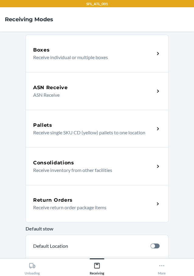
scroll to position [61, 0]
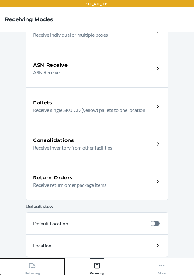
click at [33, 265] on icon at bounding box center [32, 266] width 7 height 7
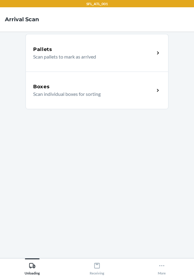
click at [113, 84] on div "Boxes" at bounding box center [93, 86] width 121 height 7
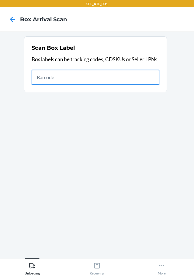
click at [104, 77] on input "text" at bounding box center [96, 77] width 128 height 15
type input "420302599434636106023304563125"
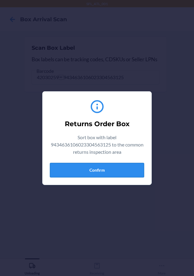
click at [130, 169] on button "Confirm" at bounding box center [97, 170] width 94 height 15
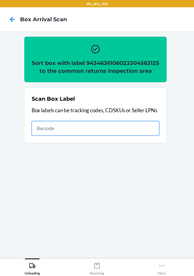
click at [130, 131] on input "text" at bounding box center [96, 128] width 128 height 15
type input "420302599434636106023305022867"
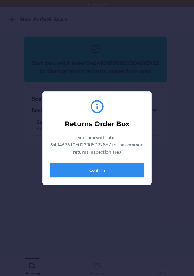
click at [115, 175] on button "Confirm" at bounding box center [97, 170] width 94 height 15
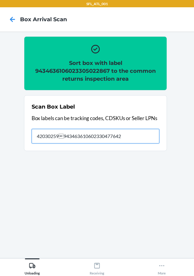
type input "420302599434636106023304776426"
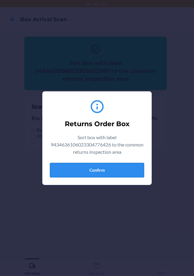
click at [118, 166] on button "Confirm" at bounding box center [97, 170] width 94 height 15
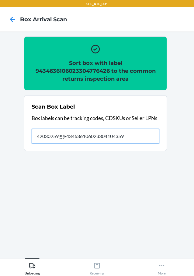
type input "420302599434636106023304104359"
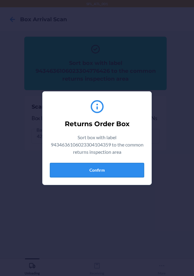
click at [126, 166] on button "Confirm" at bounding box center [97, 170] width 94 height 15
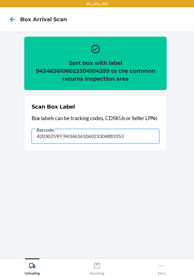
type input "420302599434636106023304883353"
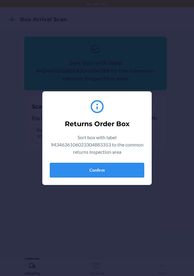
click at [125, 169] on button "Confirm" at bounding box center [97, 170] width 94 height 15
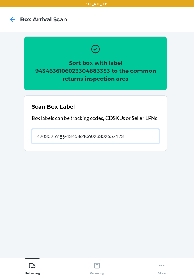
type input "420302599434636106023302657123"
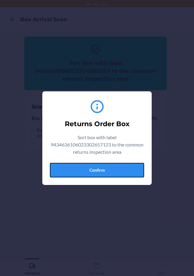
click at [125, 169] on button "Confirm" at bounding box center [97, 170] width 94 height 15
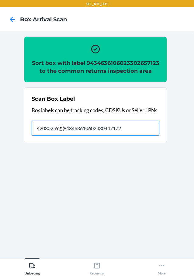
type input "420302599434636106023304471727"
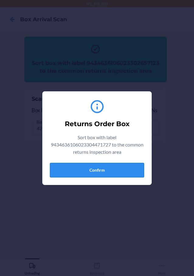
click at [119, 171] on button "Confirm" at bounding box center [97, 170] width 94 height 15
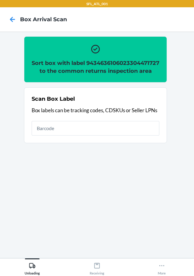
drag, startPoint x: 132, startPoint y: 128, endPoint x: 131, endPoint y: 139, distance: 10.7
click at [132, 133] on div "Scan Box Label Box labels can be tracking codes, CDSKUs or Seller LPNs" at bounding box center [96, 115] width 128 height 44
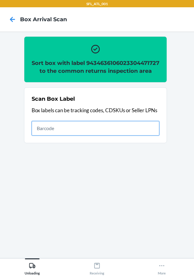
click at [131, 136] on input "text" at bounding box center [96, 128] width 128 height 15
type input "420302599434636106023305151628"
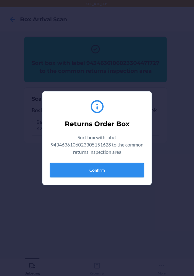
click at [119, 173] on button "Confirm" at bounding box center [97, 170] width 94 height 15
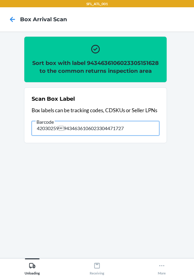
type input "420302599434636106023304471727"
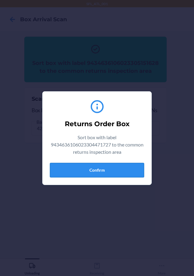
click at [111, 177] on button "Confirm" at bounding box center [97, 170] width 94 height 15
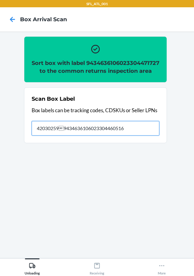
type input "420302599434636106023304460516"
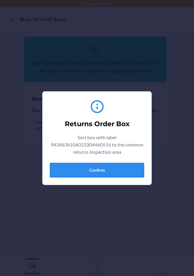
click at [116, 171] on button "Confirm" at bounding box center [97, 170] width 94 height 15
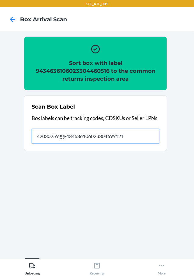
type input "420302599434636106023304699121"
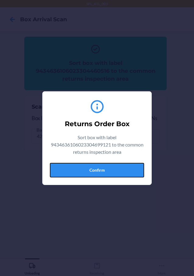
click at [114, 170] on button "Confirm" at bounding box center [97, 170] width 94 height 15
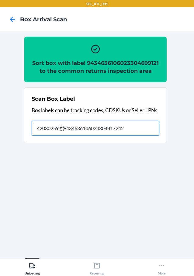
type input "420302599434636106023304817242"
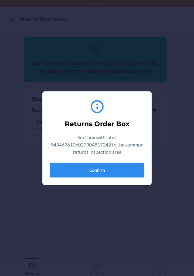
click at [134, 170] on button "Confirm" at bounding box center [97, 170] width 94 height 15
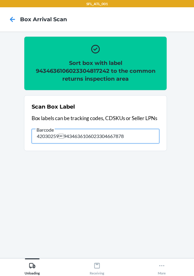
type input "420302599434636106023304667878"
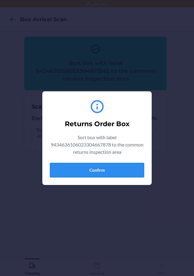
click at [104, 175] on button "Confirm" at bounding box center [97, 170] width 94 height 15
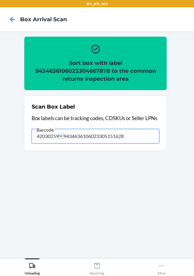
type input "420302599434636106023305151628"
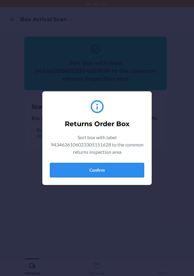
click at [116, 170] on button "Confirm" at bounding box center [97, 170] width 94 height 15
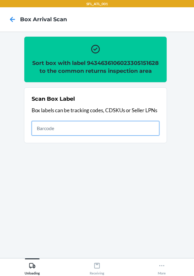
click at [150, 135] on input "text" at bounding box center [96, 128] width 128 height 15
type input "420302599434636106023302414542"
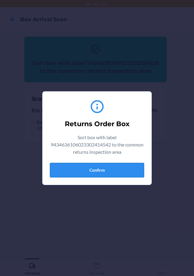
click at [131, 171] on button "Confirm" at bounding box center [97, 170] width 94 height 15
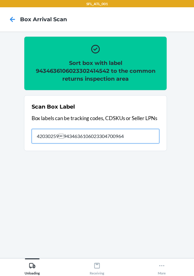
type input "420302599434636106023304700964"
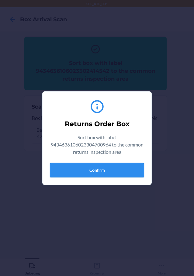
click at [118, 167] on button "Confirm" at bounding box center [97, 170] width 94 height 15
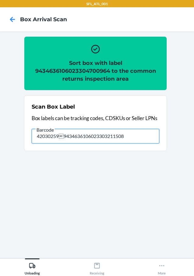
type input "420302599434636106023303211508"
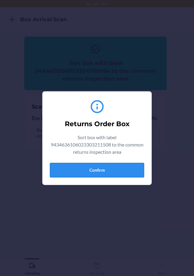
click at [106, 166] on button "Confirm" at bounding box center [97, 170] width 94 height 15
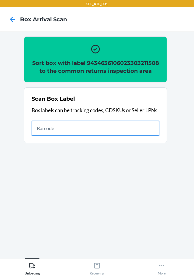
click at [125, 131] on input "text" at bounding box center [96, 128] width 128 height 15
type input "420302599434636106023304471994"
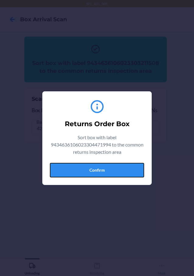
click at [128, 176] on button "Confirm" at bounding box center [97, 170] width 94 height 15
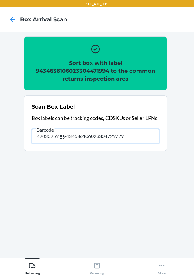
type input "420302599434636106023304729729"
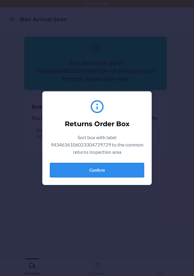
click at [126, 166] on button "Confirm" at bounding box center [97, 170] width 94 height 15
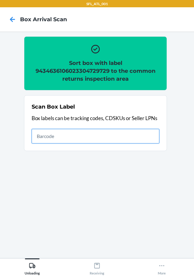
click at [137, 141] on input "text" at bounding box center [96, 136] width 128 height 15
type input "420302599434636106023304619341"
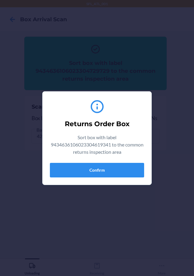
click at [115, 162] on div "Returns Order Box Sort box with label 9434636106023304619341 to the common retu…" at bounding box center [97, 139] width 94 height 84
click at [130, 173] on button "Confirm" at bounding box center [97, 170] width 94 height 15
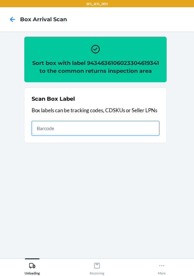
click at [87, 136] on input "text" at bounding box center [96, 128] width 128 height 15
type input "420302599434636106023303770173"
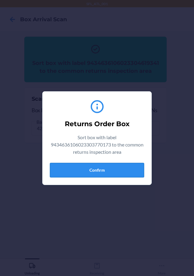
click at [117, 168] on button "Confirm" at bounding box center [97, 170] width 94 height 15
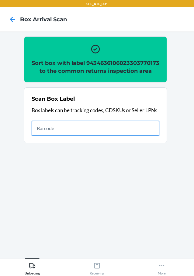
click at [146, 136] on input "text" at bounding box center [96, 128] width 128 height 15
type input "420302599434636106023304157287"
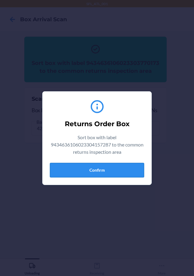
click at [142, 175] on button "Confirm" at bounding box center [97, 170] width 94 height 15
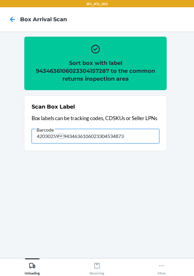
type input "420302599434636106023304534873"
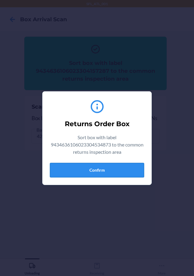
click at [90, 168] on button "Confirm" at bounding box center [97, 170] width 94 height 15
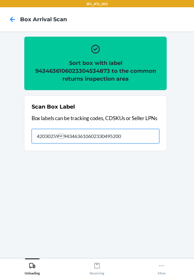
type input "420302599434636106023304952004"
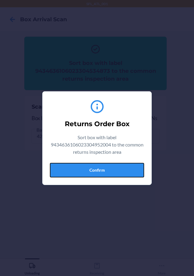
click at [114, 169] on button "Confirm" at bounding box center [97, 170] width 94 height 15
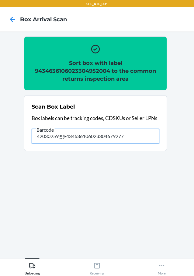
type input "420302599434636106023304679277"
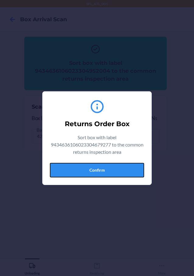
click at [111, 172] on button "Confirm" at bounding box center [97, 170] width 94 height 15
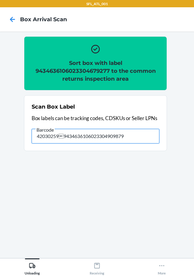
type input "420302599434636106023304909879"
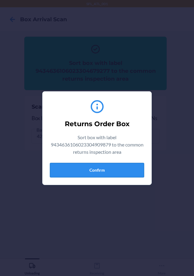
click at [90, 169] on button "Confirm" at bounding box center [97, 170] width 94 height 15
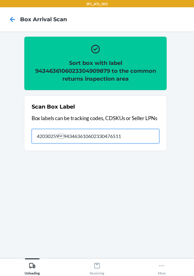
type input "420302599434636106023304765116"
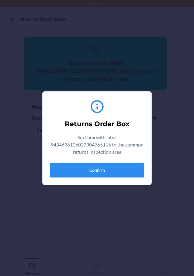
click at [114, 171] on button "Confirm" at bounding box center [97, 170] width 94 height 15
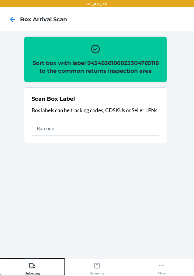
drag, startPoint x: 1, startPoint y: 268, endPoint x: 1, endPoint y: 279, distance: 11.5
click at [1, 276] on html "SFL_ATL_001 Box Arrival Scan Sort box with label 9434636106023304765116 to the …" at bounding box center [97, 138] width 194 height 276
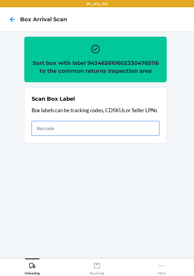
click at [118, 127] on input "text" at bounding box center [96, 128] width 128 height 15
type input "420302599434636106023304828675"
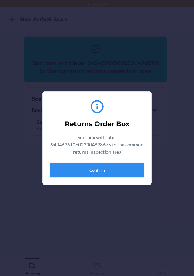
click at [112, 172] on button "Confirm" at bounding box center [97, 170] width 94 height 15
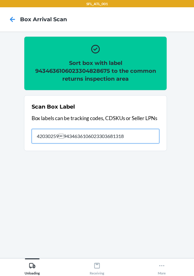
type input "420302599434636106023303681318"
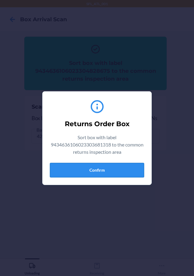
click at [124, 167] on button "Confirm" at bounding box center [97, 170] width 94 height 15
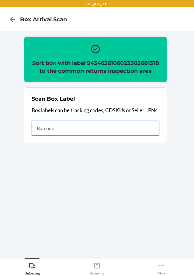
click at [117, 133] on input "text" at bounding box center [96, 128] width 128 height 15
type input "420302599434636106023304167934"
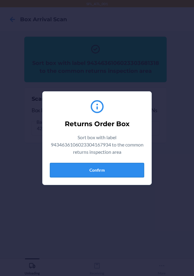
click at [127, 172] on button "Confirm" at bounding box center [97, 170] width 94 height 15
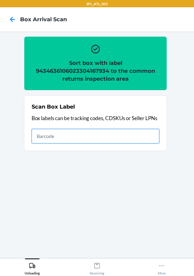
click at [39, 141] on input "text" at bounding box center [96, 136] width 128 height 15
type input "420302599434636106023304676504"
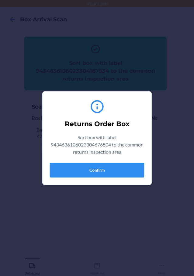
click at [138, 175] on button "Confirm" at bounding box center [97, 170] width 94 height 15
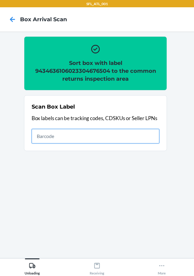
click at [132, 139] on input "text" at bounding box center [96, 136] width 128 height 15
type input "420302599434636106023302834326"
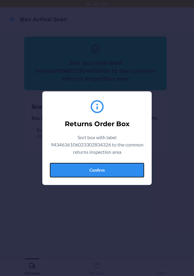
drag, startPoint x: 108, startPoint y: 168, endPoint x: 123, endPoint y: 168, distance: 15.2
click at [108, 168] on button "Confirm" at bounding box center [97, 170] width 94 height 15
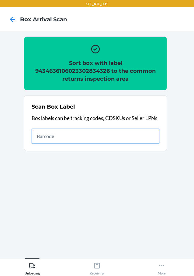
click at [145, 132] on input "text" at bounding box center [96, 136] width 128 height 15
type input "1LSCYM1005DRTYQ"
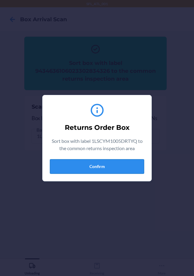
click at [114, 167] on button "Confirm" at bounding box center [97, 166] width 94 height 15
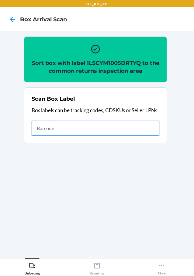
click at [148, 129] on input "text" at bounding box center [96, 128] width 128 height 15
type input "420302599434636106023304564788"
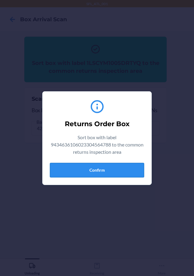
click at [102, 166] on button "Confirm" at bounding box center [97, 170] width 94 height 15
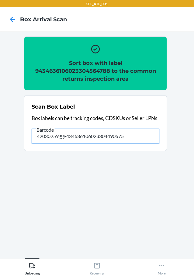
type input "420302599434636106023304490575"
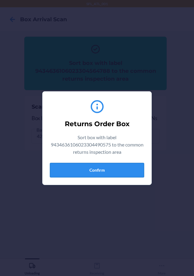
click at [137, 166] on button "Confirm" at bounding box center [97, 170] width 94 height 15
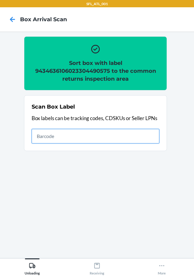
drag, startPoint x: 122, startPoint y: 136, endPoint x: 85, endPoint y: 137, distance: 37.1
click at [122, 136] on input "text" at bounding box center [96, 136] width 128 height 15
type input "420302599434636106023304490575"
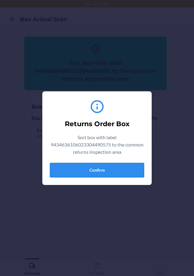
click at [100, 169] on button "Confirm" at bounding box center [97, 170] width 94 height 15
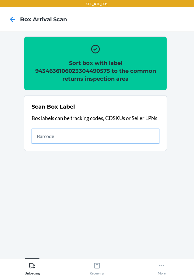
click at [136, 143] on input "text" at bounding box center [96, 136] width 128 height 15
type input "420302599434636106023304312716"
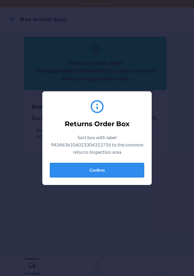
click at [116, 172] on button "Confirm" at bounding box center [97, 170] width 94 height 15
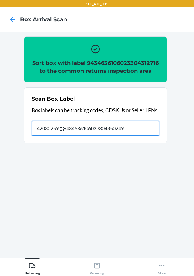
type input "420302599434636106023304850249"
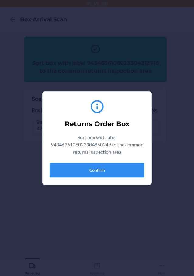
click at [121, 167] on button "Confirm" at bounding box center [97, 170] width 94 height 15
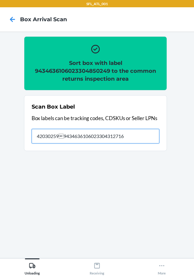
type input "420302599434636106023304312716"
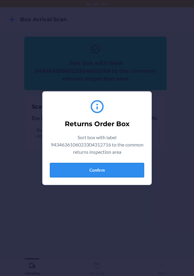
click at [96, 172] on button "Confirm" at bounding box center [97, 170] width 94 height 15
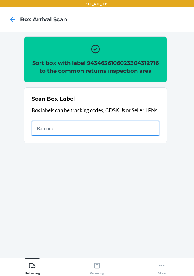
click at [108, 136] on input "text" at bounding box center [96, 128] width 128 height 15
type input "420302599434636106023304098160"
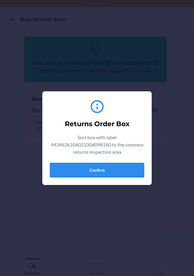
click at [120, 170] on button "Confirm" at bounding box center [97, 170] width 94 height 15
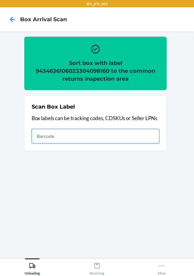
click at [94, 141] on input "text" at bounding box center [96, 136] width 128 height 15
type input "420302599434636106023304716811"
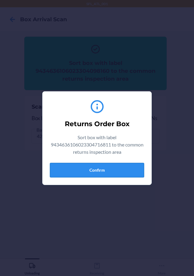
click at [136, 169] on button "Confirm" at bounding box center [97, 170] width 94 height 15
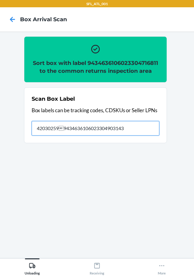
type input "420302599434636106023304903143"
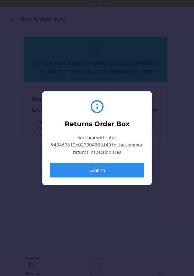
click at [131, 167] on button "Confirm" at bounding box center [97, 170] width 94 height 15
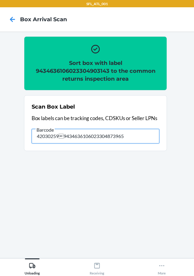
type input "420302599434636106023304873965"
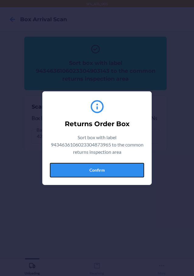
click at [129, 173] on button "Confirm" at bounding box center [97, 170] width 94 height 15
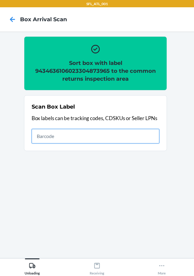
click at [131, 138] on input "text" at bounding box center [96, 136] width 128 height 15
type input "420302599434636106023304589323"
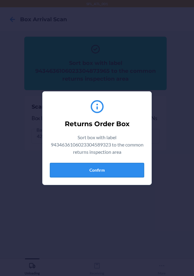
click at [115, 167] on button "Confirm" at bounding box center [97, 170] width 94 height 15
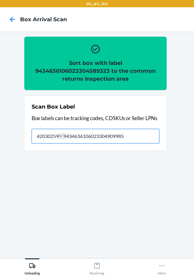
type input "420302599434636106023304909985"
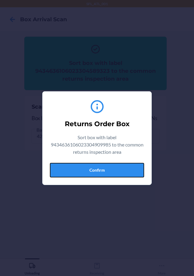
click at [111, 169] on button "Confirm" at bounding box center [97, 170] width 94 height 15
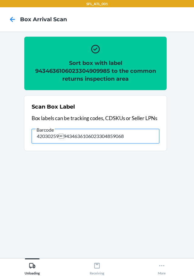
type input "420302599434636106023304859068"
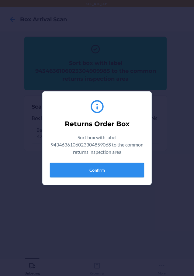
click at [126, 169] on button "Confirm" at bounding box center [97, 170] width 94 height 15
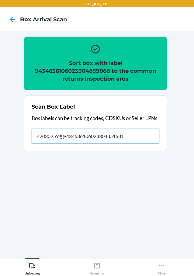
type input "420302599434636106023304851581"
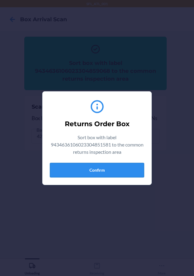
click at [117, 169] on button "Confirm" at bounding box center [97, 170] width 94 height 15
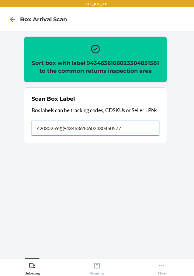
type input "420302599434636106023304505774"
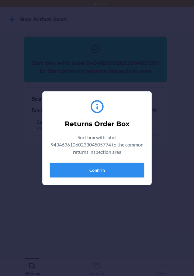
click at [125, 170] on button "Confirm" at bounding box center [97, 170] width 94 height 15
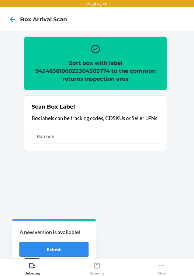
click at [77, 253] on button "Refresh" at bounding box center [53, 249] width 69 height 15
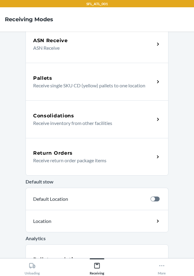
scroll to position [109, 0]
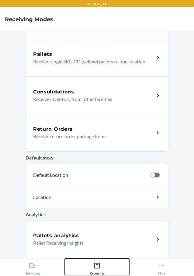
click at [93, 260] on button "Receiving" at bounding box center [97, 267] width 65 height 17
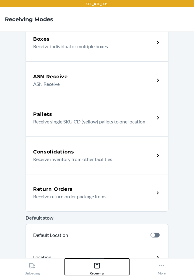
scroll to position [49, 0]
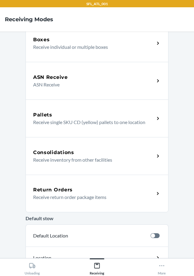
click at [132, 196] on p "Receive return order package items" at bounding box center [91, 197] width 116 height 7
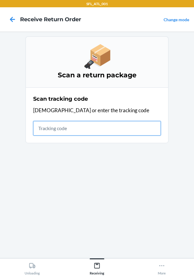
click at [66, 124] on input "text" at bounding box center [97, 128] width 128 height 15
type input "420302599434636106023304563"
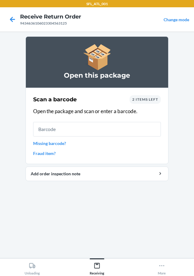
click at [151, 100] on span "2 items left" at bounding box center [145, 99] width 26 height 5
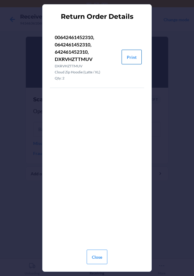
click at [140, 56] on button "Print" at bounding box center [131, 57] width 20 height 15
click at [94, 254] on button "Close" at bounding box center [97, 257] width 21 height 15
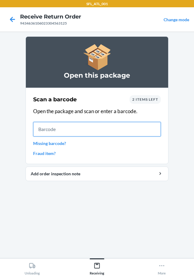
click at [80, 126] on input "text" at bounding box center [97, 129] width 128 height 15
type input "0642461452310"
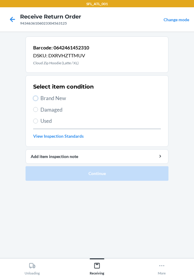
drag, startPoint x: 35, startPoint y: 99, endPoint x: 189, endPoint y: 175, distance: 171.3
click at [36, 99] on input "Brand New" at bounding box center [35, 98] width 5 height 5
radio input "true"
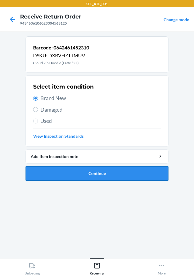
click at [152, 177] on button "Continue" at bounding box center [97, 173] width 143 height 15
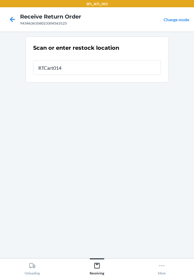
type input "RTCart014"
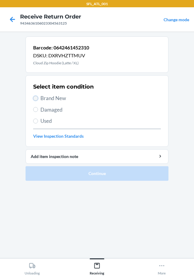
click at [34, 100] on input "Brand New" at bounding box center [35, 98] width 5 height 5
radio input "true"
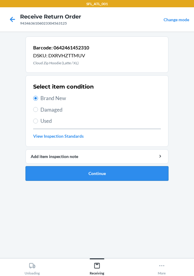
click at [153, 169] on button "Continue" at bounding box center [97, 173] width 143 height 15
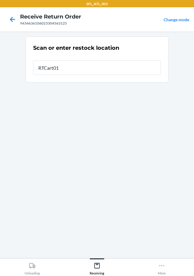
type input "RTCart014"
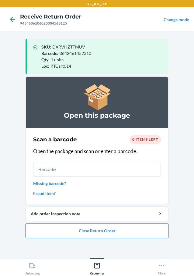
click at [145, 228] on button "Close Return Order" at bounding box center [97, 231] width 143 height 15
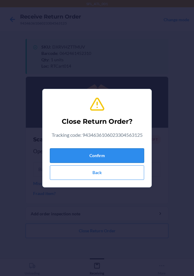
click at [128, 157] on button "Confirm" at bounding box center [97, 155] width 94 height 15
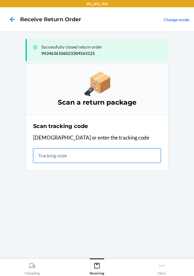
click at [96, 160] on input "text" at bounding box center [97, 155] width 128 height 15
type input "42030259943463610602"
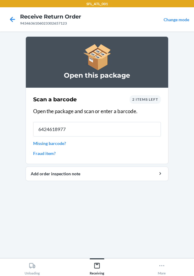
type input "64246189770"
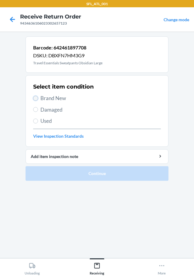
click at [38, 98] on input "Brand New" at bounding box center [35, 98] width 5 height 5
radio input "true"
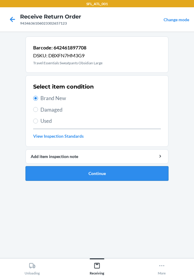
click at [136, 178] on button "Continue" at bounding box center [97, 173] width 143 height 15
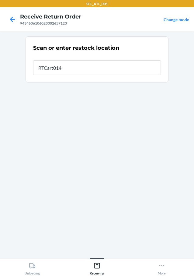
type input "RTCart014"
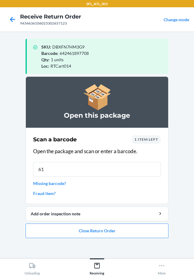
type input "610"
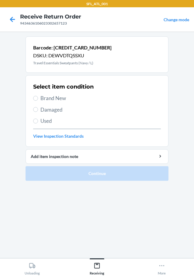
click at [39, 98] on label "Brand New" at bounding box center [97, 98] width 128 height 8
click at [38, 98] on input "Brand New" at bounding box center [35, 98] width 5 height 5
radio input "true"
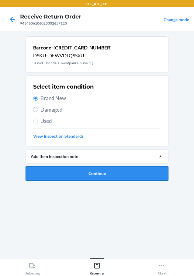
click at [102, 174] on button "Continue" at bounding box center [97, 173] width 143 height 15
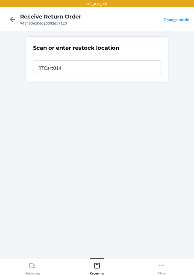
type input "RTCart014"
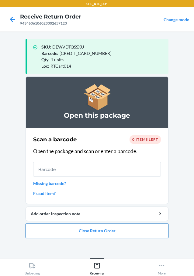
click at [108, 233] on button "Close Return Order" at bounding box center [97, 231] width 143 height 15
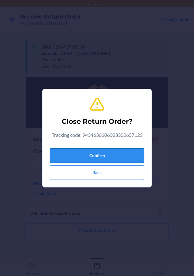
click at [124, 157] on button "Confirm" at bounding box center [97, 155] width 94 height 15
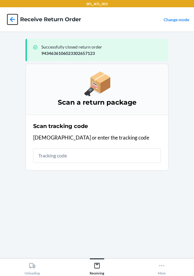
click button at bounding box center [12, 19] width 10 height 10
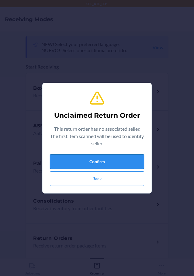
click at [124, 157] on button "Confirm" at bounding box center [97, 162] width 94 height 15
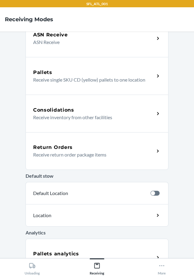
click at [73, 148] on div "Return Orders" at bounding box center [93, 147] width 121 height 7
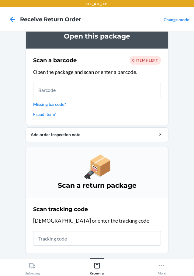
scroll to position [39, 0]
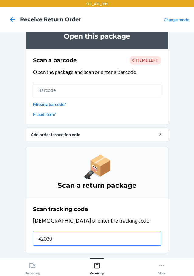
type input "420302"
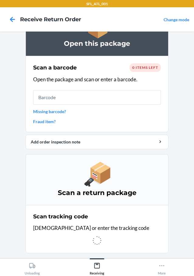
scroll to position [0, 0]
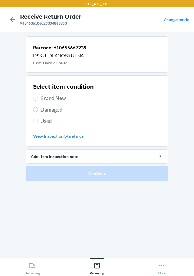
click at [42, 101] on span "Brand New" at bounding box center [100, 98] width 120 height 8
click at [38, 101] on input "Brand New" at bounding box center [35, 98] width 5 height 5
radio input "true"
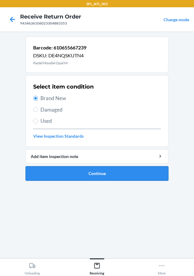
click at [94, 179] on button "Continue" at bounding box center [97, 173] width 143 height 15
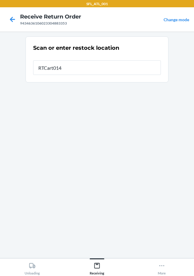
type input "RTCart014"
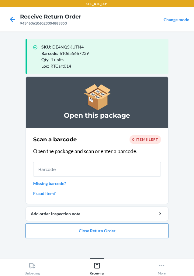
click at [94, 232] on button "Close Return Order" at bounding box center [97, 231] width 143 height 15
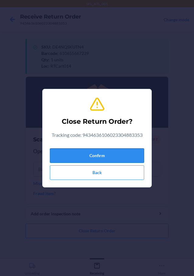
click at [120, 158] on button "Confirm" at bounding box center [97, 155] width 94 height 15
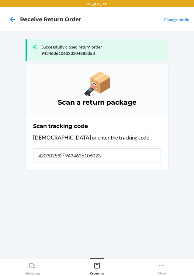
type input "4203025994346361060233"
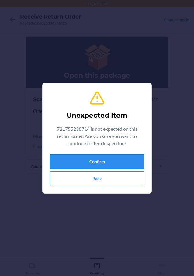
click at [116, 159] on button "Confirm" at bounding box center [97, 162] width 94 height 15
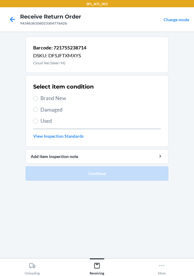
click at [37, 101] on label "Brand New" at bounding box center [97, 98] width 128 height 8
click at [37, 101] on input "Brand New" at bounding box center [35, 98] width 5 height 5
radio input "true"
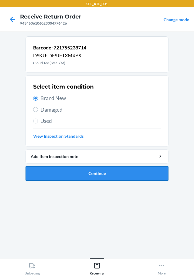
click at [94, 171] on button "Continue" at bounding box center [97, 173] width 143 height 15
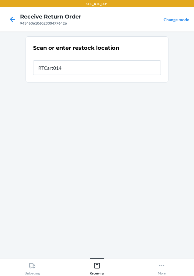
type input "RTCart014"
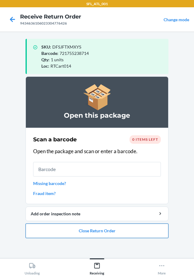
click at [128, 227] on button "Close Return Order" at bounding box center [97, 231] width 143 height 15
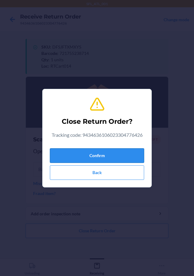
click at [131, 159] on button "Confirm" at bounding box center [97, 155] width 94 height 15
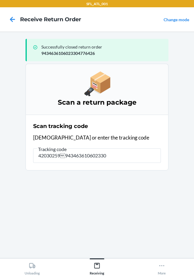
type input "420302599434636106023304"
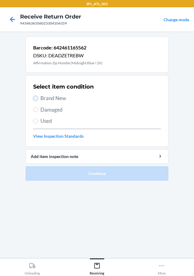
click at [35, 98] on input "Brand New" at bounding box center [35, 98] width 5 height 5
radio input "true"
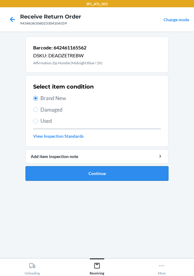
click at [79, 170] on button "Continue" at bounding box center [97, 173] width 143 height 15
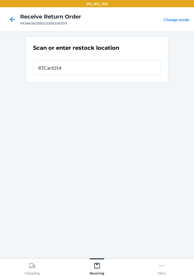
type input "RTCart014"
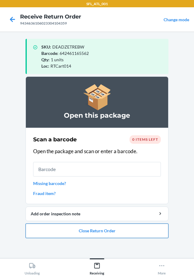
click at [136, 232] on button "Close Return Order" at bounding box center [97, 231] width 143 height 15
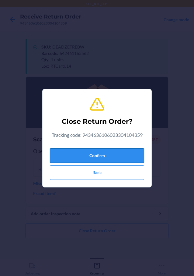
click at [89, 152] on button "Confirm" at bounding box center [97, 155] width 94 height 15
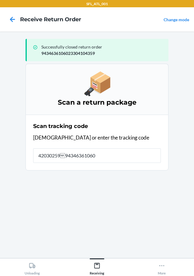
type input "42030259943463610602"
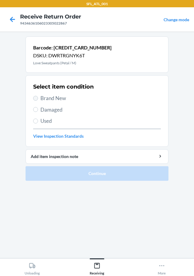
drag, startPoint x: 31, startPoint y: 94, endPoint x: 37, endPoint y: 100, distance: 8.4
click at [31, 94] on section "Select item condition Brand New Damaged Used View Inspection Standards" at bounding box center [97, 111] width 143 height 72
click at [37, 100] on input "Brand New" at bounding box center [35, 98] width 5 height 5
radio input "true"
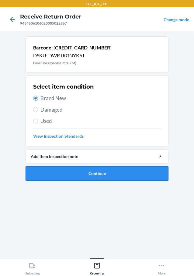
click at [102, 174] on button "Continue" at bounding box center [97, 173] width 143 height 15
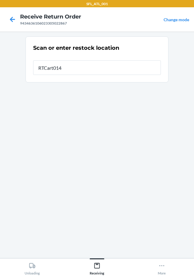
type input "RTCart014"
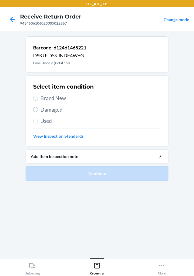
click at [39, 98] on label "Brand New" at bounding box center [97, 98] width 128 height 8
click at [38, 98] on input "Brand New" at bounding box center [35, 98] width 5 height 5
radio input "true"
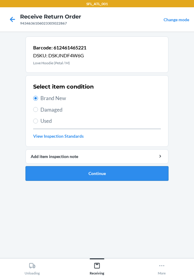
click at [113, 168] on button "Continue" at bounding box center [97, 173] width 143 height 15
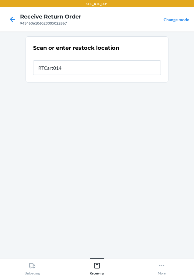
type input "RTCart014"
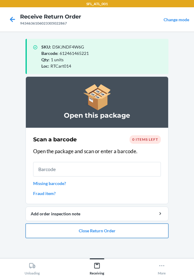
click at [137, 226] on button "Close Return Order" at bounding box center [97, 231] width 143 height 15
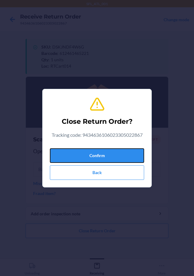
drag, startPoint x: 141, startPoint y: 157, endPoint x: 10, endPoint y: 135, distance: 132.6
click at [140, 157] on button "Confirm" at bounding box center [97, 155] width 94 height 15
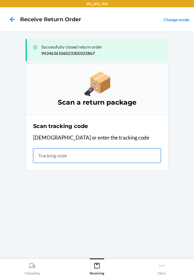
click at [108, 162] on input "text" at bounding box center [97, 155] width 128 height 15
type input "420302599434636106023305151628"
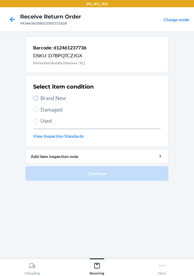
click at [36, 98] on input "Brand New" at bounding box center [35, 98] width 5 height 5
radio input "true"
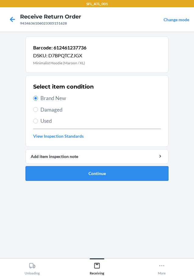
click at [133, 174] on button "Continue" at bounding box center [97, 173] width 143 height 15
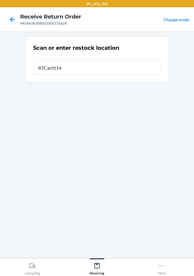
type input "RTCart014"
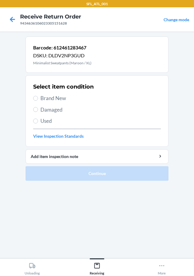
click at [38, 98] on label "Brand New" at bounding box center [97, 98] width 128 height 8
click at [38, 98] on input "Brand New" at bounding box center [35, 98] width 5 height 5
radio input "true"
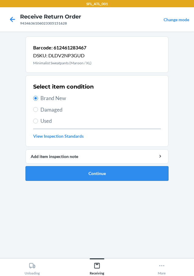
click at [124, 169] on button "Continue" at bounding box center [97, 173] width 143 height 15
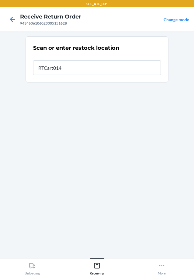
type input "RTCart014"
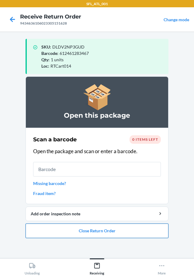
click at [126, 232] on button "Close Return Order" at bounding box center [97, 231] width 143 height 15
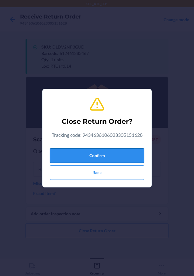
click at [114, 161] on button "Confirm" at bounding box center [97, 155] width 94 height 15
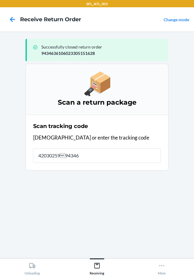
type input "42030259943463"
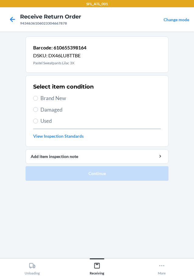
click at [37, 103] on div "Select item condition Brand New Damaged Used View Inspection Standards" at bounding box center [97, 111] width 128 height 60
drag, startPoint x: 37, startPoint y: 98, endPoint x: 43, endPoint y: 107, distance: 10.9
click at [43, 107] on div "Select item condition Brand New Damaged Used View Inspection Standards" at bounding box center [97, 111] width 128 height 60
click at [34, 99] on input "Brand New" at bounding box center [35, 98] width 5 height 5
radio input "true"
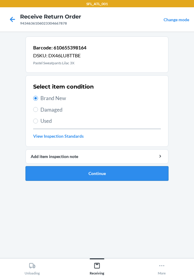
click at [126, 170] on button "Continue" at bounding box center [97, 173] width 143 height 15
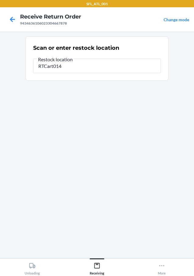
type input "RTCart014"
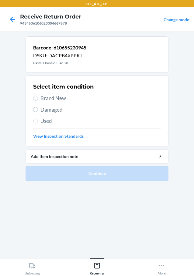
drag, startPoint x: 39, startPoint y: 99, endPoint x: 45, endPoint y: 104, distance: 7.7
click at [39, 99] on label "Brand New" at bounding box center [97, 98] width 128 height 8
click at [38, 99] on input "Brand New" at bounding box center [35, 98] width 5 height 5
radio input "true"
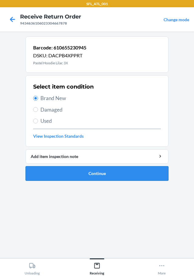
click at [141, 169] on button "Continue" at bounding box center [97, 173] width 143 height 15
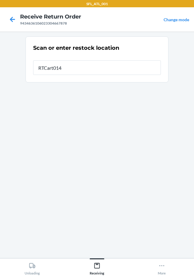
type input "RTCart014"
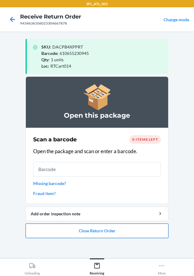
click at [147, 233] on button "Close Return Order" at bounding box center [97, 231] width 143 height 15
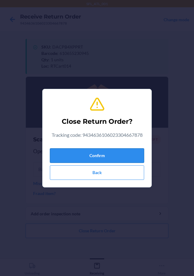
click at [118, 158] on button "Confirm" at bounding box center [97, 155] width 94 height 15
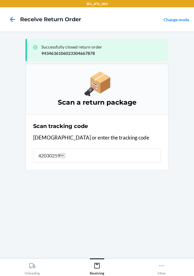
type input "420302599"
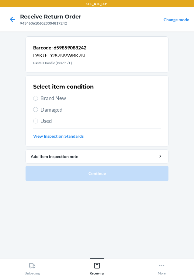
click at [39, 100] on label "Brand New" at bounding box center [97, 98] width 128 height 8
click at [38, 100] on input "Brand New" at bounding box center [35, 98] width 5 height 5
radio input "true"
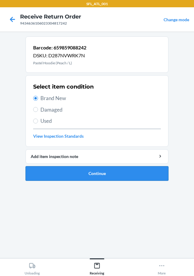
click at [100, 176] on button "Continue" at bounding box center [97, 173] width 143 height 15
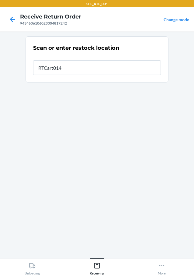
type input "RTCart014"
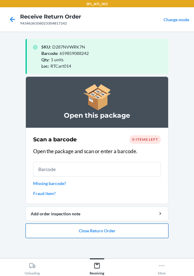
click at [136, 231] on button "Close Return Order" at bounding box center [97, 231] width 143 height 15
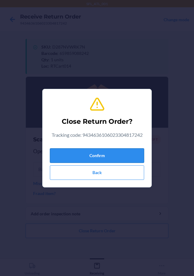
click at [132, 158] on button "Confirm" at bounding box center [97, 155] width 94 height 15
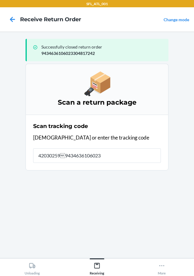
type input "4203025994346361060233"
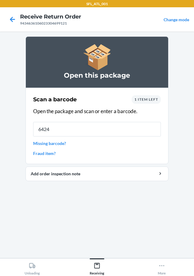
type input "64246"
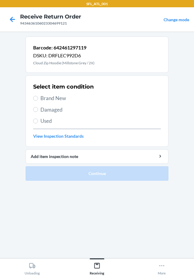
click at [40, 100] on span "Brand New" at bounding box center [100, 98] width 120 height 8
click at [38, 100] on input "Brand New" at bounding box center [35, 98] width 5 height 5
radio input "true"
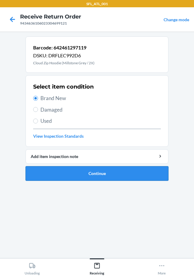
click at [104, 166] on button "Continue" at bounding box center [97, 173] width 143 height 15
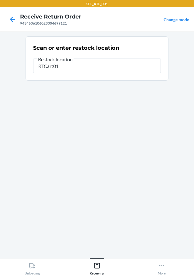
type input "RTCart014"
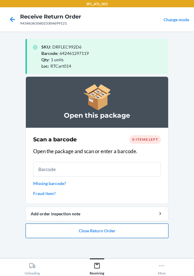
click at [73, 232] on button "Close Return Order" at bounding box center [97, 231] width 143 height 15
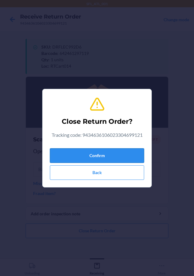
click at [115, 155] on button "Confirm" at bounding box center [97, 155] width 94 height 15
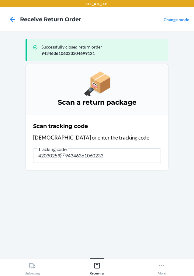
type input "42030259943463610602330"
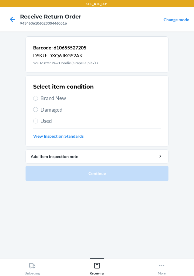
drag, startPoint x: 39, startPoint y: 98, endPoint x: 187, endPoint y: 162, distance: 161.0
click at [48, 99] on label "Brand New" at bounding box center [97, 98] width 128 height 8
drag, startPoint x: 37, startPoint y: 99, endPoint x: 51, endPoint y: 107, distance: 16.3
click at [42, 101] on label "Brand New" at bounding box center [97, 98] width 128 height 8
click at [36, 95] on label "Brand New" at bounding box center [97, 98] width 128 height 8
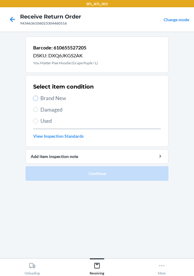
click at [36, 96] on input "Brand New" at bounding box center [35, 98] width 5 height 5
radio input "true"
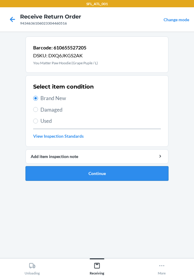
click at [103, 172] on button "Continue" at bounding box center [97, 173] width 143 height 15
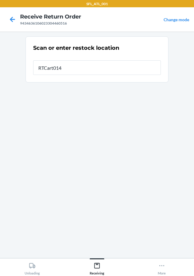
type input "RTCart014"
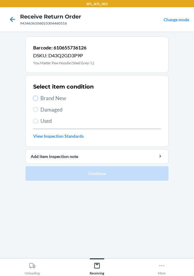
drag, startPoint x: 33, startPoint y: 97, endPoint x: 62, endPoint y: 126, distance: 40.8
click at [33, 97] on input "Brand New" at bounding box center [35, 98] width 5 height 5
radio input "true"
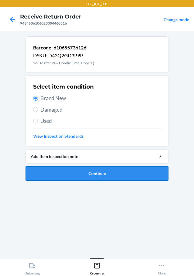
click at [73, 169] on button "Continue" at bounding box center [97, 173] width 143 height 15
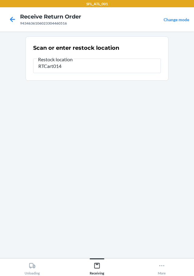
type input "RTCart014"
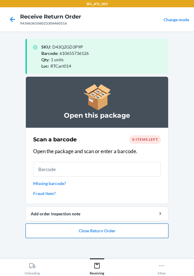
click at [106, 235] on button "Close Return Order" at bounding box center [97, 231] width 143 height 15
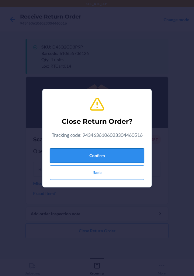
click at [117, 153] on button "Confirm" at bounding box center [97, 155] width 94 height 15
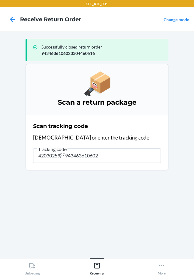
type input "420302599434636106023"
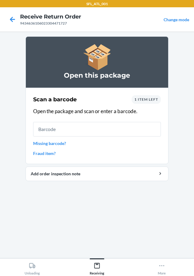
click at [144, 102] on div "1 item left" at bounding box center [145, 99] width 29 height 9
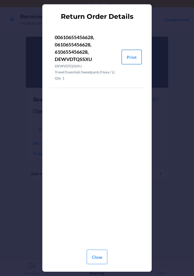
click at [130, 53] on button "Print" at bounding box center [131, 57] width 20 height 15
click at [101, 260] on button "Close" at bounding box center [97, 257] width 21 height 15
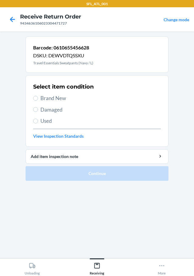
click at [39, 101] on label "Brand New" at bounding box center [97, 98] width 128 height 8
click at [38, 101] on input "Brand New" at bounding box center [35, 98] width 5 height 5
radio input "true"
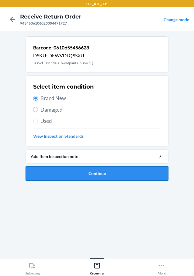
click at [108, 174] on button "Continue" at bounding box center [97, 173] width 143 height 15
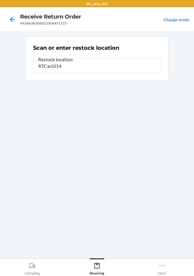
type input "RTCart014"
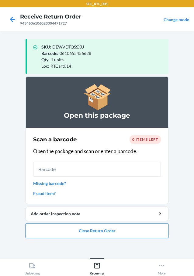
click at [75, 235] on button "Close Return Order" at bounding box center [97, 231] width 143 height 15
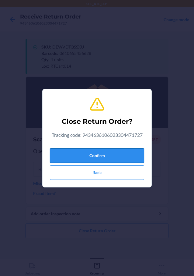
click at [117, 154] on button "Confirm" at bounding box center [97, 155] width 94 height 15
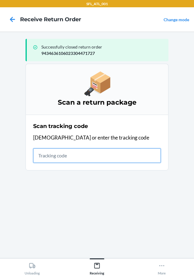
click at [75, 160] on input "text" at bounding box center [97, 155] width 128 height 15
type input "4203025994346361060233"
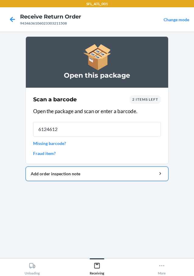
type input "61246128"
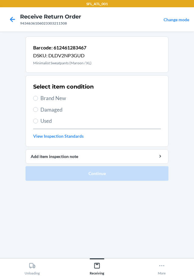
click at [39, 99] on label "Brand New" at bounding box center [97, 98] width 128 height 8
click at [38, 99] on input "Brand New" at bounding box center [35, 98] width 5 height 5
radio input "true"
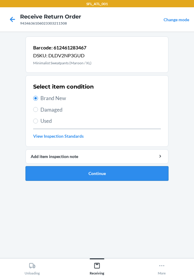
click at [91, 168] on button "Continue" at bounding box center [97, 173] width 143 height 15
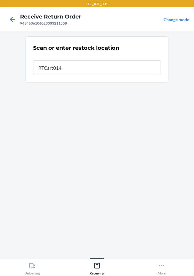
type input "RTCart014"
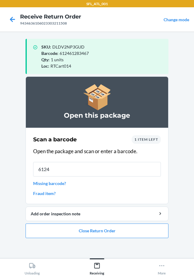
type input "61246"
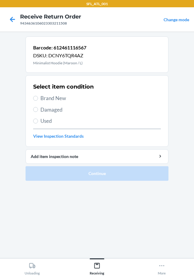
click at [39, 99] on label "Brand New" at bounding box center [97, 98] width 128 height 8
click at [38, 99] on input "Brand New" at bounding box center [35, 98] width 5 height 5
radio input "true"
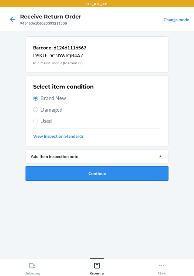
click at [101, 174] on button "Continue" at bounding box center [97, 173] width 143 height 15
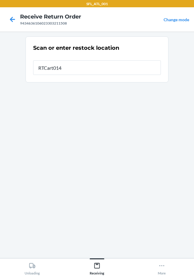
type input "RTCart014"
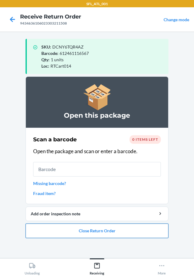
click at [80, 230] on button "Close Return Order" at bounding box center [97, 231] width 143 height 15
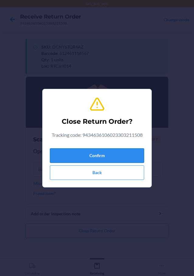
click at [103, 152] on button "Confirm" at bounding box center [97, 155] width 94 height 15
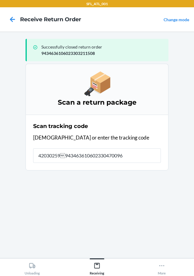
type input "420302599434636106023304700964"
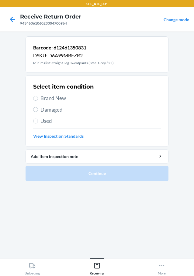
click at [39, 98] on label "Brand New" at bounding box center [97, 98] width 128 height 8
click at [38, 98] on input "Brand New" at bounding box center [35, 98] width 5 height 5
radio input "true"
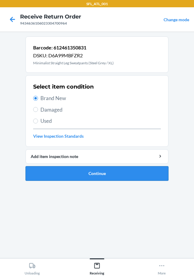
click at [118, 170] on button "Continue" at bounding box center [97, 173] width 143 height 15
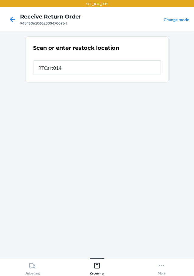
type input "RTCart014"
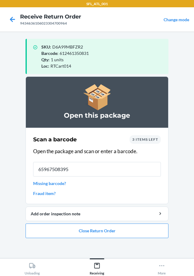
type input "659675083957"
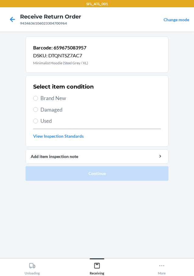
click at [42, 103] on div "Select item condition Brand New Damaged Used View Inspection Standards" at bounding box center [97, 111] width 128 height 60
click at [34, 99] on input "Brand New" at bounding box center [35, 98] width 5 height 5
radio input "true"
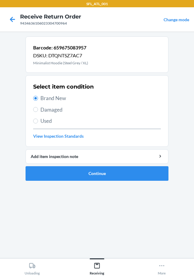
click at [138, 165] on li "Barcode: 659675083957 DSKU: DTQNTSZ7AC7 Minimalist Hoodie (Steel Grey / XL) Sel…" at bounding box center [97, 108] width 143 height 145
click at [133, 166] on li "Barcode: 659675083957 DSKU: DTQNTSZ7AC7 Minimalist Hoodie (Steel Grey / XL) Sel…" at bounding box center [97, 108] width 143 height 145
click at [132, 177] on button "Continue" at bounding box center [97, 173] width 143 height 15
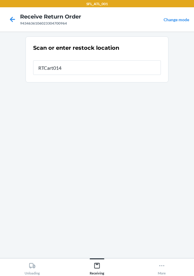
type input "RTCart014"
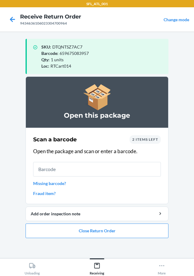
type input "6"
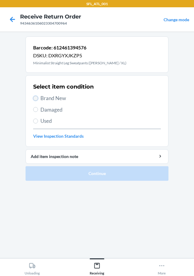
click at [38, 99] on input "Brand New" at bounding box center [35, 98] width 5 height 5
radio input "true"
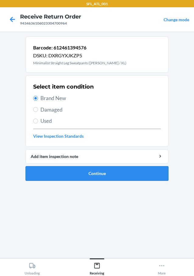
click at [122, 173] on button "Continue" at bounding box center [97, 173] width 143 height 15
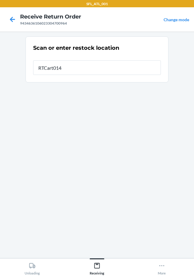
type input "RTCart014"
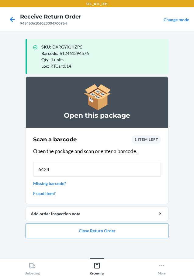
type input "64246"
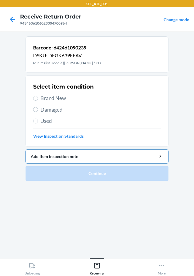
drag, startPoint x: 39, startPoint y: 99, endPoint x: 107, endPoint y: 156, distance: 88.8
click at [49, 103] on div "Select item condition Brand New Damaged Used View Inspection Standards" at bounding box center [97, 111] width 128 height 60
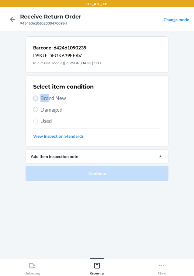
click at [36, 98] on input "Brand New" at bounding box center [35, 98] width 5 height 5
radio input "true"
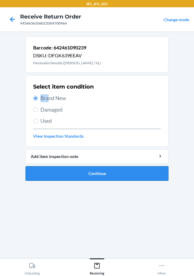
click at [123, 177] on button "Continue" at bounding box center [97, 173] width 143 height 15
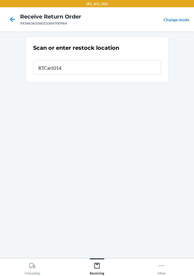
type input "RTCart014"
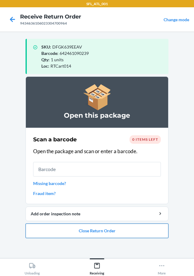
click at [102, 228] on button "Close Return Order" at bounding box center [97, 231] width 143 height 15
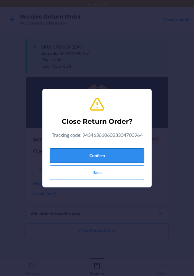
click at [112, 161] on button "Confirm" at bounding box center [97, 155] width 94 height 15
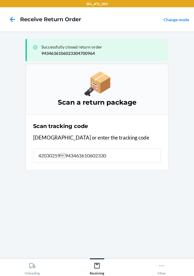
type input "420302599434636106023302"
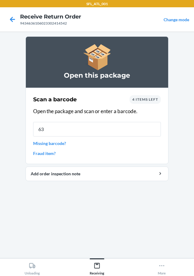
type input "634"
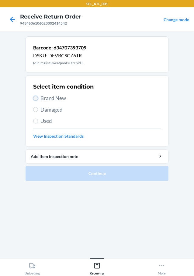
click at [35, 100] on input "Brand New" at bounding box center [35, 98] width 5 height 5
radio input "true"
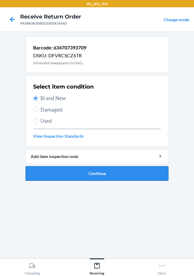
click at [151, 171] on button "Continue" at bounding box center [97, 173] width 143 height 15
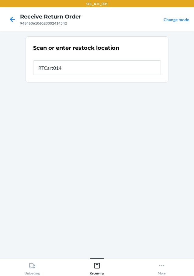
type input "RTCart014"
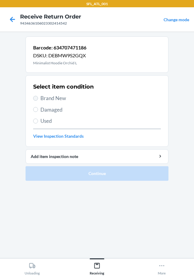
click at [34, 99] on label "Brand New" at bounding box center [97, 98] width 128 height 8
click at [34, 99] on input "Brand New" at bounding box center [35, 98] width 5 height 5
radio input "true"
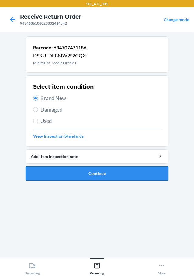
click at [114, 175] on button "Continue" at bounding box center [97, 173] width 143 height 15
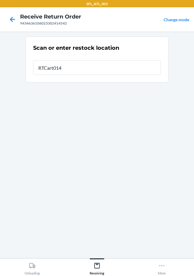
type input "RTCart014"
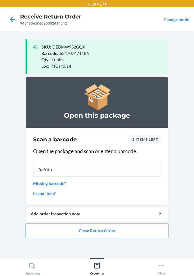
type input "659859"
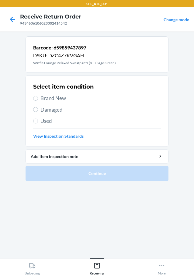
drag, startPoint x: 40, startPoint y: 97, endPoint x: 98, endPoint y: 118, distance: 61.6
click at [42, 97] on span "Brand New" at bounding box center [100, 98] width 120 height 8
click at [38, 97] on input "Brand New" at bounding box center [35, 98] width 5 height 5
radio input "true"
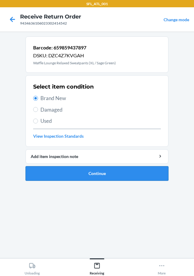
click at [111, 176] on button "Continue" at bounding box center [97, 173] width 143 height 15
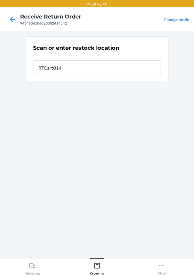
type input "RTCart014"
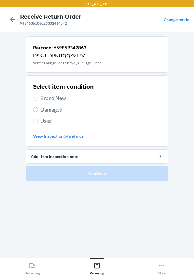
click at [39, 97] on label "Brand New" at bounding box center [97, 98] width 128 height 8
click at [38, 97] on input "Brand New" at bounding box center [35, 98] width 5 height 5
radio input "true"
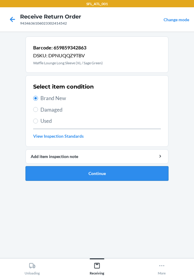
click at [111, 174] on button "Continue" at bounding box center [97, 173] width 143 height 15
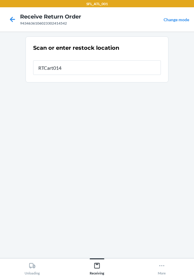
type input "RTCart014"
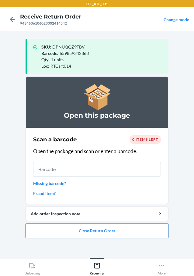
click at [117, 233] on button "Close Return Order" at bounding box center [97, 231] width 143 height 15
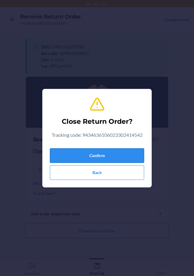
click at [114, 153] on button "Confirm" at bounding box center [97, 155] width 94 height 15
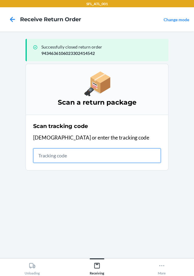
click at [62, 154] on input "text" at bounding box center [97, 155] width 128 height 15
type input "4203025994"
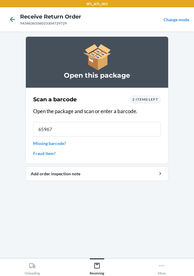
type input "659675"
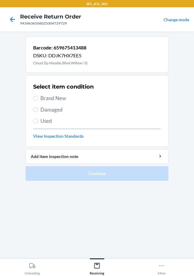
click at [43, 97] on span "Brand New" at bounding box center [100, 98] width 120 height 8
click at [38, 97] on input "Brand New" at bounding box center [35, 98] width 5 height 5
radio input "true"
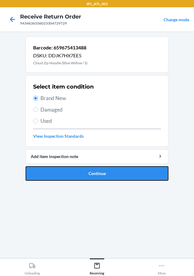
click at [134, 175] on button "Continue" at bounding box center [97, 173] width 143 height 15
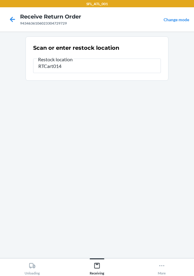
type input "RTCart014"
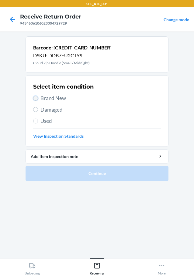
click at [36, 98] on input "Brand New" at bounding box center [35, 98] width 5 height 5
radio input "true"
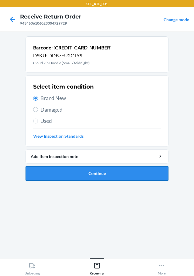
click at [129, 175] on button "Continue" at bounding box center [97, 173] width 143 height 15
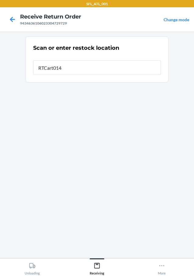
type input "RTCart014"
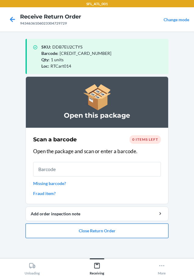
click at [118, 234] on button "Close Return Order" at bounding box center [97, 231] width 143 height 15
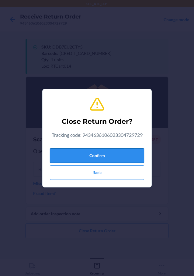
click at [121, 159] on button "Confirm" at bounding box center [97, 155] width 94 height 15
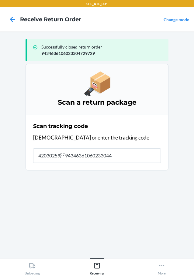
type input "42030259943463610602330447"
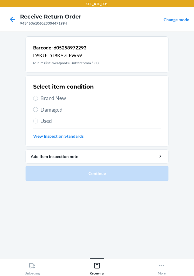
click at [39, 100] on label "Brand New" at bounding box center [97, 98] width 128 height 8
click at [38, 100] on input "Brand New" at bounding box center [35, 98] width 5 height 5
radio input "true"
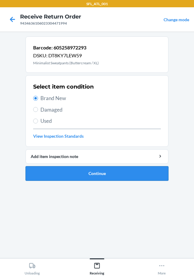
click at [136, 168] on button "Continue" at bounding box center [97, 173] width 143 height 15
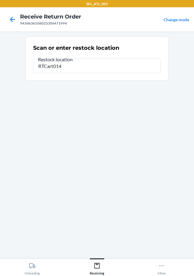
type input "RTCart014"
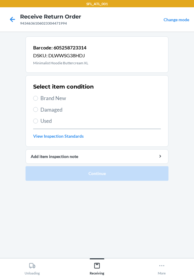
click at [39, 99] on label "Brand New" at bounding box center [97, 98] width 128 height 8
click at [38, 99] on input "Brand New" at bounding box center [35, 98] width 5 height 5
radio input "true"
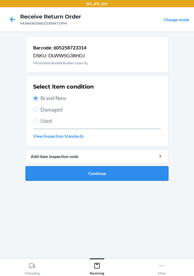
click at [94, 171] on button "Continue" at bounding box center [97, 173] width 143 height 15
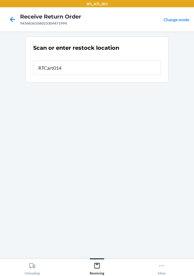
type input "RTCart014"
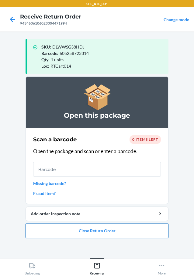
click at [139, 229] on button "Close Return Order" at bounding box center [97, 231] width 143 height 15
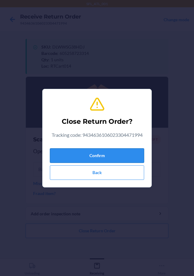
click at [129, 150] on button "Confirm" at bounding box center [97, 155] width 94 height 15
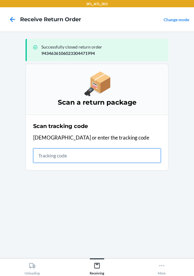
click at [47, 155] on input "text" at bounding box center [97, 155] width 128 height 15
type input "42030259943463610602330"
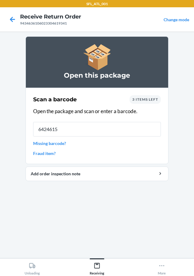
type input "64246159"
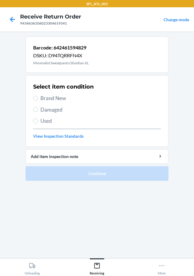
click at [39, 97] on label "Brand New" at bounding box center [97, 98] width 128 height 8
click at [38, 97] on input "Brand New" at bounding box center [35, 98] width 5 height 5
radio input "true"
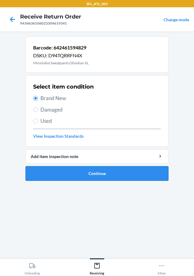
click at [136, 177] on button "Continue" at bounding box center [97, 173] width 143 height 15
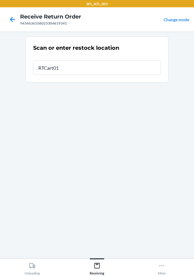
type input "RTCart014"
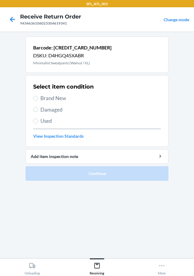
drag, startPoint x: 38, startPoint y: 95, endPoint x: 57, endPoint y: 111, distance: 24.4
click at [38, 96] on label "Brand New" at bounding box center [97, 98] width 128 height 8
click at [38, 96] on input "Brand New" at bounding box center [35, 98] width 5 height 5
radio input "true"
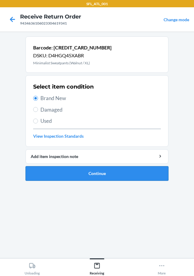
click at [149, 178] on button "Continue" at bounding box center [97, 173] width 143 height 15
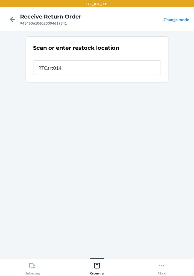
type input "RTCart014"
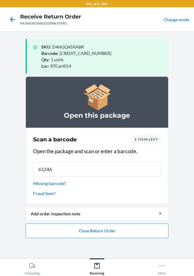
type input "612461"
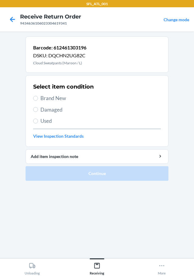
click at [31, 97] on section "Select item condition Brand New Damaged Used View Inspection Standards" at bounding box center [97, 111] width 143 height 72
click at [36, 100] on input "Brand New" at bounding box center [35, 98] width 5 height 5
radio input "true"
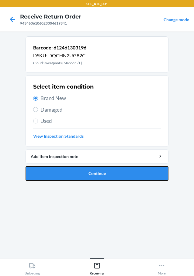
click at [108, 175] on button "Continue" at bounding box center [97, 173] width 143 height 15
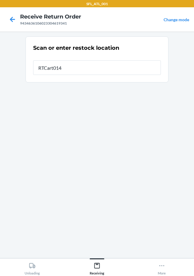
type input "RTCart014"
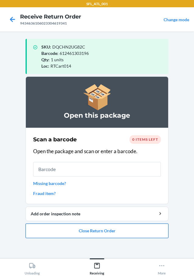
click at [148, 230] on button "Close Return Order" at bounding box center [97, 231] width 143 height 15
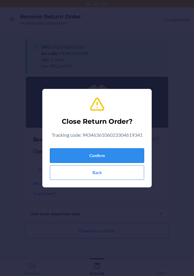
click at [127, 161] on button "Confirm" at bounding box center [97, 155] width 94 height 15
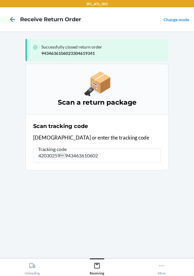
type input "420302599434636106023"
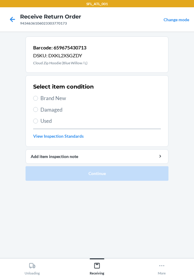
drag, startPoint x: 34, startPoint y: 101, endPoint x: 49, endPoint y: 106, distance: 15.4
click at [36, 101] on label "Brand New" at bounding box center [97, 98] width 128 height 8
click at [36, 101] on input "Brand New" at bounding box center [35, 98] width 5 height 5
radio input "true"
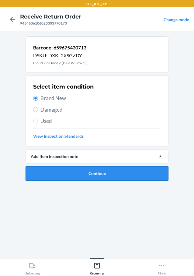
click at [71, 176] on button "Continue" at bounding box center [97, 173] width 143 height 15
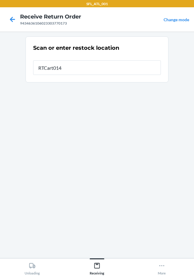
type input "RTCart014"
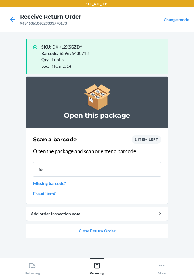
type input "659"
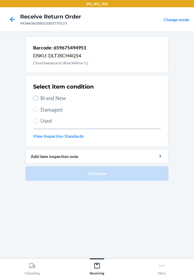
drag, startPoint x: 37, startPoint y: 98, endPoint x: 46, endPoint y: 102, distance: 9.7
click at [39, 99] on label "Brand New" at bounding box center [97, 98] width 128 height 8
click at [38, 99] on input "Brand New" at bounding box center [35, 98] width 5 height 5
radio input "true"
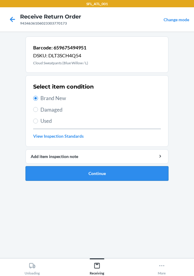
click at [159, 179] on button "Continue" at bounding box center [97, 173] width 143 height 15
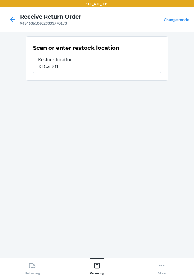
type input "RTCart014"
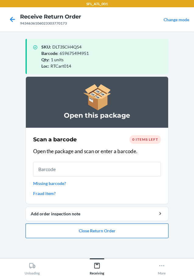
click at [122, 232] on button "Close Return Order" at bounding box center [97, 231] width 143 height 15
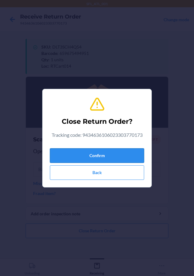
click at [136, 159] on button "Confirm" at bounding box center [97, 155] width 94 height 15
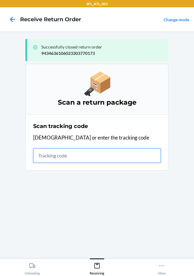
click at [73, 158] on input "text" at bounding box center [97, 155] width 128 height 15
type input "4203025994346361060233"
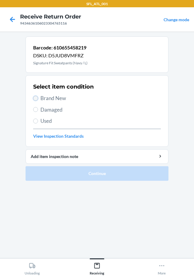
click at [36, 97] on input "Brand New" at bounding box center [35, 98] width 5 height 5
radio input "true"
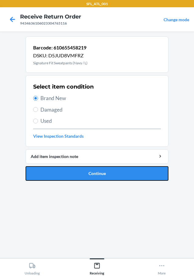
drag, startPoint x: 102, startPoint y: 174, endPoint x: 96, endPoint y: 174, distance: 6.4
click at [101, 174] on button "Continue" at bounding box center [97, 173] width 143 height 15
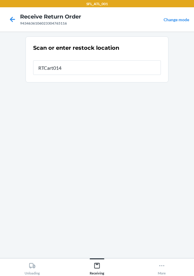
type input "RTCart014"
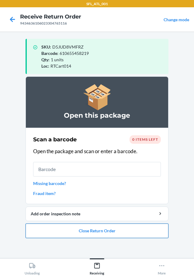
drag, startPoint x: 112, startPoint y: 223, endPoint x: 109, endPoint y: 225, distance: 3.7
click at [111, 223] on li "Open this package Scan a barcode 0 items left Open the package and scan or ente…" at bounding box center [97, 158] width 143 height 162
click at [108, 226] on button "Close Return Order" at bounding box center [97, 231] width 143 height 15
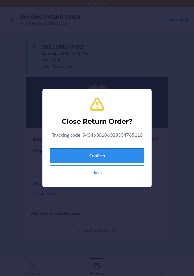
click at [102, 160] on button "Confirm" at bounding box center [97, 155] width 94 height 15
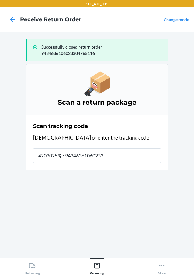
type input "42030259943463610602330"
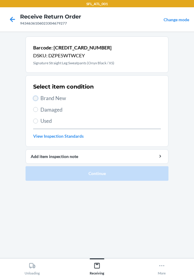
click at [36, 100] on input "Brand New" at bounding box center [35, 98] width 5 height 5
radio input "true"
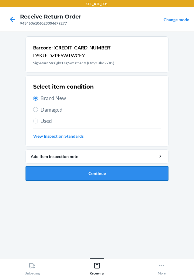
click at [108, 171] on button "Continue" at bounding box center [97, 173] width 143 height 15
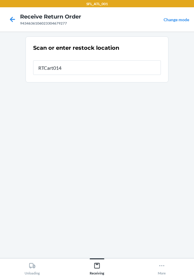
type input "RTCart014"
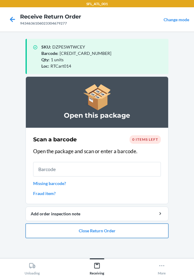
click at [27, 235] on button "Close Return Order" at bounding box center [97, 231] width 143 height 15
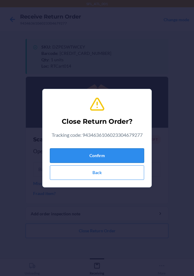
click at [115, 156] on button "Confirm" at bounding box center [97, 155] width 94 height 15
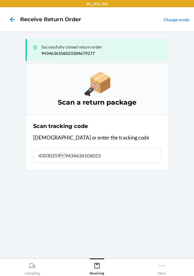
type input "4203025994346361060233"
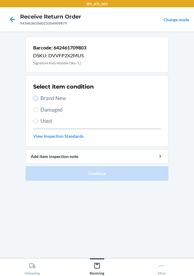
click at [37, 99] on input "Brand New" at bounding box center [35, 98] width 5 height 5
radio input "true"
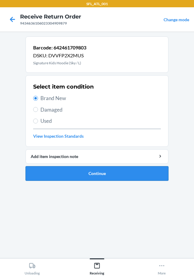
click at [107, 172] on button "Continue" at bounding box center [97, 173] width 143 height 15
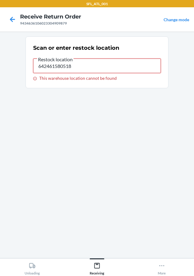
click at [89, 63] on input "642461580518" at bounding box center [97, 66] width 128 height 15
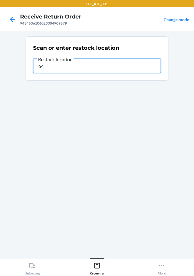
type input "6"
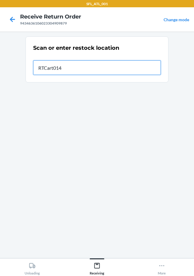
type input "RTCart014"
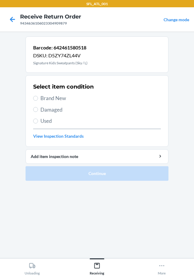
click at [34, 96] on label "Brand New" at bounding box center [97, 98] width 128 height 8
click at [34, 96] on input "Brand New" at bounding box center [35, 98] width 5 height 5
radio input "true"
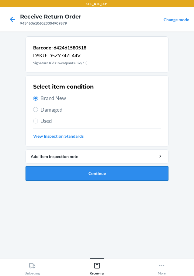
click at [94, 168] on button "Continue" at bounding box center [97, 173] width 143 height 15
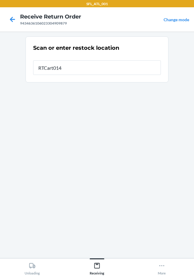
type input "RTCart014"
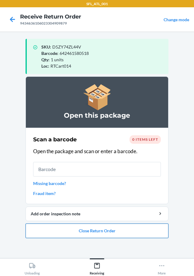
click at [140, 230] on button "Close Return Order" at bounding box center [97, 231] width 143 height 15
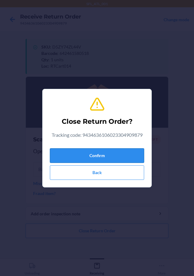
click at [106, 150] on button "Confirm" at bounding box center [97, 155] width 94 height 15
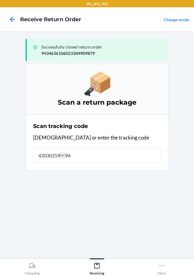
type input "42030259943"
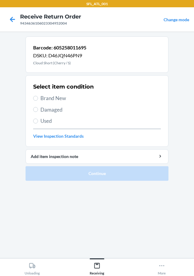
click at [43, 100] on span "Brand New" at bounding box center [100, 98] width 120 height 8
click at [38, 100] on input "Brand New" at bounding box center [35, 98] width 5 height 5
radio input "true"
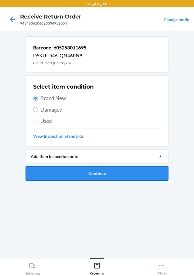
click at [107, 176] on button "Continue" at bounding box center [97, 173] width 143 height 15
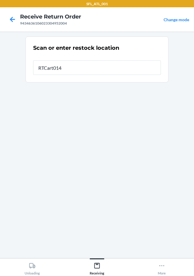
type input "RTCart014"
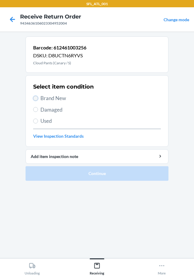
click at [36, 97] on input "Brand New" at bounding box center [35, 98] width 5 height 5
radio input "true"
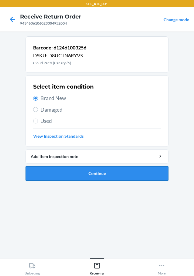
click at [126, 173] on button "Continue" at bounding box center [97, 173] width 143 height 15
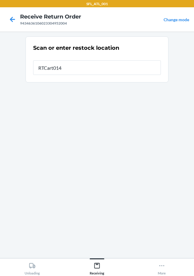
type input "RTCart014"
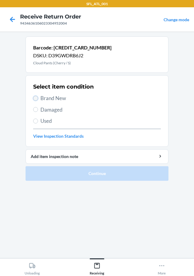
click at [36, 98] on input "Brand New" at bounding box center [35, 98] width 5 height 5
radio input "true"
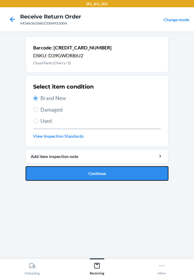
drag, startPoint x: 140, startPoint y: 176, endPoint x: 135, endPoint y: 174, distance: 4.8
click at [140, 175] on button "Continue" at bounding box center [97, 173] width 143 height 15
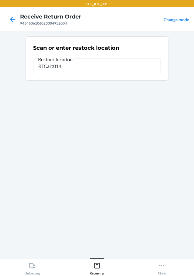
type input "RTCart014"
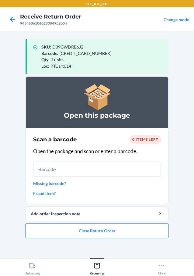
click at [131, 232] on button "Close Return Order" at bounding box center [97, 231] width 143 height 15
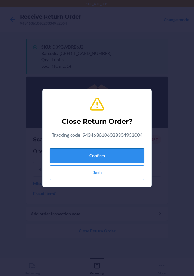
click at [120, 157] on button "Confirm" at bounding box center [97, 155] width 94 height 15
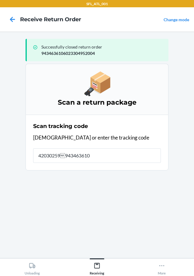
type input "420302599434636106"
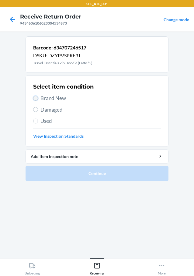
click at [35, 97] on input "Brand New" at bounding box center [35, 98] width 5 height 5
radio input "true"
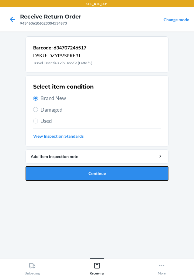
drag, startPoint x: 93, startPoint y: 172, endPoint x: 90, endPoint y: 168, distance: 4.8
click at [93, 172] on button "Continue" at bounding box center [97, 173] width 143 height 15
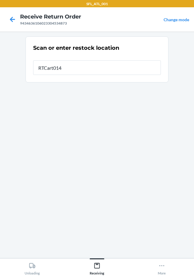
type input "RTCart014"
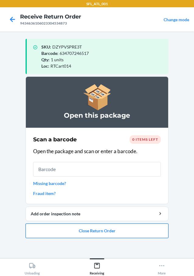
click at [123, 232] on button "Close Return Order" at bounding box center [97, 231] width 143 height 15
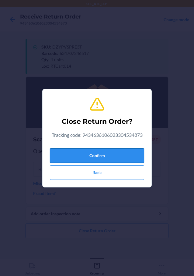
click at [103, 151] on button "Confirm" at bounding box center [97, 155] width 94 height 15
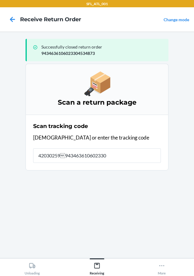
type input "420302599434636106023304"
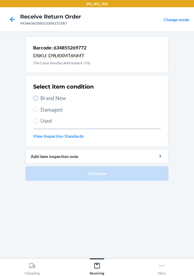
drag, startPoint x: 35, startPoint y: 98, endPoint x: 94, endPoint y: 141, distance: 72.4
click at [36, 99] on input "Brand New" at bounding box center [35, 98] width 5 height 5
radio input "true"
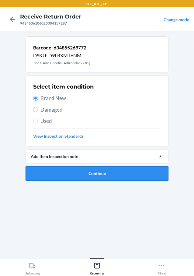
click at [122, 176] on button "Continue" at bounding box center [97, 173] width 143 height 15
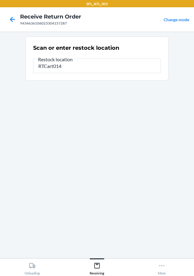
type input "RTCart014"
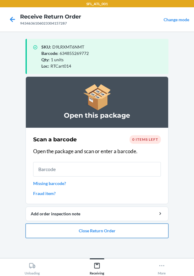
click at [135, 238] on button "Close Return Order" at bounding box center [97, 231] width 143 height 15
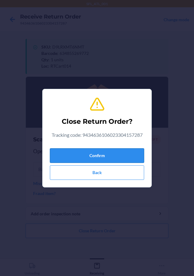
click at [140, 161] on button "Confirm" at bounding box center [97, 155] width 94 height 15
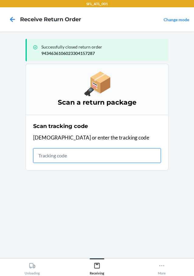
click at [73, 155] on input "text" at bounding box center [97, 155] width 128 height 15
type input "420302599434636106"
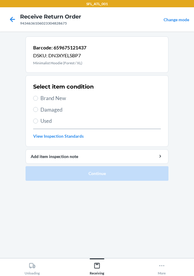
drag, startPoint x: 40, startPoint y: 97, endPoint x: 51, endPoint y: 108, distance: 15.9
click at [40, 97] on label "Brand New" at bounding box center [97, 98] width 128 height 8
click at [38, 97] on input "Brand New" at bounding box center [35, 98] width 5 height 5
radio input "true"
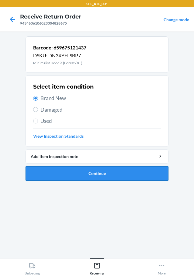
click at [118, 174] on button "Continue" at bounding box center [97, 173] width 143 height 15
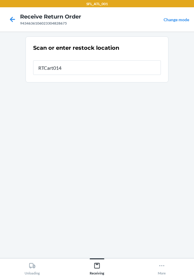
type input "RTCart014"
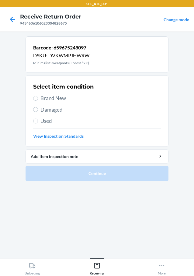
drag, startPoint x: 34, startPoint y: 95, endPoint x: 59, endPoint y: 109, distance: 28.6
click at [39, 98] on label "Brand New" at bounding box center [97, 98] width 128 height 8
click at [38, 98] on input "Brand New" at bounding box center [35, 98] width 5 height 5
radio input "true"
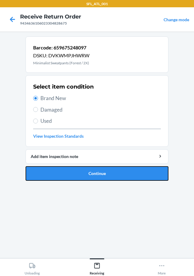
click at [89, 166] on button "Continue" at bounding box center [97, 173] width 143 height 15
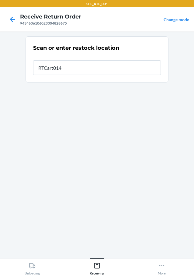
type input "RTCart014"
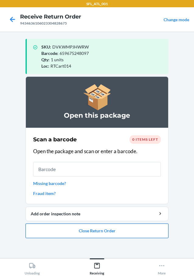
click at [135, 227] on button "Close Return Order" at bounding box center [97, 231] width 143 height 15
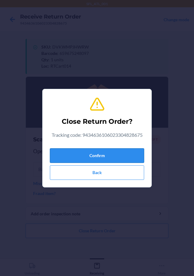
click at [131, 159] on button "Confirm" at bounding box center [97, 155] width 94 height 15
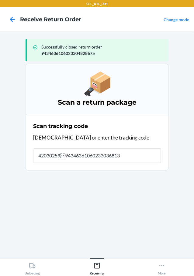
type input "42030259943463610602330368131"
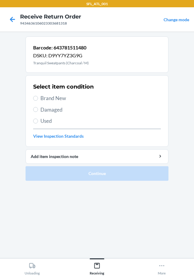
click at [37, 96] on label "Brand New" at bounding box center [97, 98] width 128 height 8
click at [37, 96] on input "Brand New" at bounding box center [35, 98] width 5 height 5
radio input "true"
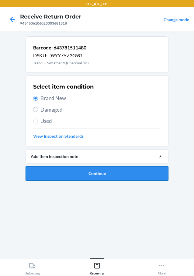
drag, startPoint x: 121, startPoint y: 167, endPoint x: 125, endPoint y: 176, distance: 9.3
click at [125, 176] on button "Continue" at bounding box center [97, 173] width 143 height 15
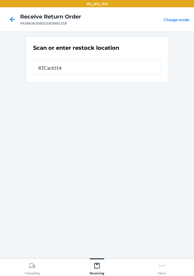
type input "RTCart014"
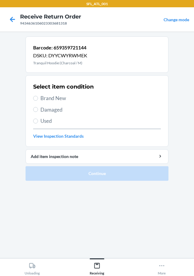
click at [40, 97] on span "Brand New" at bounding box center [100, 98] width 120 height 8
click at [38, 97] on input "Brand New" at bounding box center [35, 98] width 5 height 5
radio input "true"
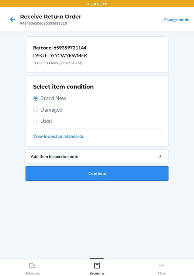
click at [95, 177] on button "Continue" at bounding box center [97, 173] width 143 height 15
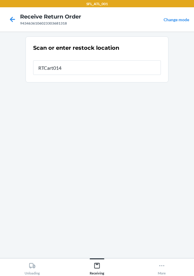
type input "RTCart014"
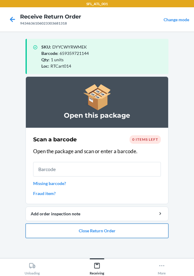
click at [134, 230] on button "Close Return Order" at bounding box center [97, 231] width 143 height 15
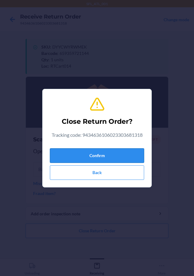
click at [123, 158] on button "Confirm" at bounding box center [97, 155] width 94 height 15
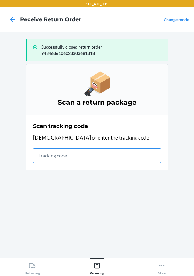
click at [87, 157] on input "text" at bounding box center [97, 155] width 128 height 15
type input "4203025994346361060233041"
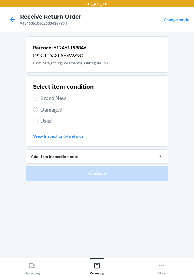
drag, startPoint x: 44, startPoint y: 98, endPoint x: 150, endPoint y: 147, distance: 117.1
click at [48, 101] on span "Brand New" at bounding box center [100, 98] width 120 height 8
drag, startPoint x: 37, startPoint y: 100, endPoint x: 136, endPoint y: 175, distance: 124.2
click at [49, 104] on div "Select item condition Brand New Damaged Used View Inspection Standards" at bounding box center [97, 111] width 128 height 60
click at [144, 187] on section "Barcode: 612461198846 DSKU: D3XFA64WZ9G Pastel Straight Leg Sweatpants (Bubbleg…" at bounding box center [97, 144] width 143 height 217
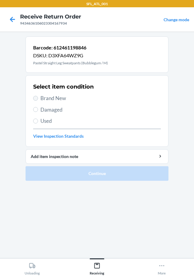
drag, startPoint x: 40, startPoint y: 98, endPoint x: 34, endPoint y: 98, distance: 6.1
click at [35, 98] on label "Brand New" at bounding box center [97, 98] width 128 height 8
click at [34, 98] on input "Brand New" at bounding box center [35, 98] width 5 height 5
radio input "true"
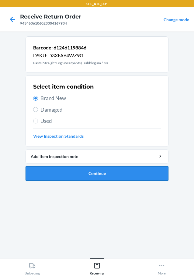
click at [132, 173] on button "Continue" at bounding box center [97, 173] width 143 height 15
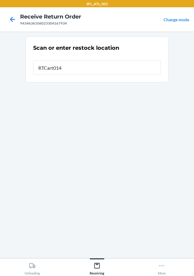
type input "RTCart014"
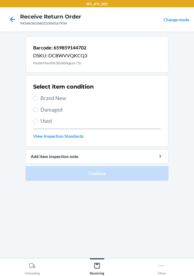
click at [37, 101] on label "Brand New" at bounding box center [97, 98] width 128 height 8
click at [37, 101] on input "Brand New" at bounding box center [35, 98] width 5 height 5
radio input "true"
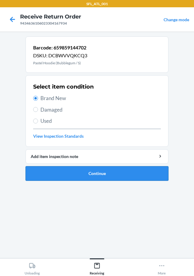
click at [155, 176] on button "Continue" at bounding box center [97, 173] width 143 height 15
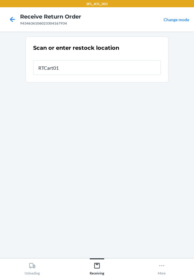
type input "RTCart014"
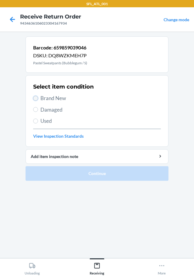
click at [37, 99] on input "Brand New" at bounding box center [35, 98] width 5 height 5
radio input "true"
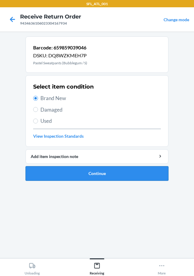
click at [123, 172] on button "Continue" at bounding box center [97, 173] width 143 height 15
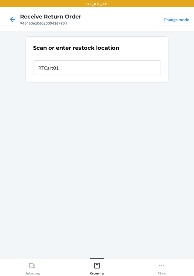
type input "RTCart014"
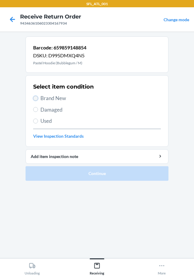
click at [36, 100] on input "Brand New" at bounding box center [35, 98] width 5 height 5
radio input "true"
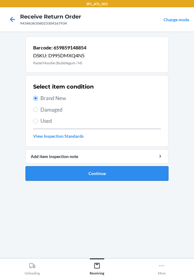
click at [95, 170] on button "Continue" at bounding box center [97, 173] width 143 height 15
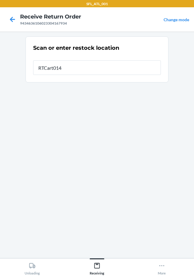
type input "RTCart014"
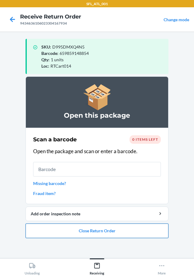
click at [145, 233] on button "Close Return Order" at bounding box center [97, 231] width 143 height 15
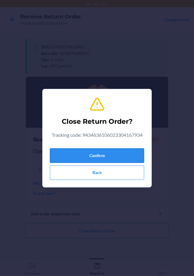
click at [106, 158] on button "Confirm" at bounding box center [97, 155] width 94 height 15
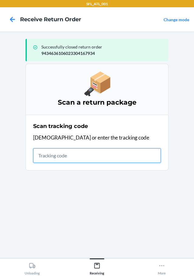
drag, startPoint x: 70, startPoint y: 156, endPoint x: 67, endPoint y: 152, distance: 5.2
click at [70, 156] on input "text" at bounding box center [97, 155] width 128 height 15
type input "42030259943463610602330"
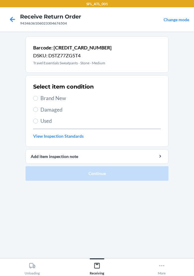
drag, startPoint x: 38, startPoint y: 99, endPoint x: 67, endPoint y: 137, distance: 47.7
click at [38, 99] on label "Brand New" at bounding box center [97, 98] width 128 height 8
click at [38, 99] on input "Brand New" at bounding box center [35, 98] width 5 height 5
radio input "true"
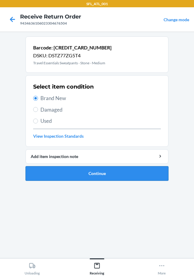
click at [84, 172] on button "Continue" at bounding box center [97, 173] width 143 height 15
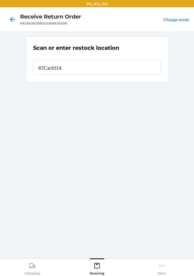
type input "RTCart014"
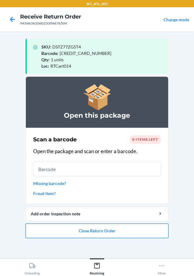
click at [147, 230] on button "Close Return Order" at bounding box center [97, 231] width 143 height 15
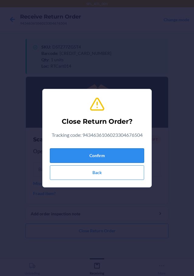
click at [131, 161] on button "Confirm" at bounding box center [97, 155] width 94 height 15
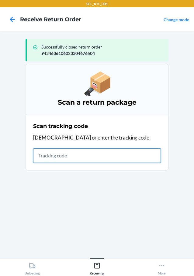
click at [91, 156] on input "text" at bounding box center [97, 155] width 128 height 15
type input "420302599434636106023"
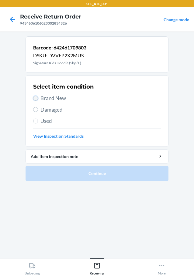
click at [35, 99] on input "Brand New" at bounding box center [35, 98] width 5 height 5
radio input "true"
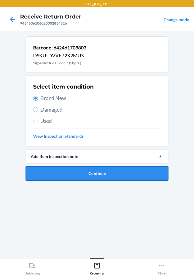
click at [112, 172] on button "Continue" at bounding box center [97, 173] width 143 height 15
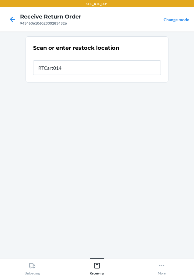
type input "RTCart014"
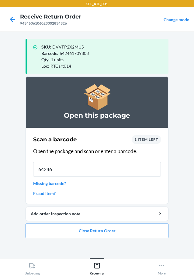
type input "642461"
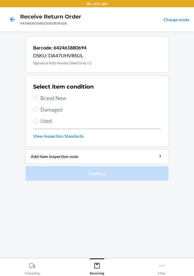
click at [43, 96] on span "Brand New" at bounding box center [100, 98] width 120 height 8
click at [38, 96] on input "Brand New" at bounding box center [35, 98] width 5 height 5
radio input "true"
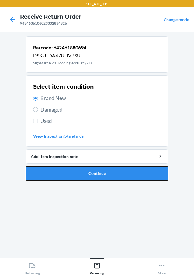
drag, startPoint x: 126, startPoint y: 178, endPoint x: 116, endPoint y: 179, distance: 10.1
click at [126, 178] on button "Continue" at bounding box center [97, 173] width 143 height 15
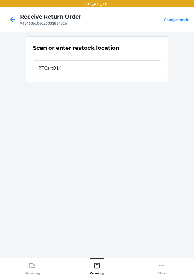
type input "RTCart014"
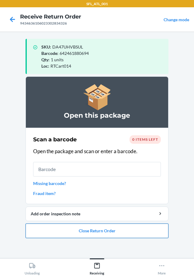
click at [143, 230] on button "Close Return Order" at bounding box center [97, 231] width 143 height 15
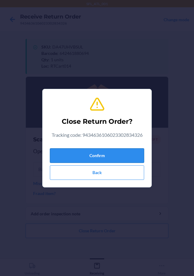
click at [129, 154] on button "Confirm" at bounding box center [97, 155] width 94 height 15
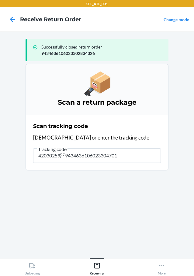
type input "4203025994346361060233047018"
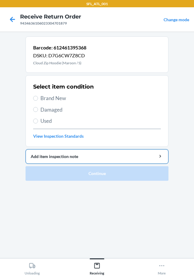
drag, startPoint x: 37, startPoint y: 102, endPoint x: 84, endPoint y: 153, distance: 69.9
click at [53, 116] on div "Select item condition Brand New Damaged Used View Inspection Standards" at bounding box center [97, 111] width 128 height 60
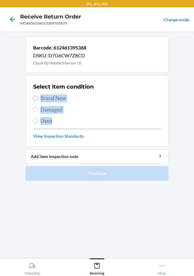
click at [37, 98] on input "Brand New" at bounding box center [35, 98] width 5 height 5
radio input "true"
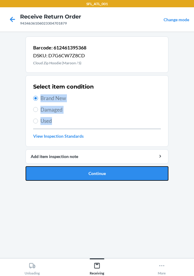
drag, startPoint x: 125, startPoint y: 173, endPoint x: 118, endPoint y: 176, distance: 6.7
click at [125, 173] on button "Continue" at bounding box center [97, 173] width 143 height 15
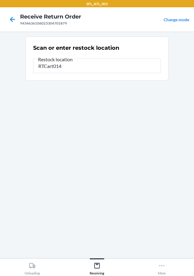
type input "RTCart014"
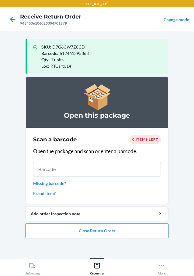
click at [115, 229] on button "Close Return Order" at bounding box center [97, 231] width 143 height 15
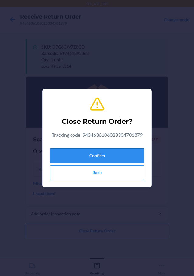
click at [133, 161] on button "Confirm" at bounding box center [97, 155] width 94 height 15
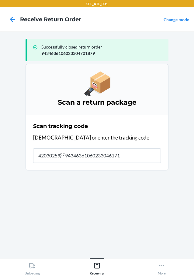
type input "42030259943463610602330461713"
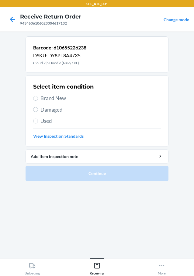
click at [34, 101] on label "Brand New" at bounding box center [97, 98] width 128 height 8
click at [34, 101] on input "Brand New" at bounding box center [35, 98] width 5 height 5
radio input "true"
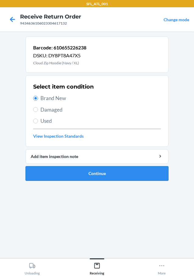
click at [109, 176] on button "Continue" at bounding box center [97, 173] width 143 height 15
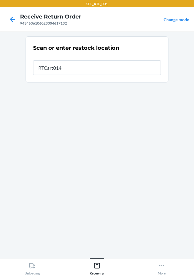
type input "RTCart014"
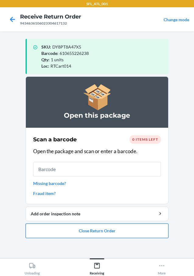
click at [106, 233] on button "Close Return Order" at bounding box center [97, 231] width 143 height 15
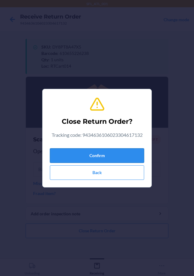
click at [132, 152] on button "Confirm" at bounding box center [97, 155] width 94 height 15
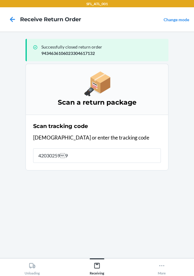
type input "4203025994"
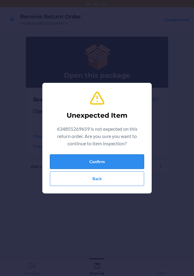
click at [107, 168] on button "Confirm" at bounding box center [97, 162] width 94 height 15
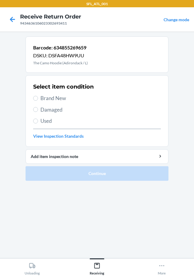
drag, startPoint x: 33, startPoint y: 97, endPoint x: 63, endPoint y: 117, distance: 36.1
click at [35, 97] on section "Select item condition Brand New Damaged Used View Inspection Standards" at bounding box center [97, 111] width 143 height 72
drag, startPoint x: 34, startPoint y: 100, endPoint x: 51, endPoint y: 111, distance: 20.4
click at [34, 100] on input "Brand New" at bounding box center [35, 98] width 5 height 5
radio input "true"
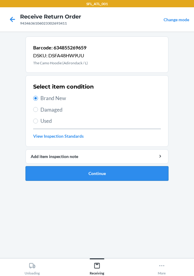
click at [108, 174] on button "Continue" at bounding box center [97, 173] width 143 height 15
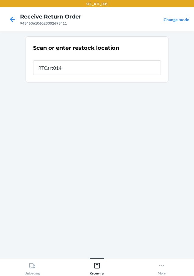
type input "RTCart014"
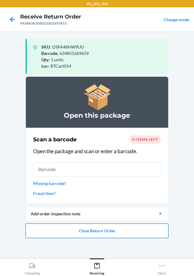
click at [136, 232] on button "Close Return Order" at bounding box center [97, 231] width 143 height 15
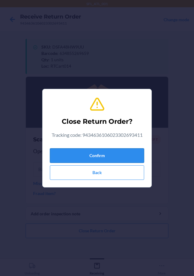
click at [142, 156] on button "Confirm" at bounding box center [97, 155] width 94 height 15
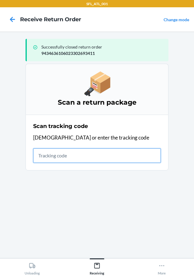
click at [63, 156] on input "text" at bounding box center [97, 155] width 128 height 15
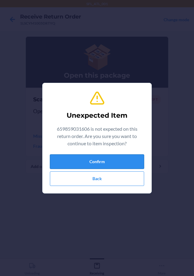
click at [100, 157] on button "Confirm" at bounding box center [97, 162] width 94 height 15
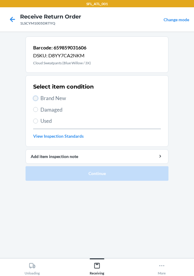
click at [36, 98] on input "Brand New" at bounding box center [35, 98] width 5 height 5
radio input "true"
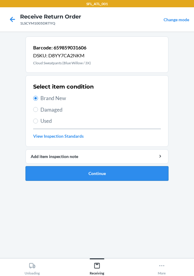
click at [94, 174] on button "Continue" at bounding box center [97, 173] width 143 height 15
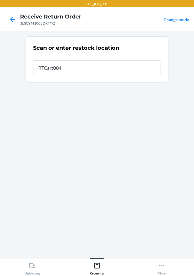
type input "RTCart004"
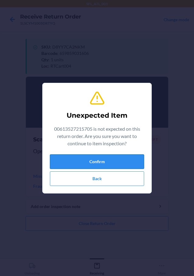
click at [114, 159] on button "Confirm" at bounding box center [97, 162] width 94 height 15
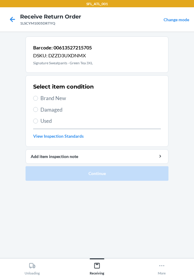
click at [38, 101] on label "Brand New" at bounding box center [97, 98] width 128 height 8
click at [38, 101] on input "Brand New" at bounding box center [35, 98] width 5 height 5
radio input "true"
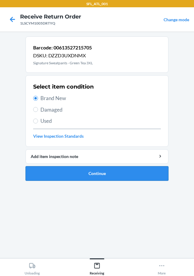
click at [106, 169] on button "Continue" at bounding box center [97, 173] width 143 height 15
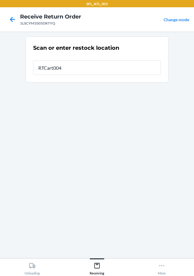
type input "RTCart004"
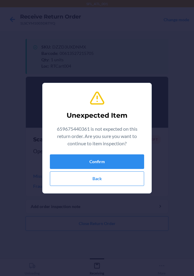
click at [106, 169] on div "Confirm Back" at bounding box center [97, 171] width 94 height 32
click at [110, 164] on button "Confirm" at bounding box center [97, 162] width 94 height 15
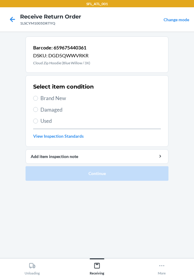
click at [37, 95] on label "Brand New" at bounding box center [97, 98] width 128 height 8
click at [37, 96] on input "Brand New" at bounding box center [35, 98] width 5 height 5
radio input "true"
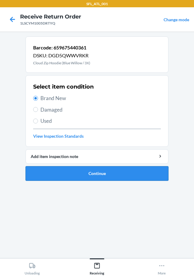
click at [97, 175] on button "Continue" at bounding box center [97, 173] width 143 height 15
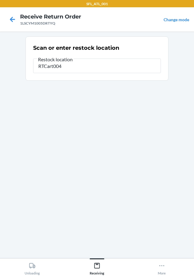
type input "RTCart004"
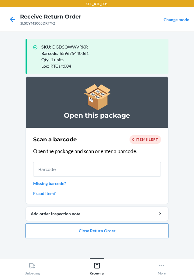
click at [80, 225] on button "Close Return Order" at bounding box center [97, 231] width 143 height 15
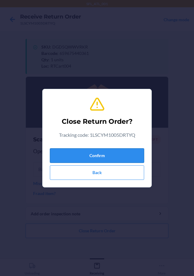
click at [128, 156] on button "Confirm" at bounding box center [97, 155] width 94 height 15
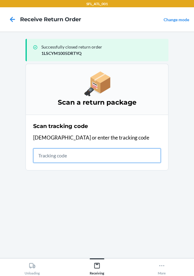
click at [37, 155] on input "text" at bounding box center [97, 155] width 128 height 15
type input "420302599434636106023304564"
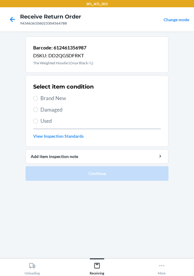
click at [41, 98] on span "Brand New" at bounding box center [100, 98] width 120 height 8
click at [38, 98] on input "Brand New" at bounding box center [35, 98] width 5 height 5
radio input "true"
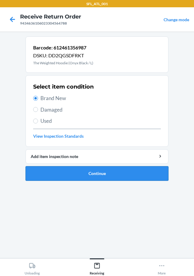
click at [143, 172] on button "Continue" at bounding box center [97, 173] width 143 height 15
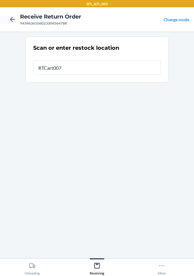
type input "RTCart007"
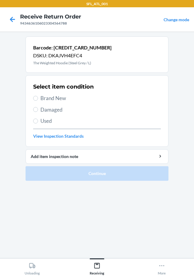
click at [35, 94] on label "Brand New" at bounding box center [97, 98] width 128 height 8
click at [35, 96] on input "Brand New" at bounding box center [35, 98] width 5 height 5
radio input "true"
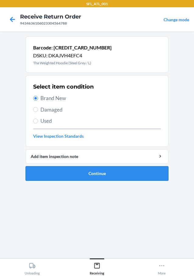
click at [120, 172] on button "Continue" at bounding box center [97, 173] width 143 height 15
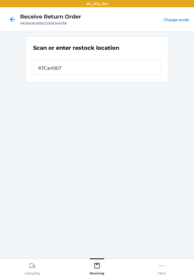
type input "RTCart007"
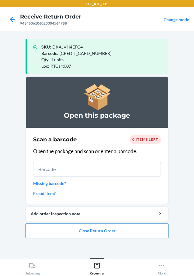
click at [113, 232] on button "Close Return Order" at bounding box center [97, 231] width 143 height 15
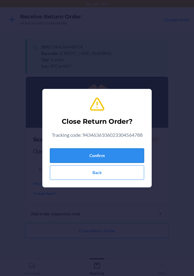
click at [114, 155] on button "Confirm" at bounding box center [97, 155] width 94 height 15
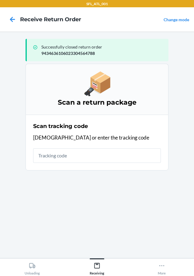
click at [69, 163] on div "Scan tracking code Scan or enter the tracking code" at bounding box center [97, 143] width 128 height 44
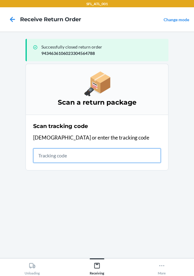
click at [71, 159] on input "text" at bounding box center [97, 155] width 128 height 15
type input "42030259943463610602"
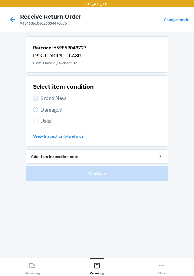
click at [34, 101] on input "Brand New" at bounding box center [35, 98] width 5 height 5
radio input "true"
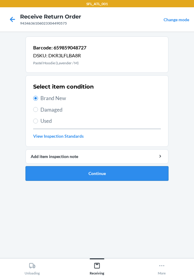
click at [119, 169] on button "Continue" at bounding box center [97, 173] width 143 height 15
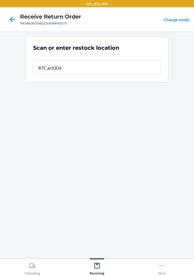
type input "RTCart004"
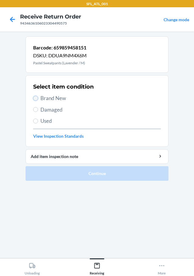
drag, startPoint x: 33, startPoint y: 97, endPoint x: 88, endPoint y: 127, distance: 61.9
click at [33, 97] on input "Brand New" at bounding box center [35, 98] width 5 height 5
radio input "true"
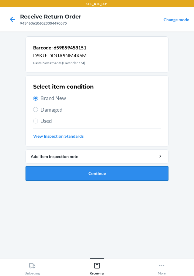
click at [106, 174] on button "Continue" at bounding box center [97, 173] width 143 height 15
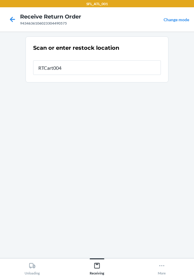
type input "RTCart004"
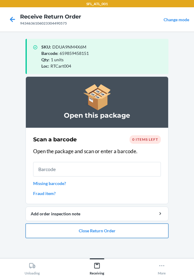
click at [151, 230] on button "Close Return Order" at bounding box center [97, 231] width 143 height 15
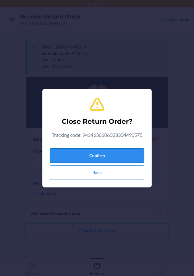
click at [133, 151] on button "Confirm" at bounding box center [97, 155] width 94 height 15
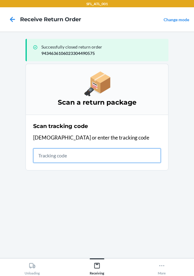
click at [93, 160] on input "text" at bounding box center [97, 155] width 128 height 15
type input "42030259"
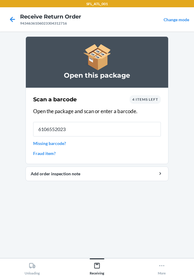
type input "61065520234"
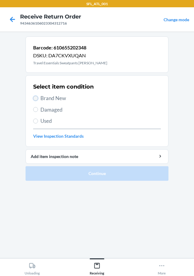
click at [35, 97] on input "Brand New" at bounding box center [35, 98] width 5 height 5
radio input "true"
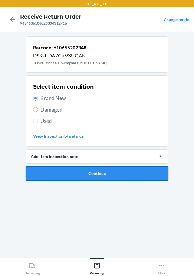
click at [162, 174] on button "Continue" at bounding box center [97, 173] width 143 height 15
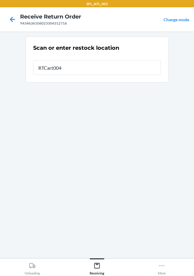
type input "RTCart004"
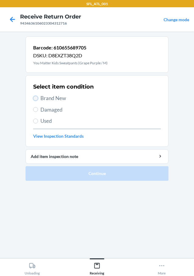
click at [36, 98] on input "Brand New" at bounding box center [35, 98] width 5 height 5
radio input "true"
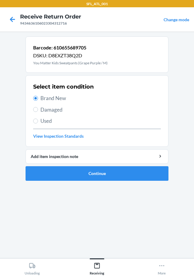
click at [143, 186] on section "Barcode: 610655689705 DSKU: D8EXZT38Q2D You Matter Kids Sweatpants (Grape Purpl…" at bounding box center [97, 144] width 143 height 217
click at [143, 173] on button "Continue" at bounding box center [97, 173] width 143 height 15
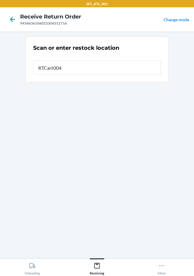
type input "RTCart004"
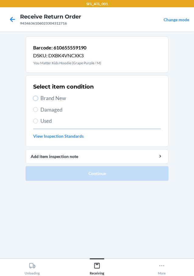
drag, startPoint x: 36, startPoint y: 98, endPoint x: 187, endPoint y: 187, distance: 175.6
click at [40, 101] on label "Brand New" at bounding box center [97, 98] width 128 height 8
click at [38, 101] on input "Brand New" at bounding box center [35, 98] width 5 height 5
radio input "true"
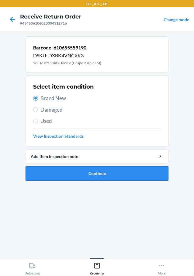
click at [162, 175] on button "Continue" at bounding box center [97, 173] width 143 height 15
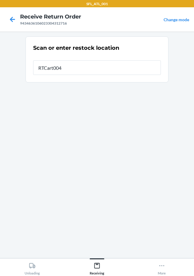
type input "RTCart004"
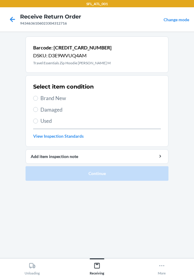
click at [40, 100] on span "Brand New" at bounding box center [100, 98] width 120 height 8
click at [38, 100] on input "Brand New" at bounding box center [35, 98] width 5 height 5
radio input "true"
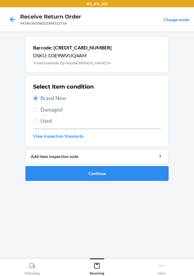
click at [88, 172] on button "Continue" at bounding box center [97, 173] width 143 height 15
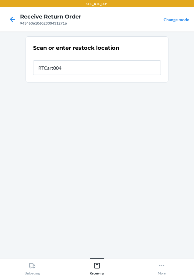
type input "RTCart004"
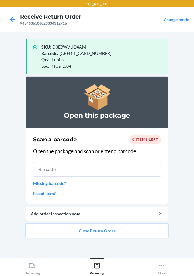
click at [126, 232] on button "Close Return Order" at bounding box center [97, 231] width 143 height 15
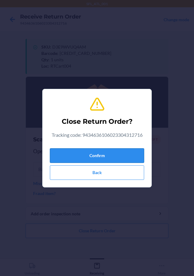
click at [133, 159] on button "Confirm" at bounding box center [97, 155] width 94 height 15
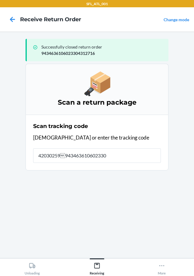
type input "420302599434636106023304"
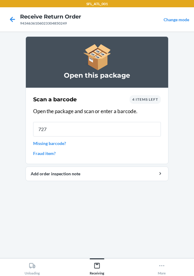
type input "7272"
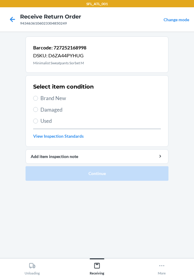
drag, startPoint x: 32, startPoint y: 92, endPoint x: 35, endPoint y: 95, distance: 4.9
click at [33, 93] on section "Select item condition Brand New Damaged Used View Inspection Standards" at bounding box center [97, 111] width 143 height 72
drag, startPoint x: 35, startPoint y: 95, endPoint x: 82, endPoint y: 143, distance: 67.0
click at [36, 96] on label "Brand New" at bounding box center [97, 98] width 128 height 8
click at [36, 96] on input "Brand New" at bounding box center [35, 98] width 5 height 5
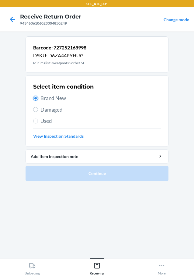
radio input "true"
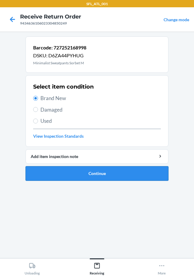
click at [101, 170] on button "Continue" at bounding box center [97, 173] width 143 height 15
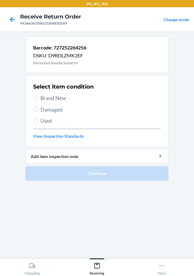
click at [36, 101] on label "Brand New" at bounding box center [97, 98] width 128 height 8
click at [36, 101] on input "Brand New" at bounding box center [35, 98] width 5 height 5
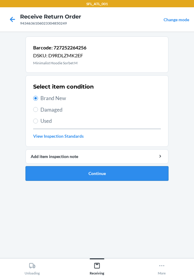
click at [130, 171] on button "Continue" at bounding box center [97, 173] width 143 height 15
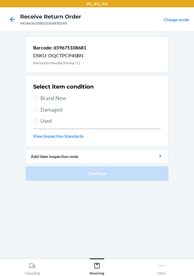
click at [38, 101] on label "Brand New" at bounding box center [97, 98] width 128 height 8
click at [38, 101] on input "Brand New" at bounding box center [35, 98] width 5 height 5
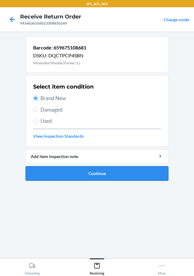
click at [144, 175] on button "Continue" at bounding box center [97, 173] width 143 height 15
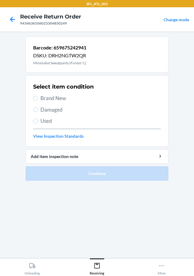
click at [35, 95] on label "Brand New" at bounding box center [97, 98] width 128 height 8
click at [35, 96] on input "Brand New" at bounding box center [35, 98] width 5 height 5
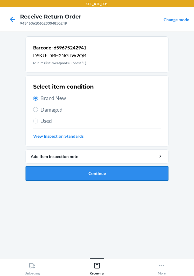
click at [97, 173] on button "Continue" at bounding box center [97, 173] width 143 height 15
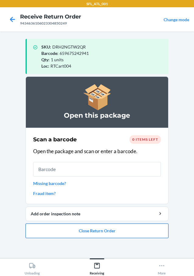
click at [161, 234] on button "Close Return Order" at bounding box center [97, 231] width 143 height 15
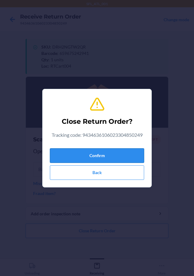
click at [137, 149] on button "Confirm" at bounding box center [97, 155] width 94 height 15
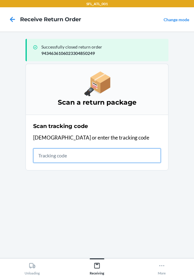
click at [105, 156] on input "text" at bounding box center [97, 155] width 128 height 15
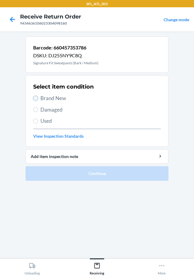
drag, startPoint x: 36, startPoint y: 98, endPoint x: 49, endPoint y: 105, distance: 14.4
click at [37, 99] on input "Brand New" at bounding box center [35, 98] width 5 height 5
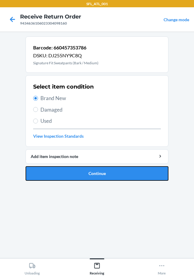
click at [105, 166] on button "Continue" at bounding box center [97, 173] width 143 height 15
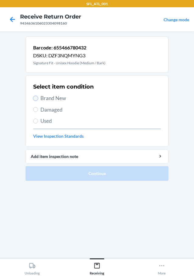
drag, startPoint x: 33, startPoint y: 99, endPoint x: 100, endPoint y: 156, distance: 87.9
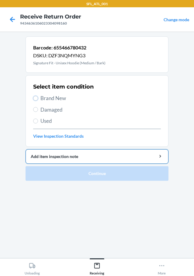
click at [34, 99] on input "Brand New" at bounding box center [35, 98] width 5 height 5
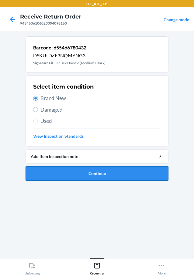
click at [111, 175] on button "Continue" at bounding box center [97, 173] width 143 height 15
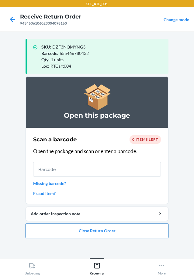
click at [120, 237] on button "Close Return Order" at bounding box center [97, 231] width 143 height 15
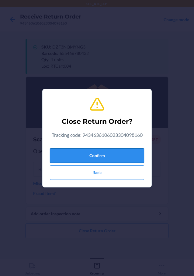
click at [134, 151] on button "Confirm" at bounding box center [97, 155] width 94 height 15
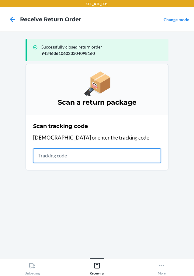
click at [142, 152] on input "text" at bounding box center [97, 155] width 128 height 15
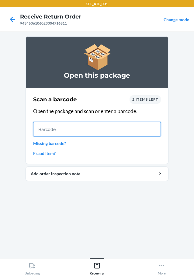
click at [150, 128] on input "text" at bounding box center [97, 129] width 128 height 15
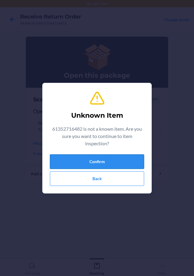
click at [123, 161] on button "Confirm" at bounding box center [97, 162] width 94 height 15
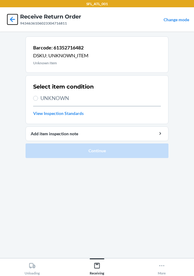
click at [14, 21] on icon at bounding box center [12, 19] width 10 height 10
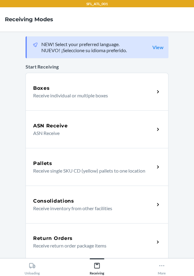
click at [84, 230] on div "Return Orders Receive return order package items" at bounding box center [97, 243] width 143 height 38
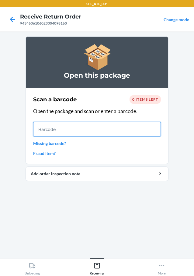
click at [91, 130] on input "text" at bounding box center [97, 129] width 128 height 15
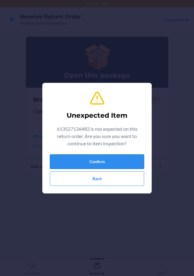
click at [102, 164] on button "Confirm" at bounding box center [97, 162] width 94 height 15
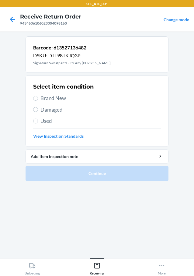
click at [36, 95] on label "Brand New" at bounding box center [97, 98] width 128 height 8
click at [36, 96] on input "Brand New" at bounding box center [35, 98] width 5 height 5
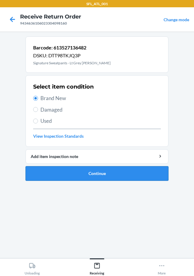
click at [103, 168] on button "Continue" at bounding box center [97, 173] width 143 height 15
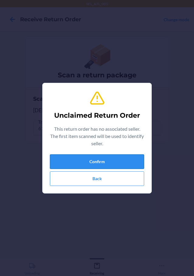
click at [102, 165] on button "Confirm" at bounding box center [97, 162] width 94 height 15
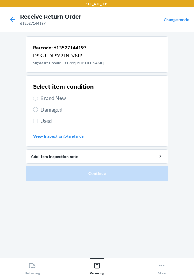
click at [40, 94] on div "Select item condition Brand New Damaged Used View Inspection Standards" at bounding box center [97, 111] width 128 height 60
click at [37, 102] on label "Brand New" at bounding box center [97, 98] width 128 height 8
click at [37, 101] on input "Brand New" at bounding box center [35, 98] width 5 height 5
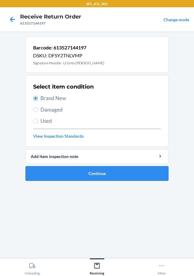
click at [101, 171] on button "Continue" at bounding box center [97, 173] width 143 height 15
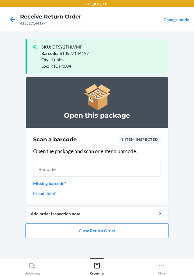
click at [124, 226] on button "Close Return Order" at bounding box center [97, 231] width 143 height 15
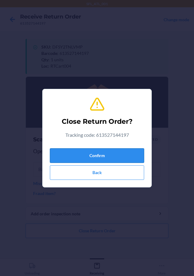
click at [110, 153] on button "Confirm" at bounding box center [97, 155] width 94 height 15
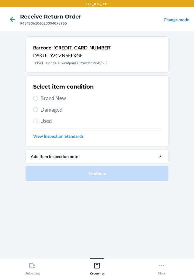
drag, startPoint x: 35, startPoint y: 103, endPoint x: 43, endPoint y: 103, distance: 7.3
click at [36, 103] on div "Select item condition Brand New Damaged Used View Inspection Standards" at bounding box center [97, 111] width 128 height 60
click at [36, 101] on input "Brand New" at bounding box center [35, 98] width 5 height 5
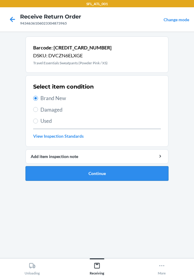
click at [113, 172] on button "Continue" at bounding box center [97, 173] width 143 height 15
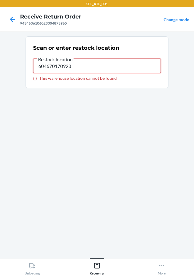
click at [97, 65] on input "604670170928" at bounding box center [97, 66] width 128 height 15
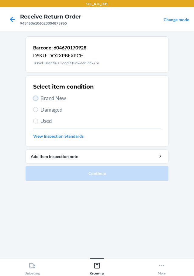
drag, startPoint x: 35, startPoint y: 99, endPoint x: 105, endPoint y: 160, distance: 92.8
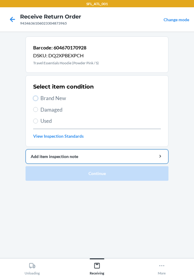
click at [36, 100] on input "Brand New" at bounding box center [35, 98] width 5 height 5
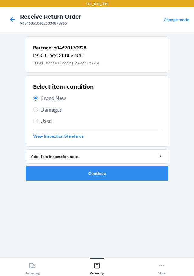
click at [109, 164] on li "Barcode: 604670170928 DSKU: DQ2XPBEXPCH Travel Essentials Hoodie (Powder Pink /…" at bounding box center [97, 108] width 143 height 145
click at [108, 173] on button "Continue" at bounding box center [97, 173] width 143 height 15
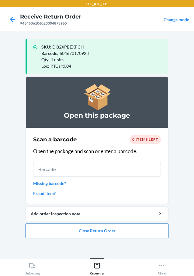
click at [109, 235] on button "Close Return Order" at bounding box center [97, 231] width 143 height 15
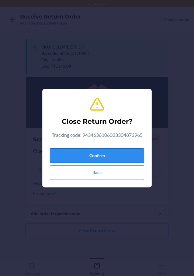
click at [119, 150] on button "Confirm" at bounding box center [97, 155] width 94 height 15
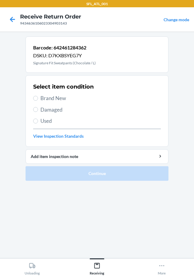
drag, startPoint x: 41, startPoint y: 100, endPoint x: 46, endPoint y: 104, distance: 6.7
click at [42, 100] on span "Brand New" at bounding box center [100, 98] width 120 height 8
click at [38, 100] on input "Brand New" at bounding box center [35, 98] width 5 height 5
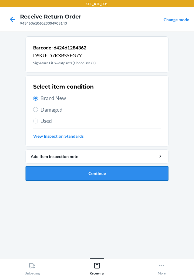
click at [96, 172] on button "Continue" at bounding box center [97, 173] width 143 height 15
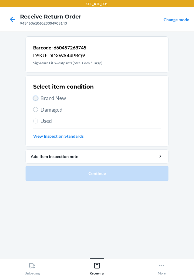
drag, startPoint x: 35, startPoint y: 98, endPoint x: 114, endPoint y: 142, distance: 90.8
click at [39, 101] on label "Brand New" at bounding box center [97, 98] width 128 height 8
click at [38, 101] on input "Brand New" at bounding box center [35, 98] width 5 height 5
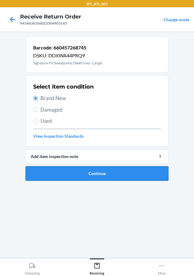
click at [142, 177] on button "Continue" at bounding box center [97, 173] width 143 height 15
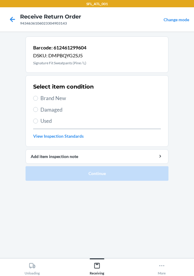
click at [36, 103] on div "Select item condition Brand New Damaged Used View Inspection Standards" at bounding box center [97, 111] width 128 height 60
click at [37, 98] on input "Brand New" at bounding box center [35, 98] width 5 height 5
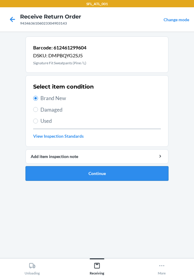
click at [109, 176] on button "Continue" at bounding box center [97, 173] width 143 height 15
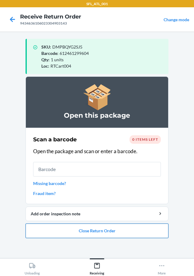
click at [112, 232] on button "Close Return Order" at bounding box center [97, 231] width 143 height 15
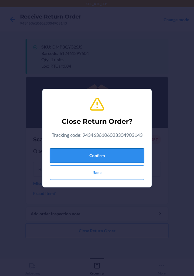
click at [121, 157] on button "Confirm" at bounding box center [97, 155] width 94 height 15
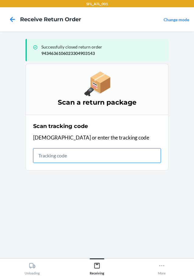
click at [60, 157] on input "text" at bounding box center [97, 155] width 128 height 15
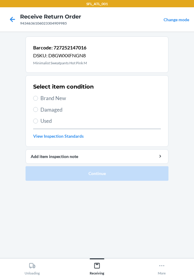
click at [43, 103] on div "Select item condition Brand New Damaged Used View Inspection Standards" at bounding box center [97, 111] width 128 height 60
click at [41, 99] on span "Brand New" at bounding box center [100, 98] width 120 height 8
click at [38, 99] on input "Brand New" at bounding box center [35, 98] width 5 height 5
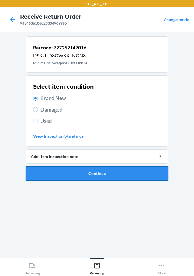
click at [158, 172] on button "Continue" at bounding box center [97, 173] width 143 height 15
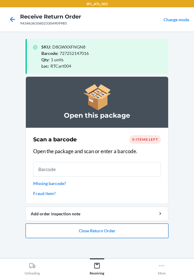
click at [134, 229] on button "Close Return Order" at bounding box center [97, 231] width 143 height 15
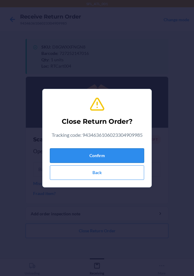
click at [127, 159] on button "Confirm" at bounding box center [97, 155] width 94 height 15
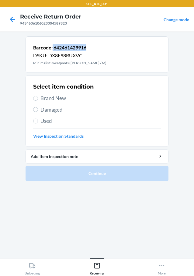
drag, startPoint x: 53, startPoint y: 47, endPoint x: 93, endPoint y: 49, distance: 40.1
click at [93, 49] on div "Barcode: 642461429916 DSKU: DX8F98RUXVC Minimalist Sweatpants (Berry / M)" at bounding box center [97, 54] width 143 height 36
copy p "642461429916"
drag, startPoint x: 39, startPoint y: 97, endPoint x: 133, endPoint y: 122, distance: 97.6
click at [39, 97] on label "Brand New" at bounding box center [97, 98] width 128 height 8
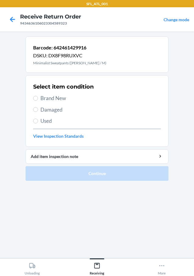
click at [38, 97] on input "Brand New" at bounding box center [35, 98] width 5 height 5
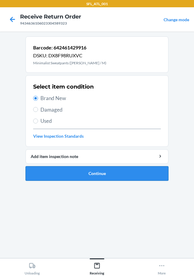
click at [134, 172] on button "Continue" at bounding box center [97, 173] width 143 height 15
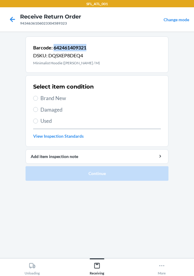
drag, startPoint x: 53, startPoint y: 48, endPoint x: 87, endPoint y: 48, distance: 34.0
click at [87, 48] on p "Barcode: 642461409321" at bounding box center [66, 47] width 67 height 7
copy p "642461409321"
click at [42, 96] on span "Brand New" at bounding box center [100, 98] width 120 height 8
click at [38, 96] on input "Brand New" at bounding box center [35, 98] width 5 height 5
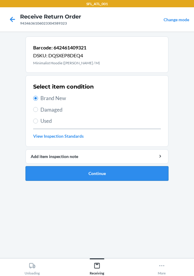
click at [122, 166] on button "Continue" at bounding box center [97, 173] width 143 height 15
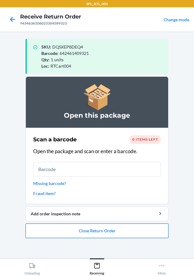
click at [110, 235] on button "Close Return Order" at bounding box center [97, 231] width 143 height 15
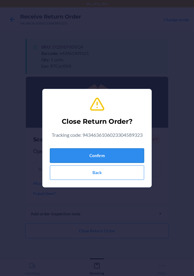
click at [115, 152] on button "Confirm" at bounding box center [97, 155] width 94 height 15
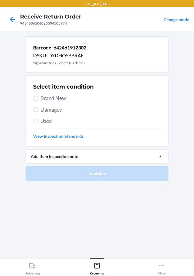
click at [41, 97] on span "Brand New" at bounding box center [100, 98] width 120 height 8
click at [38, 97] on input "Brand New" at bounding box center [35, 98] width 5 height 5
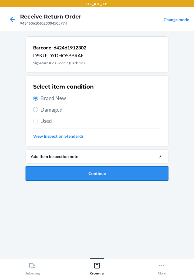
click at [113, 178] on button "Continue" at bounding box center [97, 173] width 143 height 15
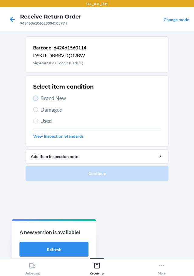
click at [36, 97] on input "Brand New" at bounding box center [35, 98] width 5 height 5
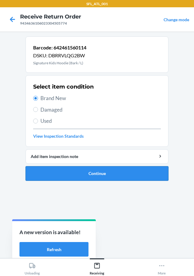
click at [97, 169] on button "Continue" at bounding box center [97, 173] width 143 height 15
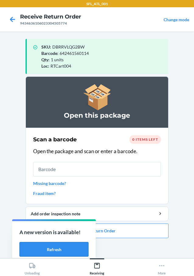
click at [67, 251] on button "Refresh" at bounding box center [53, 249] width 69 height 15
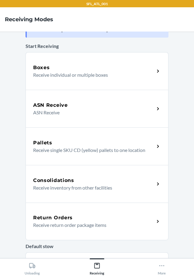
scroll to position [30, 0]
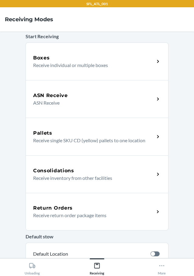
click at [101, 211] on div "Return Orders" at bounding box center [93, 208] width 121 height 7
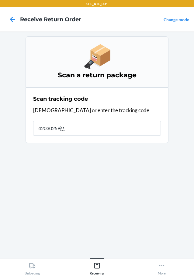
type input "420302599"
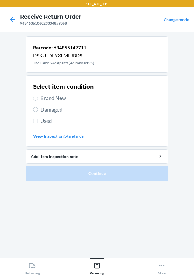
click at [42, 100] on span "Brand New" at bounding box center [100, 98] width 120 height 8
click at [38, 100] on input "Brand New" at bounding box center [35, 98] width 5 height 5
radio input "true"
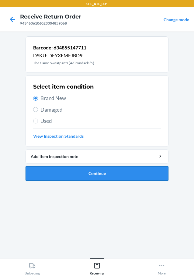
click at [111, 176] on button "Continue" at bounding box center [97, 173] width 143 height 15
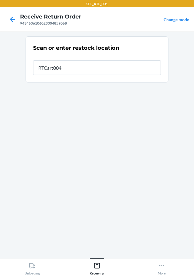
type input "RTCart004"
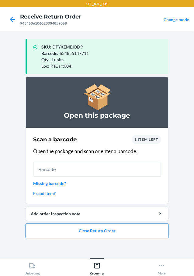
click at [120, 231] on button "Close Return Order" at bounding box center [97, 231] width 143 height 15
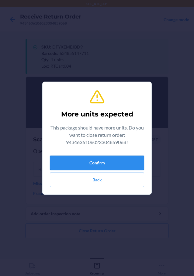
click at [108, 163] on button "Confirm" at bounding box center [97, 163] width 94 height 15
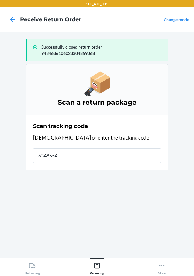
type input "63485545"
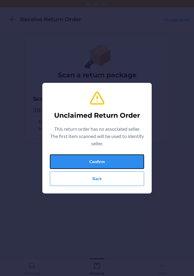
click at [108, 163] on button "Confirm" at bounding box center [97, 162] width 94 height 15
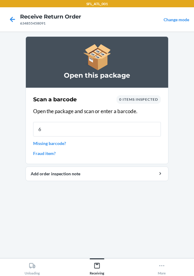
type input "63"
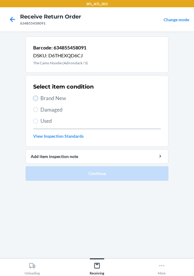
click at [36, 100] on input "Brand New" at bounding box center [35, 98] width 5 height 5
radio input "true"
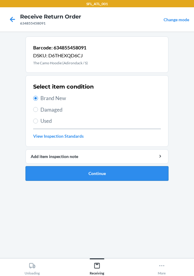
click at [108, 174] on button "Continue" at bounding box center [97, 173] width 143 height 15
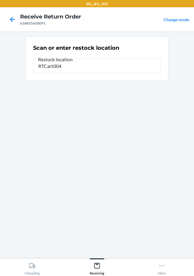
type input "RTCart004"
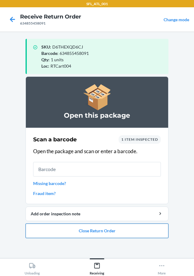
click at [123, 235] on button "Close Return Order" at bounding box center [97, 231] width 143 height 15
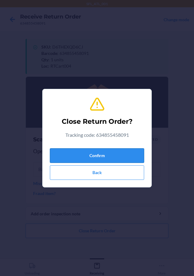
click at [128, 156] on button "Confirm" at bounding box center [97, 155] width 94 height 15
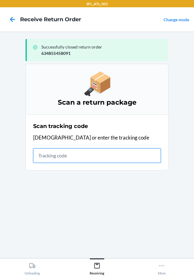
click at [116, 162] on input "text" at bounding box center [97, 155] width 128 height 15
type input "420302599434636106023"
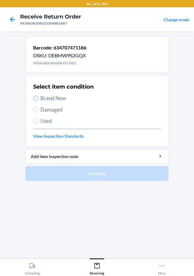
click at [35, 99] on input "Brand New" at bounding box center [35, 98] width 5 height 5
radio input "true"
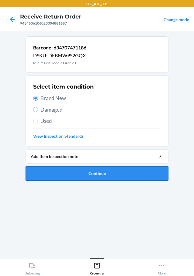
click at [117, 169] on button "Continue" at bounding box center [97, 173] width 143 height 15
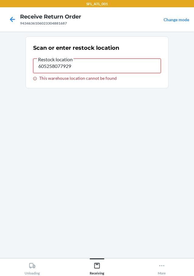
click at [94, 68] on input "605258077929" at bounding box center [97, 66] width 128 height 15
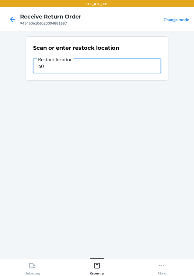
type input "6"
type input "RTCart004"
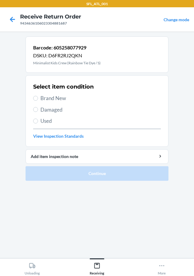
click at [35, 101] on label "Brand New" at bounding box center [97, 98] width 128 height 8
click at [35, 101] on input "Brand New" at bounding box center [35, 98] width 5 height 5
radio input "true"
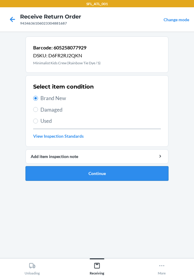
click at [120, 172] on button "Continue" at bounding box center [97, 173] width 143 height 15
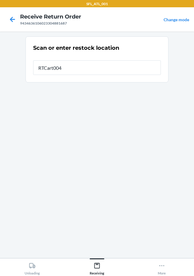
type input "RTCart004"
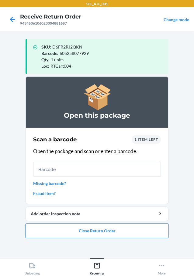
click at [151, 234] on button "Close Return Order" at bounding box center [97, 231] width 143 height 15
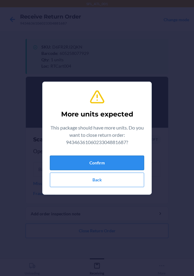
click at [129, 167] on button "Confirm" at bounding box center [97, 163] width 94 height 15
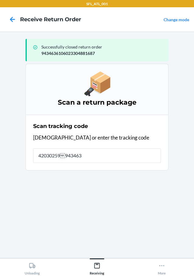
type input "420302599434636"
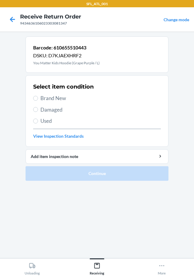
click at [39, 98] on label "Brand New" at bounding box center [97, 98] width 128 height 8
click at [38, 98] on input "Brand New" at bounding box center [35, 98] width 5 height 5
radio input "true"
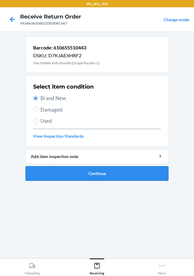
click at [111, 175] on button "Continue" at bounding box center [97, 173] width 143 height 15
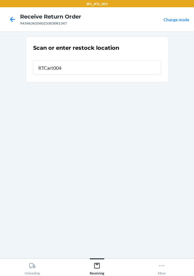
type input "RTCart004"
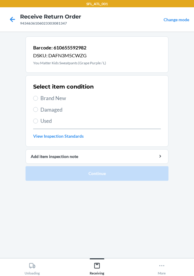
click at [38, 94] on label "Brand New" at bounding box center [97, 98] width 128 height 8
click at [38, 96] on input "Brand New" at bounding box center [35, 98] width 5 height 5
radio input "true"
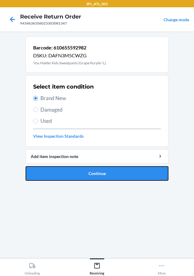
click at [152, 172] on button "Continue" at bounding box center [97, 173] width 143 height 15
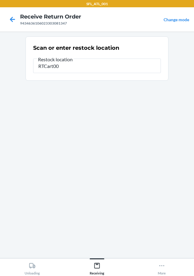
type input "RTCart004"
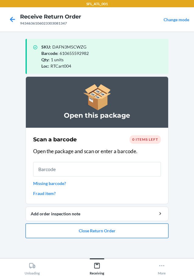
click at [148, 229] on button "Close Return Order" at bounding box center [97, 231] width 143 height 15
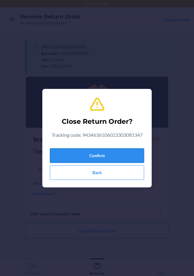
click at [126, 153] on button "Confirm" at bounding box center [97, 155] width 94 height 15
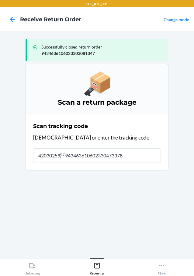
type input "420302599434636106023304733788"
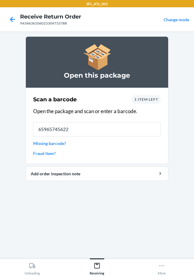
type input "659657456229"
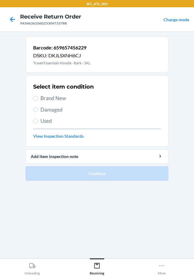
click at [38, 97] on label "Brand New" at bounding box center [97, 98] width 128 height 8
click at [38, 97] on input "Brand New" at bounding box center [35, 98] width 5 height 5
radio input "true"
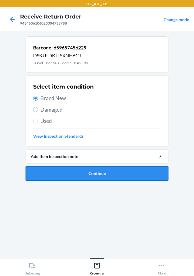
click at [113, 174] on button "Continue" at bounding box center [97, 173] width 143 height 15
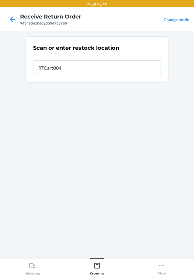
type input "RTCart004"
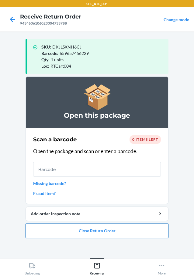
click at [128, 234] on button "Close Return Order" at bounding box center [97, 231] width 143 height 15
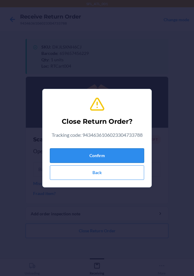
click at [117, 156] on button "Confirm" at bounding box center [97, 155] width 94 height 15
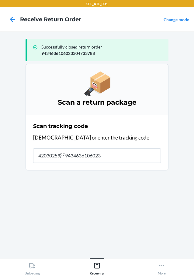
type input "4203025994346361060233"
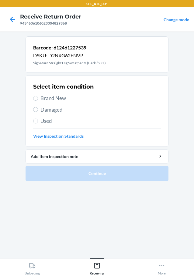
click at [34, 101] on label "Brand New" at bounding box center [97, 98] width 128 height 8
click at [34, 101] on input "Brand New" at bounding box center [35, 98] width 5 height 5
radio input "true"
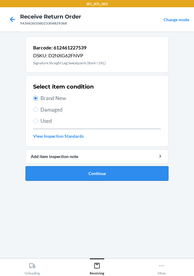
click at [134, 174] on button "Continue" at bounding box center [97, 173] width 143 height 15
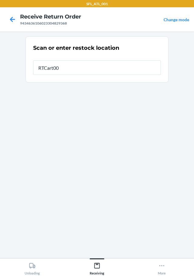
type input "RTCart004"
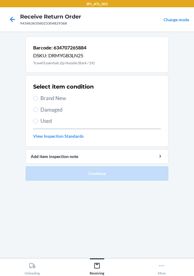
click at [39, 97] on label "Brand New" at bounding box center [97, 98] width 128 height 8
click at [38, 97] on input "Brand New" at bounding box center [35, 98] width 5 height 5
radio input "true"
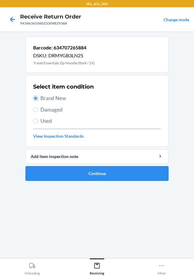
click at [119, 176] on button "Continue" at bounding box center [97, 173] width 143 height 15
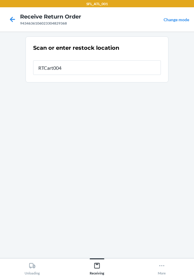
type input "RTCart004"
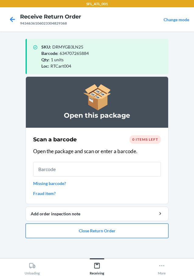
click at [154, 229] on button "Close Return Order" at bounding box center [97, 231] width 143 height 15
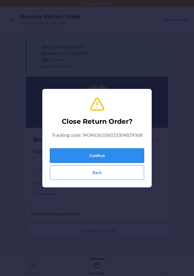
click at [126, 158] on button "Confirm" at bounding box center [97, 155] width 94 height 15
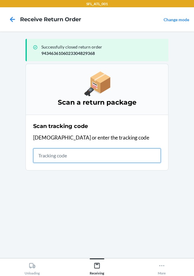
click at [67, 151] on input "text" at bounding box center [97, 155] width 128 height 15
drag, startPoint x: 67, startPoint y: 151, endPoint x: 38, endPoint y: 152, distance: 28.6
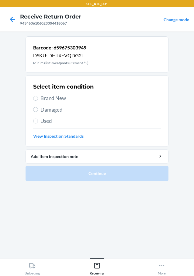
click at [39, 101] on label "Brand New" at bounding box center [97, 98] width 128 height 8
click at [38, 101] on input "Brand New" at bounding box center [35, 98] width 5 height 5
radio input "true"
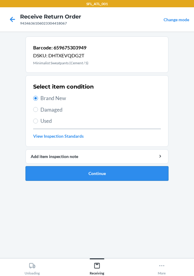
click at [130, 177] on button "Continue" at bounding box center [97, 173] width 143 height 15
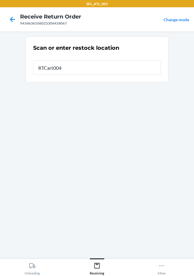
type input "RTCart004"
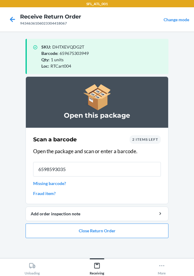
type input "65985930357"
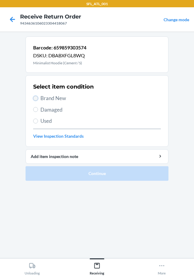
click at [35, 99] on input "Brand New" at bounding box center [35, 98] width 5 height 5
radio input "true"
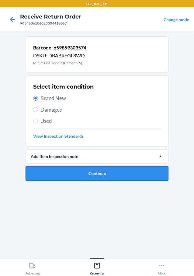
click at [108, 175] on button "Continue" at bounding box center [97, 173] width 143 height 15
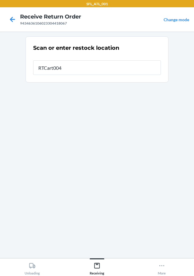
type input "RTCart004"
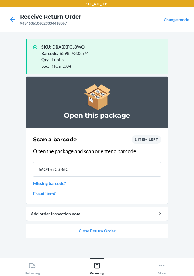
type input "660457038607"
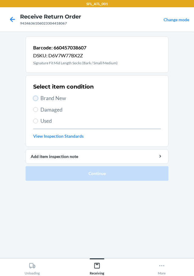
click at [35, 97] on input "Brand New" at bounding box center [35, 98] width 5 height 5
radio input "true"
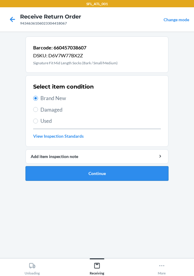
click at [103, 170] on button "Continue" at bounding box center [97, 173] width 143 height 15
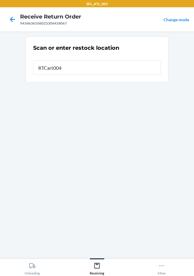
type input "RTCart004"
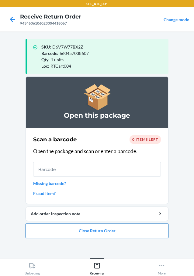
click at [93, 237] on button "Close Return Order" at bounding box center [97, 231] width 143 height 15
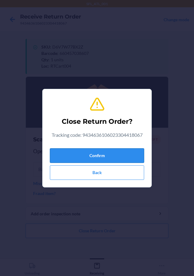
click at [126, 161] on button "Confirm" at bounding box center [97, 155] width 94 height 15
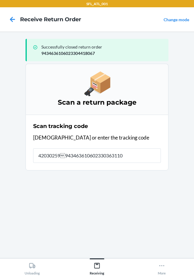
type input "420302599434636106023303631108"
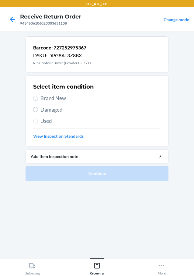
click at [40, 121] on span "Used" at bounding box center [100, 121] width 120 height 8
click at [38, 121] on input "Used" at bounding box center [35, 121] width 5 height 5
radio input "true"
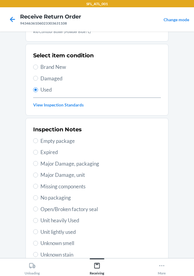
scroll to position [61, 0]
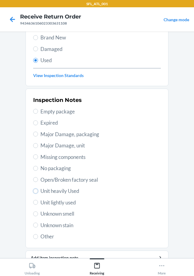
drag, startPoint x: 117, startPoint y: 201, endPoint x: 38, endPoint y: 194, distance: 79.0
click at [33, 191] on input "Unit heavily Used" at bounding box center [35, 191] width 5 height 5
radio input "true"
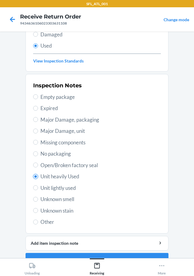
scroll to position [90, 0]
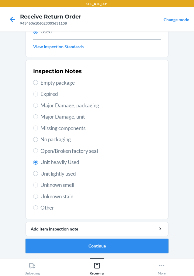
click at [90, 244] on button "Continue" at bounding box center [97, 246] width 143 height 15
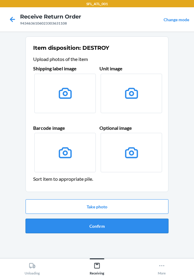
click at [106, 225] on button "Confirm" at bounding box center [97, 226] width 143 height 15
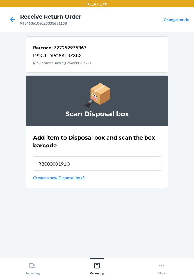
type input "RB00000191O"
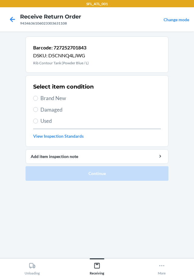
click at [42, 95] on label "Brand New" at bounding box center [97, 98] width 128 height 8
click at [38, 96] on input "Brand New" at bounding box center [35, 98] width 5 height 5
radio input "true"
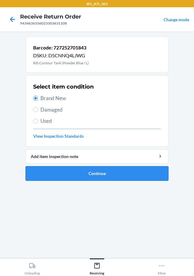
click at [149, 168] on button "Continue" at bounding box center [97, 173] width 143 height 15
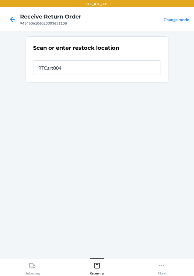
type input "RTCart004"
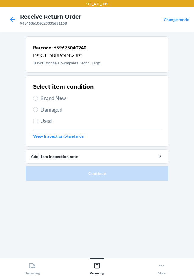
click at [42, 98] on span "Brand New" at bounding box center [100, 98] width 120 height 8
click at [38, 98] on input "Brand New" at bounding box center [35, 98] width 5 height 5
radio input "true"
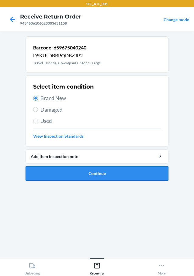
click at [105, 172] on button "Continue" at bounding box center [97, 173] width 143 height 15
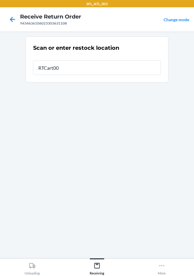
type input "RTCart004"
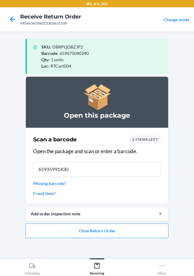
type input "659359914300"
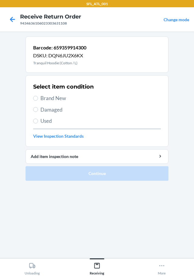
click at [38, 101] on label "Brand New" at bounding box center [97, 98] width 128 height 8
click at [38, 101] on input "Brand New" at bounding box center [35, 98] width 5 height 5
radio input "true"
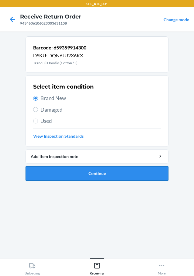
click at [105, 178] on button "Continue" at bounding box center [97, 173] width 143 height 15
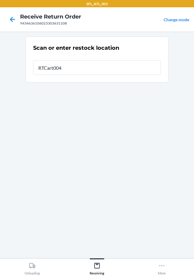
type input "RTCart004"
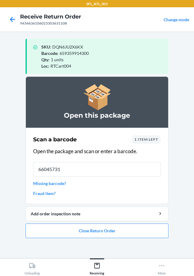
type input "660457311"
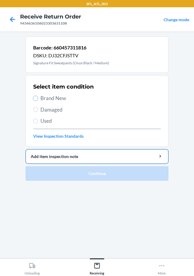
drag, startPoint x: 35, startPoint y: 99, endPoint x: 123, endPoint y: 158, distance: 106.1
click at [123, 157] on li "Barcode: 660457311816 DSKU: DJ32CFJSTTV Signature Fit Sweatpants (Onyx Black / …" at bounding box center [97, 108] width 143 height 145
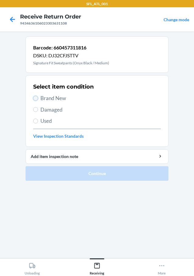
click at [35, 97] on input "Brand New" at bounding box center [35, 98] width 5 height 5
radio input "true"
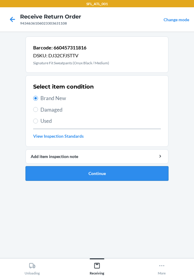
click at [104, 173] on button "Continue" at bounding box center [97, 173] width 143 height 15
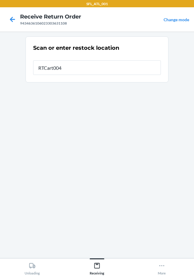
type input "RTCart004"
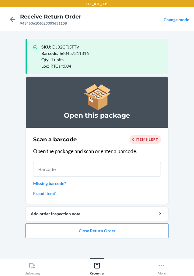
click at [105, 233] on button "Close Return Order" at bounding box center [97, 231] width 143 height 15
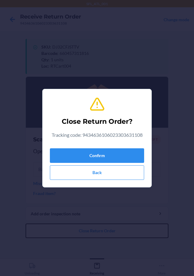
click at [26, 224] on button "Close Return Order" at bounding box center [97, 231] width 143 height 15
click at [109, 152] on button "Confirm" at bounding box center [97, 155] width 94 height 15
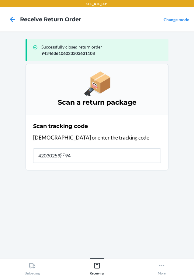
type input "42030259943"
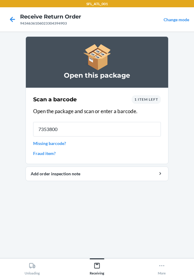
type input "73538005"
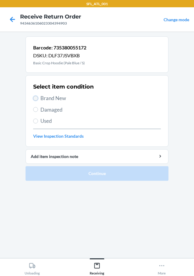
click at [36, 97] on input "Brand New" at bounding box center [35, 98] width 5 height 5
radio input "true"
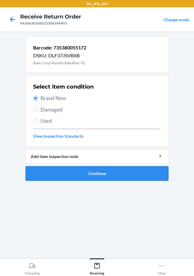
click at [114, 175] on button "Continue" at bounding box center [97, 173] width 143 height 15
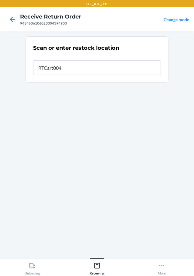
type input "RTCart004"
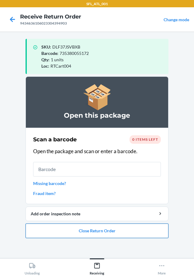
click at [136, 228] on button "Close Return Order" at bounding box center [97, 231] width 143 height 15
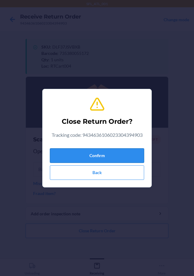
click at [108, 154] on button "Confirm" at bounding box center [97, 155] width 94 height 15
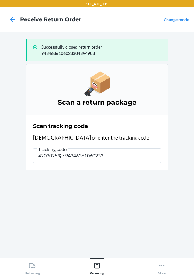
type input "42030259943463610602330"
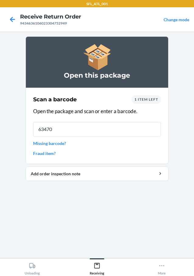
type input "634707"
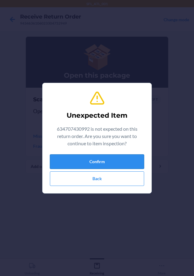
click at [122, 164] on button "Confirm" at bounding box center [97, 162] width 94 height 15
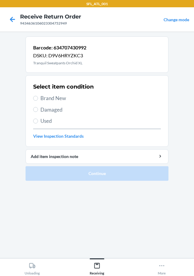
click at [34, 96] on label "Brand New" at bounding box center [97, 98] width 128 height 8
click at [34, 96] on input "Brand New" at bounding box center [35, 98] width 5 height 5
radio input "true"
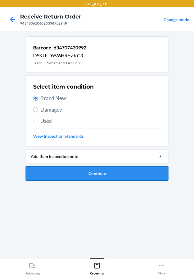
click at [86, 179] on button "Continue" at bounding box center [97, 173] width 143 height 15
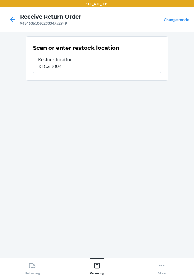
type input "RTCart004"
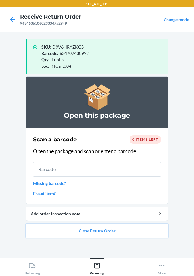
click at [118, 235] on button "Close Return Order" at bounding box center [97, 231] width 143 height 15
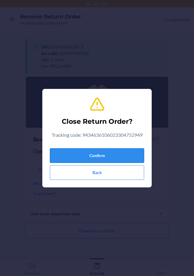
click at [114, 148] on button "Confirm" at bounding box center [97, 155] width 94 height 15
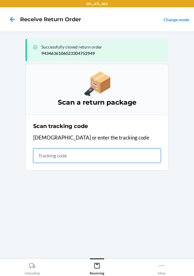
drag, startPoint x: 47, startPoint y: 159, endPoint x: 43, endPoint y: 159, distance: 3.3
click at [47, 159] on input "text" at bounding box center [97, 155] width 128 height 15
type input "4203025994346361"
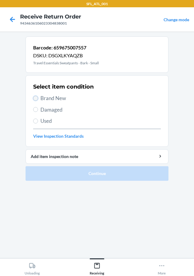
click at [34, 97] on input "Brand New" at bounding box center [35, 98] width 5 height 5
radio input "true"
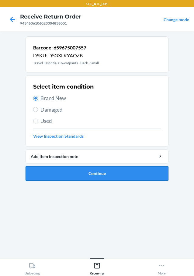
click at [75, 171] on button "Continue" at bounding box center [97, 173] width 143 height 15
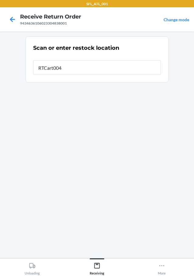
type input "RTCart004"
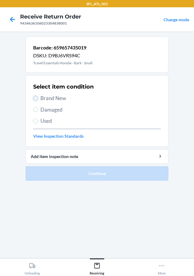
drag, startPoint x: 33, startPoint y: 98, endPoint x: 55, endPoint y: 136, distance: 43.5
click at [33, 98] on input "Brand New" at bounding box center [35, 98] width 5 height 5
radio input "true"
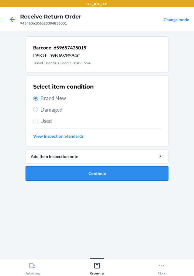
click at [77, 168] on button "Continue" at bounding box center [97, 173] width 143 height 15
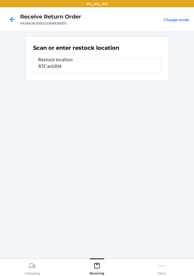
type input "RTCart004"
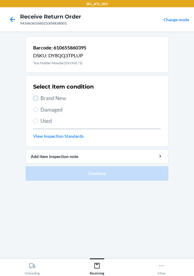
click at [35, 100] on input "Brand New" at bounding box center [35, 98] width 5 height 5
radio input "true"
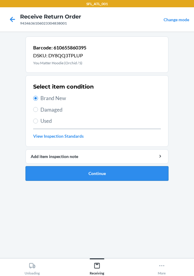
click at [79, 169] on button "Continue" at bounding box center [97, 173] width 143 height 15
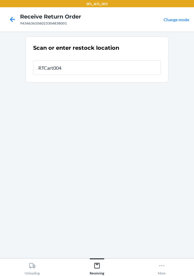
type input "RTCart004"
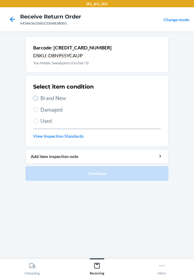
click at [36, 101] on input "Brand New" at bounding box center [35, 98] width 5 height 5
radio input "true"
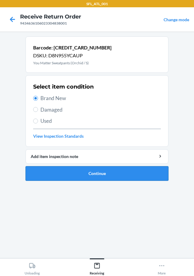
click at [91, 179] on button "Continue" at bounding box center [97, 173] width 143 height 15
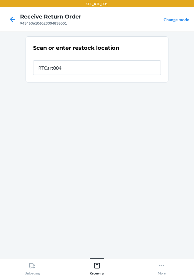
type input "RTCart004"
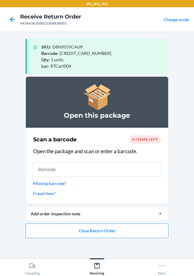
click at [71, 222] on li "Open this package Scan a barcode 0 items left Open the package and scan or ente…" at bounding box center [97, 158] width 143 height 162
click at [63, 227] on button "Close Return Order" at bounding box center [97, 231] width 143 height 15
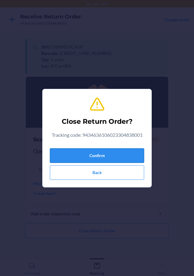
click at [105, 155] on button "Confirm" at bounding box center [97, 155] width 94 height 15
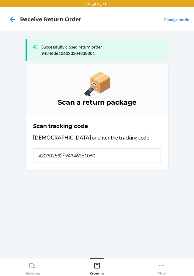
type input "42030259943463610602"
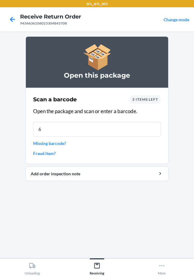
type input "61"
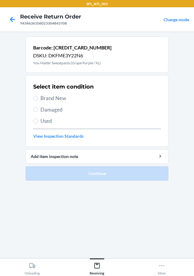
click at [41, 98] on span "Brand New" at bounding box center [100, 98] width 120 height 8
click at [38, 98] on input "Brand New" at bounding box center [35, 98] width 5 height 5
radio input "true"
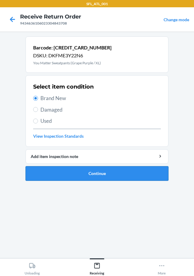
click at [116, 169] on button "Continue" at bounding box center [97, 173] width 143 height 15
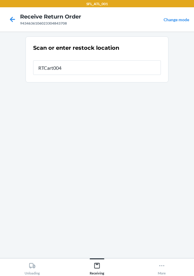
type input "RTCart004"
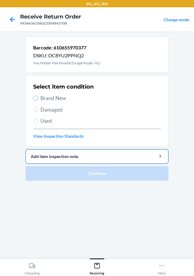
drag, startPoint x: 35, startPoint y: 98, endPoint x: 132, endPoint y: 159, distance: 114.5
click at [35, 98] on input "Brand New" at bounding box center [35, 98] width 5 height 5
radio input "true"
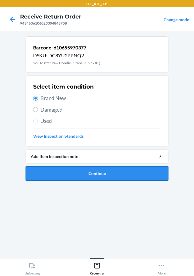
click at [149, 171] on button "Continue" at bounding box center [97, 173] width 143 height 15
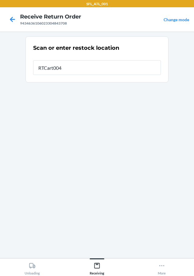
type input "RTCart004"
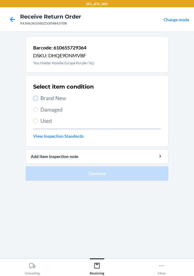
click at [35, 99] on input "Brand New" at bounding box center [35, 98] width 5 height 5
radio input "true"
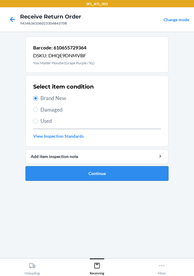
click at [137, 174] on button "Continue" at bounding box center [97, 173] width 143 height 15
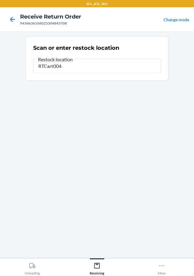
type input "RTCart004"
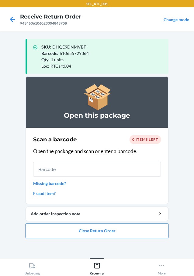
click at [93, 230] on button "Close Return Order" at bounding box center [97, 231] width 143 height 15
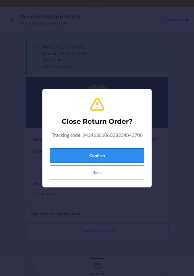
click at [114, 158] on button "Confirm" at bounding box center [97, 155] width 94 height 15
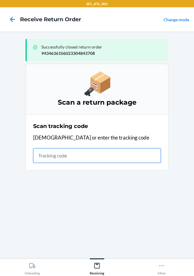
click at [106, 149] on input "text" at bounding box center [97, 155] width 128 height 15
type input "4203025994346"
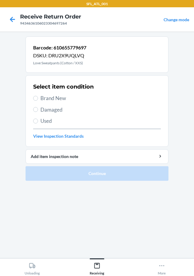
drag, startPoint x: 41, startPoint y: 97, endPoint x: 42, endPoint y: 109, distance: 12.8
click at [41, 97] on span "Brand New" at bounding box center [100, 98] width 120 height 8
click at [38, 97] on input "Brand New" at bounding box center [35, 98] width 5 height 5
radio input "true"
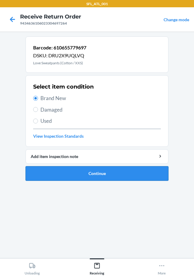
click at [112, 168] on button "Continue" at bounding box center [97, 173] width 143 height 15
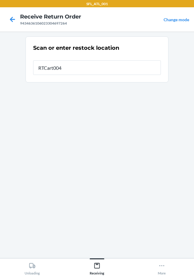
type input "RTCart004"
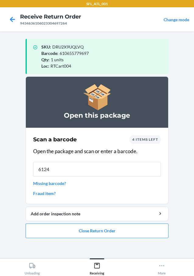
type input "61246"
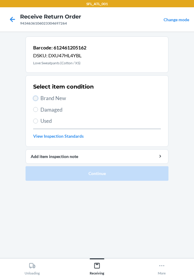
drag, startPoint x: 36, startPoint y: 100, endPoint x: 43, endPoint y: 102, distance: 7.2
click at [36, 101] on input "Brand New" at bounding box center [35, 98] width 5 height 5
radio input "true"
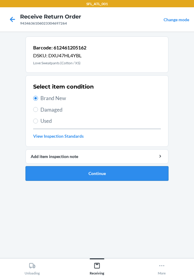
click at [136, 178] on button "Continue" at bounding box center [97, 173] width 143 height 15
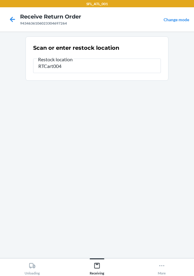
type input "RTCart004"
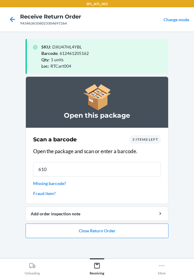
type input "6106"
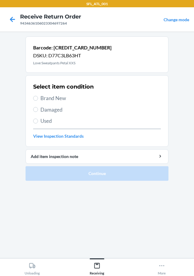
click at [39, 102] on label "Brand New" at bounding box center [97, 98] width 128 height 8
click at [38, 101] on input "Brand New" at bounding box center [35, 98] width 5 height 5
radio input "true"
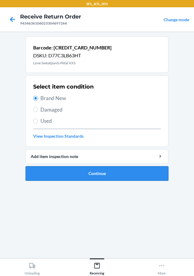
click at [146, 179] on button "Continue" at bounding box center [97, 173] width 143 height 15
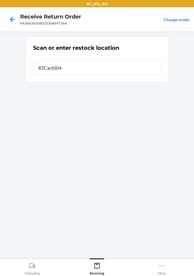
type input "RTCart004"
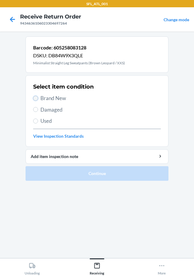
click at [36, 97] on input "Brand New" at bounding box center [35, 98] width 5 height 5
radio input "true"
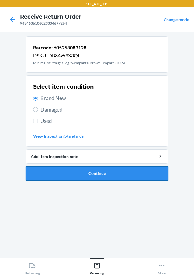
click at [120, 170] on button "Continue" at bounding box center [97, 173] width 143 height 15
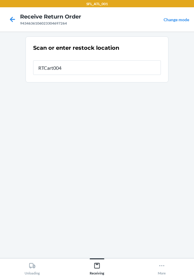
type input "RTCart004"
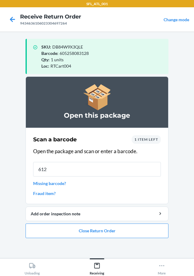
type input "6124"
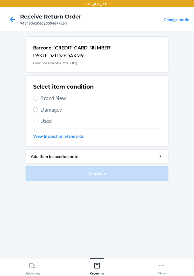
drag, startPoint x: 39, startPoint y: 99, endPoint x: 78, endPoint y: 133, distance: 51.6
click at [44, 103] on div "Select item condition Brand New Damaged Used View Inspection Standards" at bounding box center [97, 111] width 128 height 60
drag, startPoint x: 36, startPoint y: 98, endPoint x: 129, endPoint y: 190, distance: 131.0
click at [36, 98] on input "Brand New" at bounding box center [35, 98] width 5 height 5
radio input "true"
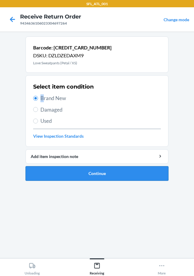
click at [132, 172] on button "Continue" at bounding box center [97, 173] width 143 height 15
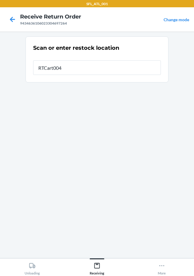
type input "RTCart004"
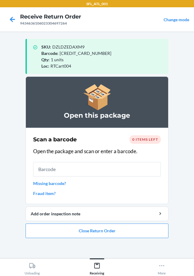
drag, startPoint x: 190, startPoint y: 214, endPoint x: 162, endPoint y: 189, distance: 36.6
click at [190, 214] on main "SKU : DZLDZEDAXM9 Barcode : [CREDIT_CARD_NUMBER] Qty : 1 units Loc : RTCart004 …" at bounding box center [97, 145] width 194 height 227
click at [98, 232] on button "Close Return Order" at bounding box center [97, 231] width 143 height 15
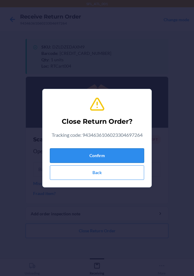
click at [101, 155] on button "Confirm" at bounding box center [97, 155] width 94 height 15
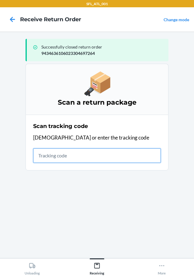
click at [84, 162] on input "text" at bounding box center [97, 155] width 128 height 15
type input "42030259943463610"
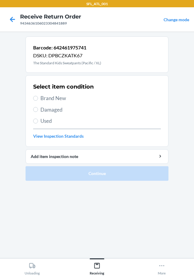
drag, startPoint x: 38, startPoint y: 98, endPoint x: 94, endPoint y: 118, distance: 59.0
click at [39, 98] on label "Brand New" at bounding box center [97, 98] width 128 height 8
click at [38, 98] on input "Brand New" at bounding box center [35, 98] width 5 height 5
radio input "true"
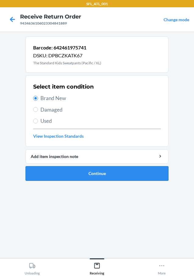
click at [149, 172] on button "Continue" at bounding box center [97, 173] width 143 height 15
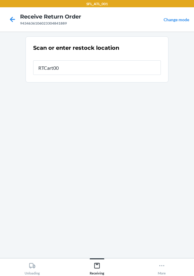
type input "RTCart004"
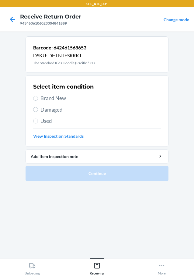
click at [39, 96] on label "Brand New" at bounding box center [97, 98] width 128 height 8
click at [38, 96] on input "Brand New" at bounding box center [35, 98] width 5 height 5
radio input "true"
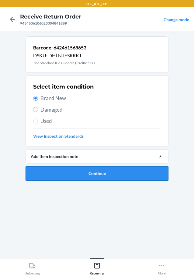
click at [143, 174] on button "Continue" at bounding box center [97, 173] width 143 height 15
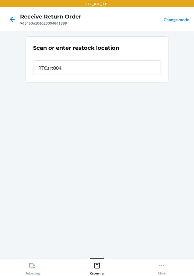
type input "RTCart004"
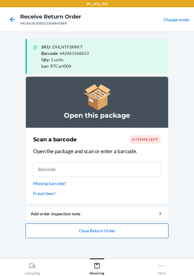
click at [110, 235] on button "Close Return Order" at bounding box center [97, 231] width 143 height 15
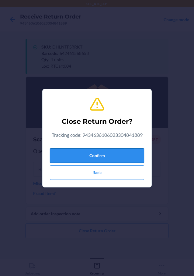
click at [120, 161] on button "Confirm" at bounding box center [97, 155] width 94 height 15
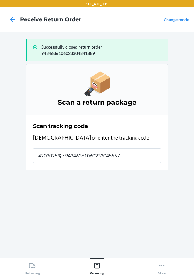
type input "42030259943463610602330455574"
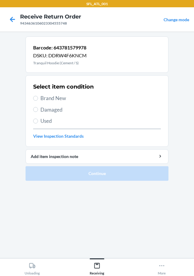
click at [39, 100] on label "Brand New" at bounding box center [97, 98] width 128 height 8
click at [38, 100] on input "Brand New" at bounding box center [35, 98] width 5 height 5
radio input "true"
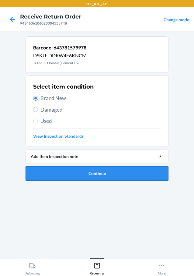
click at [88, 172] on button "Continue" at bounding box center [97, 173] width 143 height 15
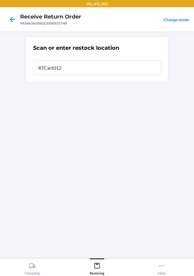
type input "RTCart012"
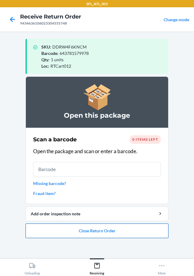
click at [115, 232] on button "Close Return Order" at bounding box center [97, 231] width 143 height 15
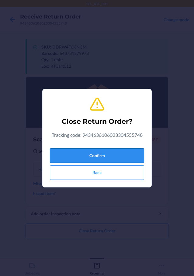
click at [101, 149] on button "Confirm" at bounding box center [97, 155] width 94 height 15
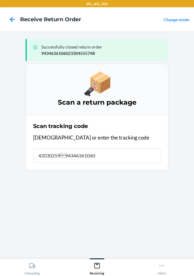
type input "42030259943463610602"
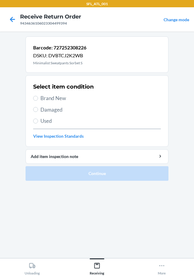
click at [40, 97] on label "Brand New" at bounding box center [97, 98] width 128 height 8
click at [38, 97] on input "Brand New" at bounding box center [35, 98] width 5 height 5
radio input "true"
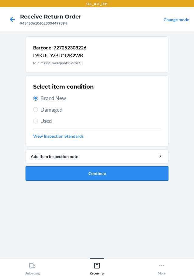
click at [138, 170] on button "Continue" at bounding box center [97, 173] width 143 height 15
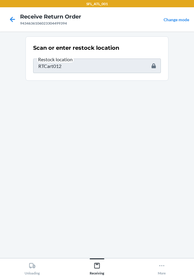
type input "727252114414"
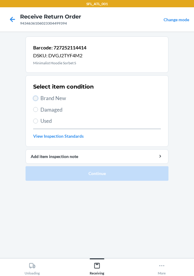
click at [35, 98] on input "Brand New" at bounding box center [35, 98] width 5 height 5
radio input "true"
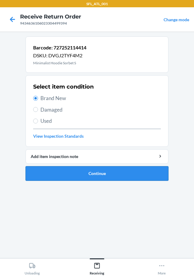
click at [95, 176] on button "Continue" at bounding box center [97, 173] width 143 height 15
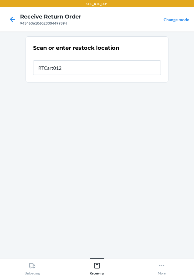
type input "RTCart012"
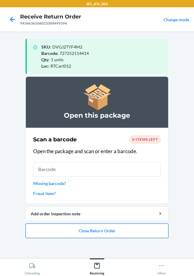
click at [114, 236] on button "Close Return Order" at bounding box center [97, 231] width 143 height 15
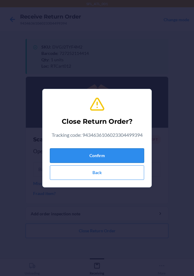
click at [124, 156] on button "Confirm" at bounding box center [97, 155] width 94 height 15
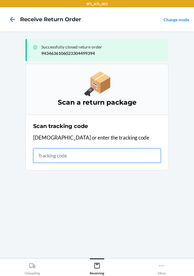
click at [101, 155] on input "text" at bounding box center [97, 155] width 128 height 15
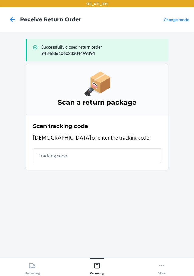
click at [52, 147] on div "Scan tracking code Scan or enter the tracking code" at bounding box center [97, 143] width 128 height 44
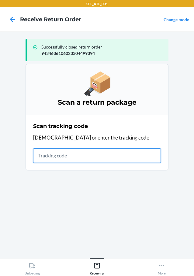
click at [70, 158] on input "text" at bounding box center [97, 155] width 128 height 15
type input "42030259943463610602330362"
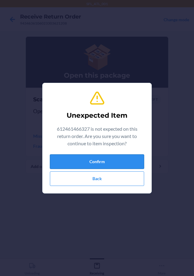
click at [66, 158] on button "Confirm" at bounding box center [97, 162] width 94 height 15
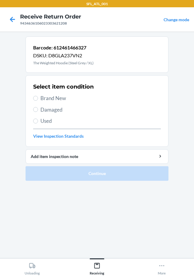
click at [40, 100] on label "Brand New" at bounding box center [97, 98] width 128 height 8
click at [38, 100] on input "Brand New" at bounding box center [35, 98] width 5 height 5
radio input "true"
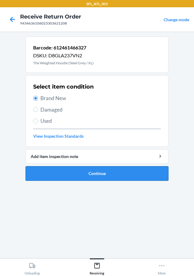
click at [143, 177] on button "Continue" at bounding box center [97, 173] width 143 height 15
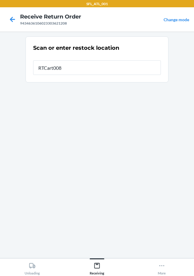
type input "RTCart008"
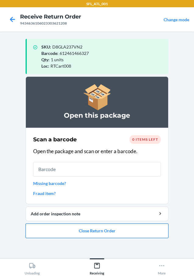
click at [101, 230] on button "Close Return Order" at bounding box center [97, 231] width 143 height 15
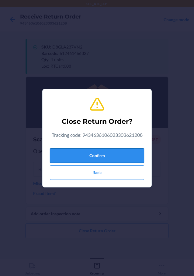
click at [118, 152] on button "Confirm" at bounding box center [97, 155] width 94 height 15
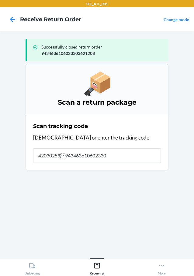
type input "420302599434636106023304"
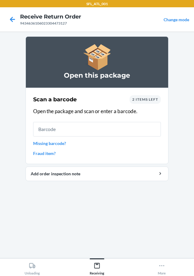
type input "3"
type input "612"
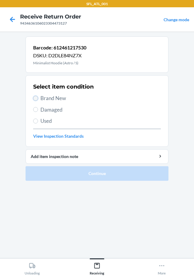
click at [35, 100] on input "Brand New" at bounding box center [35, 98] width 5 height 5
radio input "true"
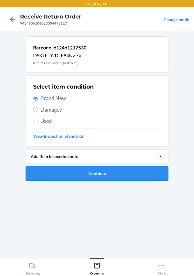
click at [111, 181] on ol "Barcode: 612461217530 DSKU: D2DLE84NZ7X Minimalist Hoodie (Astro / S) Select it…" at bounding box center [97, 110] width 143 height 149
click at [107, 176] on button "Continue" at bounding box center [97, 173] width 143 height 15
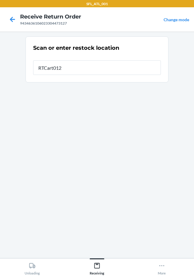
type input "RTCart012"
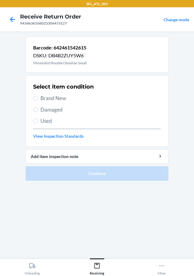
click at [41, 98] on span "Brand New" at bounding box center [100, 98] width 120 height 8
click at [38, 98] on input "Brand New" at bounding box center [35, 98] width 5 height 5
radio input "true"
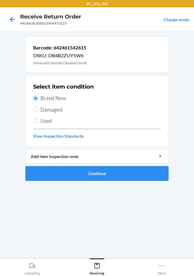
click at [108, 179] on button "Continue" at bounding box center [97, 173] width 143 height 15
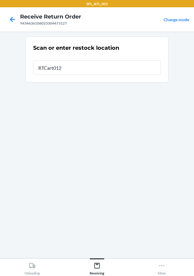
type input "RTCart012"
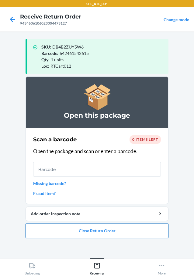
click at [105, 235] on button "Close Return Order" at bounding box center [97, 231] width 143 height 15
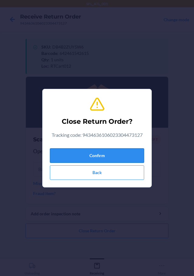
click at [118, 156] on button "Confirm" at bounding box center [97, 155] width 94 height 15
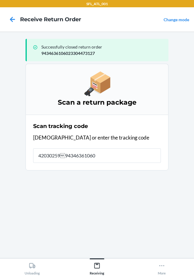
type input "42030259943463610602"
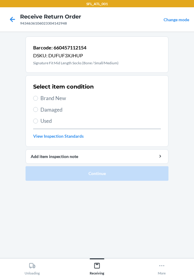
click at [39, 101] on label "Brand New" at bounding box center [97, 98] width 128 height 8
click at [36, 96] on input "Brand New" at bounding box center [35, 98] width 5 height 5
radio input "true"
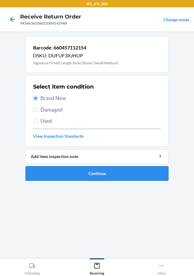
click at [114, 174] on button "Continue" at bounding box center [97, 173] width 143 height 15
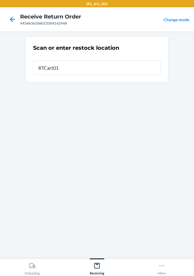
type input "RTCart012"
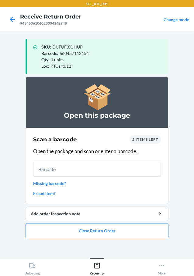
click at [138, 139] on span "2 items left" at bounding box center [145, 139] width 26 height 5
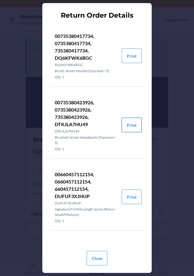
click at [134, 125] on button "Print" at bounding box center [131, 125] width 20 height 15
click at [131, 56] on button "Print" at bounding box center [131, 56] width 20 height 15
drag, startPoint x: 110, startPoint y: 261, endPoint x: 100, endPoint y: 253, distance: 13.1
click at [110, 260] on div "Close" at bounding box center [97, 255] width 94 height 19
click at [99, 252] on button "Close" at bounding box center [97, 258] width 21 height 15
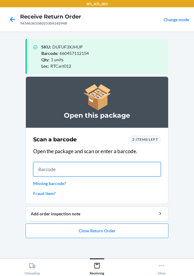
click at [101, 170] on input "text" at bounding box center [97, 169] width 128 height 15
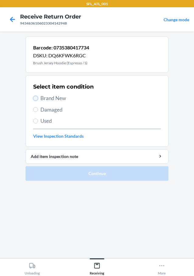
click at [35, 99] on input "Brand New" at bounding box center [35, 98] width 5 height 5
radio input "true"
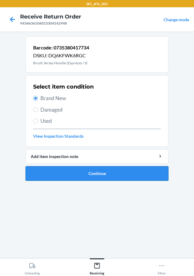
click at [149, 177] on button "Continue" at bounding box center [97, 173] width 143 height 15
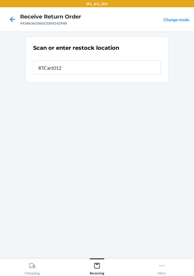
type input "RTCart012"
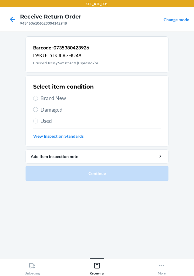
click at [39, 98] on label "Brand New" at bounding box center [97, 98] width 128 height 8
click at [38, 98] on input "Brand New" at bounding box center [35, 98] width 5 height 5
radio input "true"
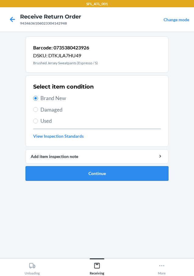
click at [114, 175] on button "Continue" at bounding box center [97, 173] width 143 height 15
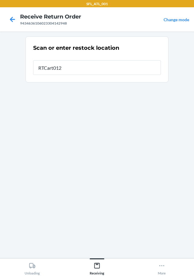
type input "RTCart012"
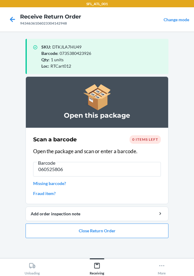
type input "0605258068"
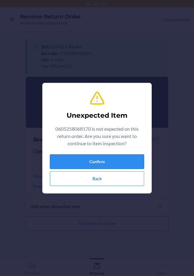
click at [124, 164] on button "Confirm" at bounding box center [97, 162] width 94 height 15
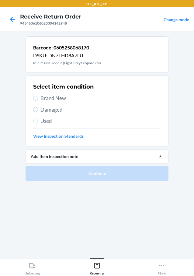
click at [10, 26] on div at bounding box center [12, 19] width 15 height 15
click at [13, 20] on icon at bounding box center [12, 19] width 10 height 10
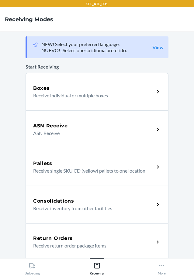
click at [101, 226] on div "Return Orders Receive return order package items" at bounding box center [97, 243] width 143 height 38
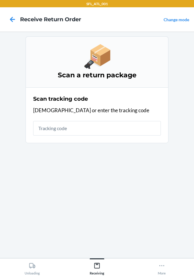
click at [101, 154] on section "Scan a return package Scan tracking code Scan or enter the tracking code" at bounding box center [97, 144] width 143 height 217
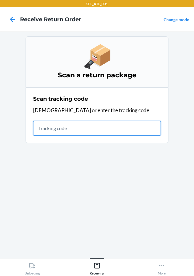
click at [57, 135] on input "text" at bounding box center [97, 128] width 128 height 15
type input "42030259943463610602330414616"
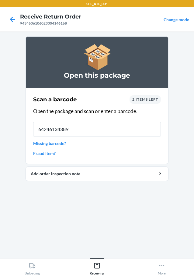
type input "642461343892"
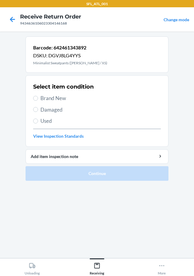
click at [38, 93] on div "Select item condition Brand New Damaged Used View Inspection Standards" at bounding box center [97, 111] width 128 height 60
click at [39, 99] on label "Brand New" at bounding box center [97, 98] width 128 height 8
click at [38, 99] on input "Brand New" at bounding box center [35, 98] width 5 height 5
radio input "true"
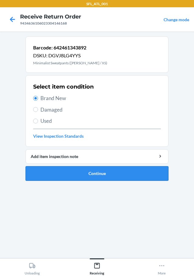
click at [91, 167] on button "Continue" at bounding box center [97, 173] width 143 height 15
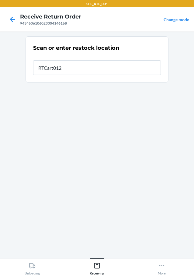
type input "RTCart012"
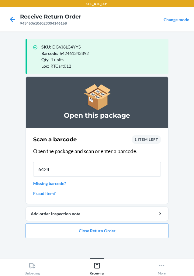
type input "64246"
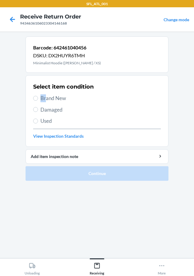
drag, startPoint x: 45, startPoint y: 99, endPoint x: 41, endPoint y: 99, distance: 3.9
click at [41, 99] on span "Brand New" at bounding box center [100, 98] width 120 height 8
click at [39, 100] on label "Brand New" at bounding box center [97, 98] width 128 height 8
click at [38, 100] on input "Brand New" at bounding box center [35, 98] width 5 height 5
radio input "true"
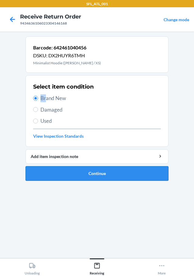
click at [111, 180] on button "Continue" at bounding box center [97, 173] width 143 height 15
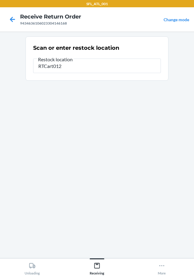
type input "RTCart012"
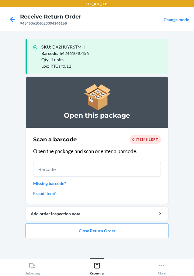
drag, startPoint x: 115, startPoint y: 251, endPoint x: 116, endPoint y: 247, distance: 4.1
click at [115, 251] on section "Open this package Scan a barcode 0 items left Open the package and scan or ente…" at bounding box center [97, 165] width 143 height 177
click at [123, 233] on button "Close Return Order" at bounding box center [97, 231] width 143 height 15
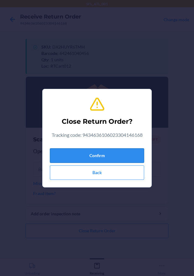
click at [103, 155] on button "Confirm" at bounding box center [97, 155] width 94 height 15
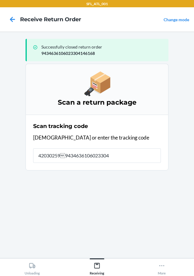
type input "4203025994346361060233042"
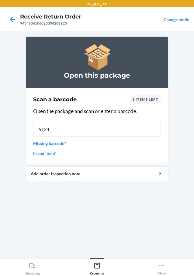
type input "61246"
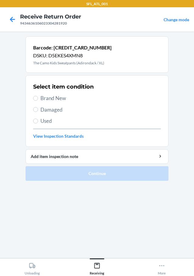
click at [39, 98] on label "Brand New" at bounding box center [97, 98] width 128 height 8
click at [38, 98] on input "Brand New" at bounding box center [35, 98] width 5 height 5
radio input "true"
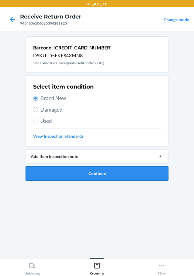
click at [123, 177] on button "Continue" at bounding box center [97, 173] width 143 height 15
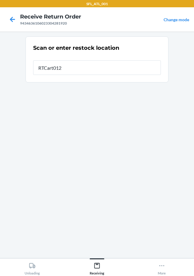
type input "RTCart012"
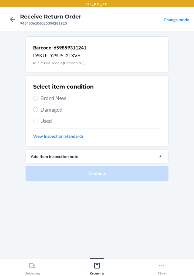
click at [39, 96] on label "Brand New" at bounding box center [97, 98] width 128 height 8
click at [38, 96] on input "Brand New" at bounding box center [35, 98] width 5 height 5
radio input "true"
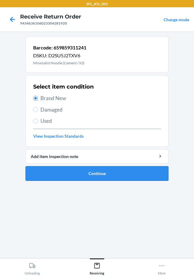
click at [160, 174] on button "Continue" at bounding box center [97, 173] width 143 height 15
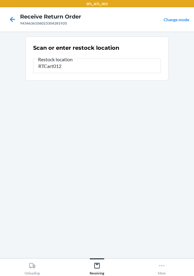
type input "RTCart012"
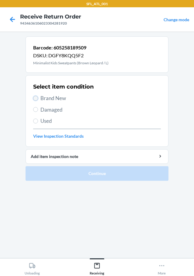
drag, startPoint x: 36, startPoint y: 99, endPoint x: 72, endPoint y: 135, distance: 50.9
click at [36, 99] on input "Brand New" at bounding box center [35, 98] width 5 height 5
radio input "true"
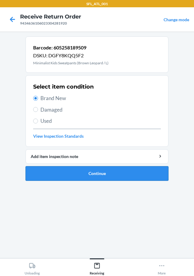
click at [93, 176] on button "Continue" at bounding box center [97, 173] width 143 height 15
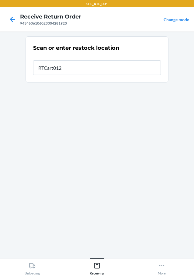
type input "RTCart012"
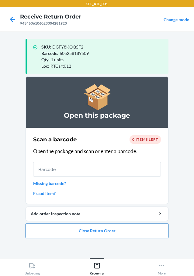
click at [109, 236] on button "Close Return Order" at bounding box center [97, 231] width 143 height 15
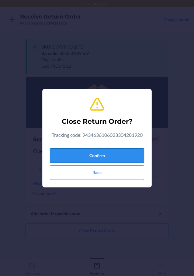
click at [110, 151] on button "Confirm" at bounding box center [97, 155] width 94 height 15
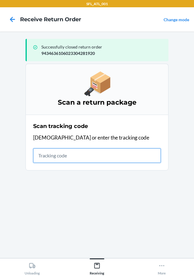
click at [127, 152] on input "text" at bounding box center [97, 155] width 128 height 15
type input "420302599434636106"
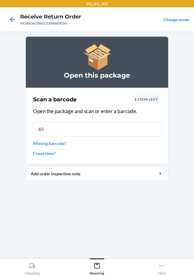
type input "659"
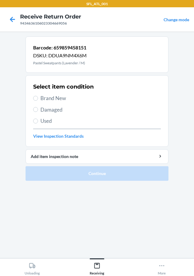
click at [36, 95] on label "Brand New" at bounding box center [97, 98] width 128 height 8
click at [36, 96] on input "Brand New" at bounding box center [35, 98] width 5 height 5
radio input "true"
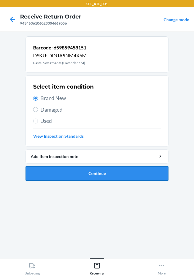
click at [133, 171] on button "Continue" at bounding box center [97, 173] width 143 height 15
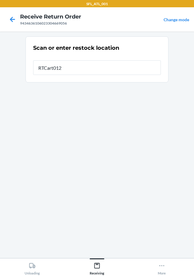
type input "RTCart012"
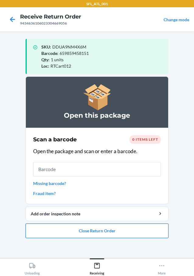
click at [98, 231] on button "Close Return Order" at bounding box center [97, 231] width 143 height 15
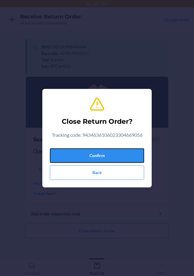
drag, startPoint x: 98, startPoint y: 155, endPoint x: 15, endPoint y: 124, distance: 88.6
click at [97, 155] on button "Confirm" at bounding box center [97, 155] width 94 height 15
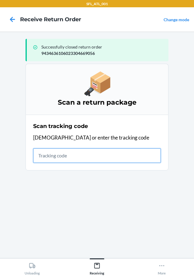
click at [41, 159] on input "text" at bounding box center [97, 155] width 128 height 15
type input "420302599434636106023304667519"
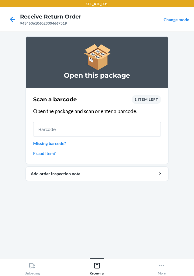
click at [142, 101] on span "1 item left" at bounding box center [146, 99] width 24 height 5
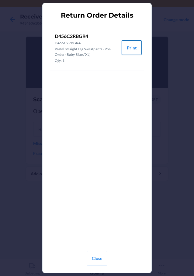
click at [134, 46] on button "Print" at bounding box center [131, 47] width 20 height 15
click at [98, 269] on section "Return Order Details D456C2RBGR4 D456C2RBGR4 Pastel Straight Leg Sweatpants - P…" at bounding box center [96, 138] width 109 height 270
click at [96, 257] on button "Close" at bounding box center [97, 258] width 21 height 15
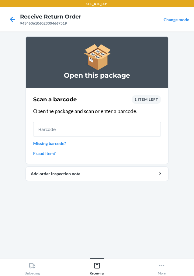
click at [93, 137] on div "Scan a barcode 1 item left Open the package and scan or enter a barcode. Missin…" at bounding box center [97, 126] width 128 height 65
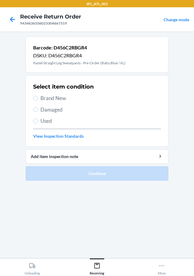
click at [39, 123] on label "Used" at bounding box center [97, 121] width 128 height 8
click at [38, 123] on input "Used" at bounding box center [35, 121] width 5 height 5
radio input "true"
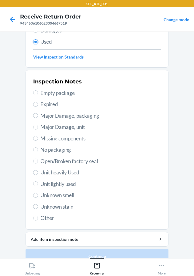
scroll to position [90, 0]
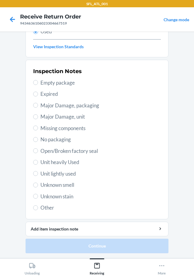
click at [36, 162] on label "Unit heavily Used" at bounding box center [97, 163] width 128 height 8
click at [36, 162] on input "Unit heavily Used" at bounding box center [35, 162] width 5 height 5
radio input "true"
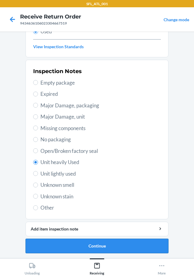
click at [119, 248] on button "Continue" at bounding box center [97, 246] width 143 height 15
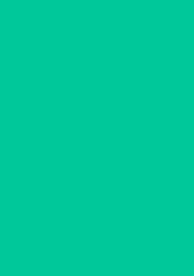
scroll to position [0, 0]
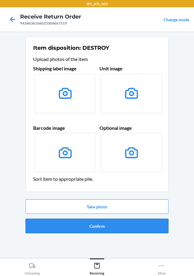
click at [118, 228] on button "Confirm" at bounding box center [97, 226] width 143 height 15
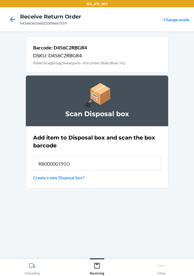
type input "RB00000191O"
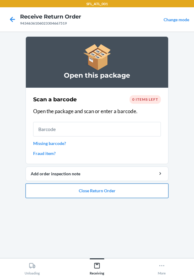
click at [128, 192] on button "Close Return Order" at bounding box center [97, 191] width 143 height 15
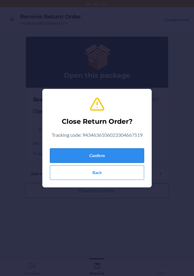
click at [114, 154] on button "Confirm" at bounding box center [97, 155] width 94 height 15
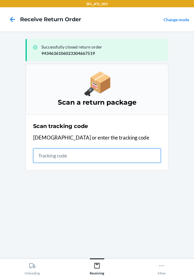
click at [98, 161] on input "text" at bounding box center [97, 155] width 128 height 15
type input "42030259943463610602330"
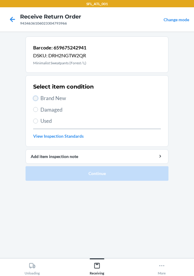
click at [34, 98] on input "Brand New" at bounding box center [35, 98] width 5 height 5
radio input "true"
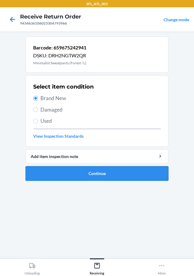
click at [120, 174] on button "Continue" at bounding box center [97, 173] width 143 height 15
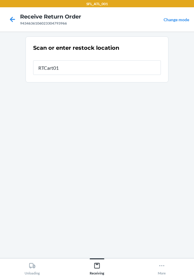
type input "RTCart012"
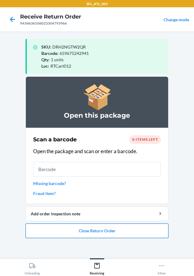
click at [135, 234] on button "Close Return Order" at bounding box center [97, 231] width 143 height 15
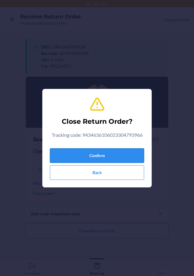
click at [120, 151] on button "Confirm" at bounding box center [97, 155] width 94 height 15
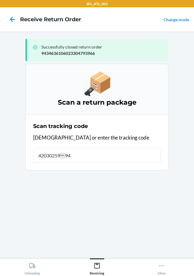
type input "42030259943"
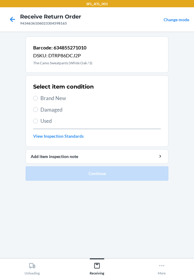
drag, startPoint x: 33, startPoint y: 101, endPoint x: 46, endPoint y: 102, distance: 12.8
click at [32, 101] on section "Select item condition Brand New Damaged Used View Inspection Standards" at bounding box center [97, 111] width 143 height 72
click at [36, 96] on input "Brand New" at bounding box center [35, 98] width 5 height 5
radio input "true"
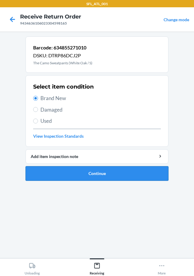
click at [150, 174] on button "Continue" at bounding box center [97, 173] width 143 height 15
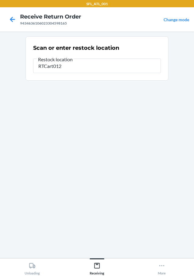
type input "RTCart012"
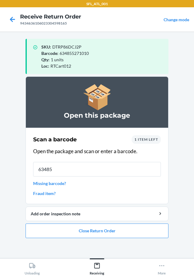
type input "634855"
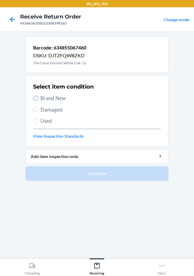
click at [34, 99] on input "Brand New" at bounding box center [35, 98] width 5 height 5
radio input "true"
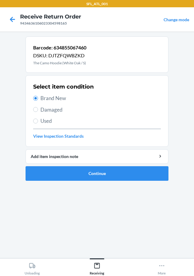
drag, startPoint x: 126, startPoint y: 184, endPoint x: 127, endPoint y: 175, distance: 9.8
click at [126, 184] on ol "Barcode: 634855067460 DSKU: DJTZFQWBZKD The Camo Hoodie (White Oak / S) Select …" at bounding box center [97, 110] width 143 height 149
click at [128, 174] on button "Continue" at bounding box center [97, 173] width 143 height 15
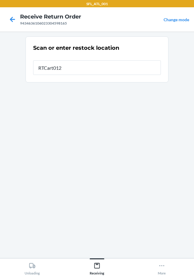
type input "RTCart012"
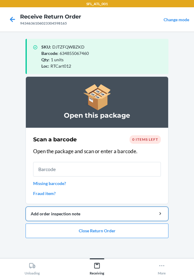
drag, startPoint x: 103, startPoint y: 222, endPoint x: 98, endPoint y: 220, distance: 5.0
click at [102, 224] on li "Open this package Scan a barcode 0 items left Open the package and scan or ente…" at bounding box center [97, 158] width 143 height 162
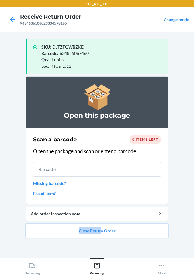
click at [94, 227] on button "Close Return Order" at bounding box center [97, 231] width 143 height 15
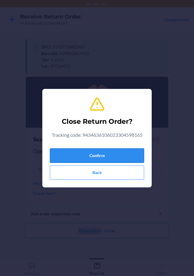
click at [110, 159] on button "Confirm" at bounding box center [97, 155] width 94 height 15
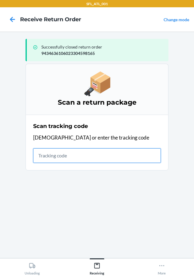
click at [41, 156] on input "text" at bounding box center [97, 155] width 128 height 15
type input "4203025994346361060233048211"
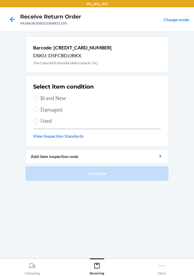
click at [39, 98] on label "Brand New" at bounding box center [97, 98] width 128 height 8
click at [38, 98] on input "Brand New" at bounding box center [35, 98] width 5 height 5
radio input "true"
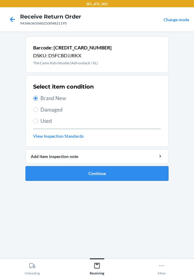
click at [99, 173] on button "Continue" at bounding box center [97, 173] width 143 height 15
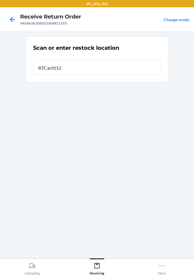
type input "RTCart012"
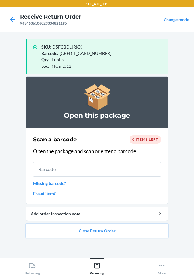
click at [108, 225] on button "Close Return Order" at bounding box center [97, 231] width 143 height 15
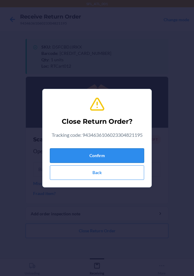
click at [117, 154] on button "Confirm" at bounding box center [97, 155] width 94 height 15
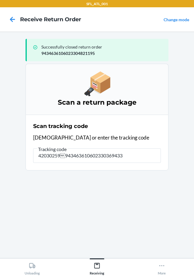
type input "420302599434636106023303694332"
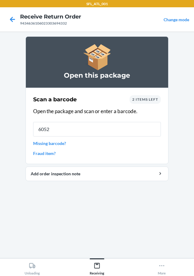
type input "60525"
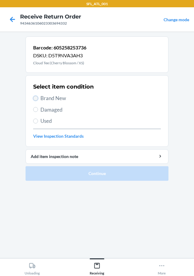
click at [35, 100] on input "Brand New" at bounding box center [35, 98] width 5 height 5
radio input "true"
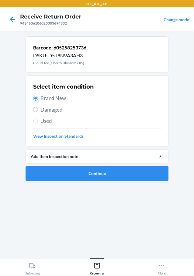
click at [97, 166] on li "Barcode: 605258253736 DSKU: D5T9NVA3AH3 Cloud Tee (Cherry Blossom / XS) Select …" at bounding box center [97, 108] width 143 height 145
click at [95, 174] on button "Continue" at bounding box center [97, 173] width 143 height 15
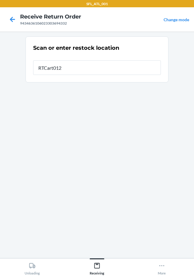
type input "RTCart012"
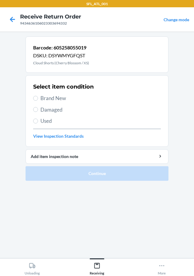
click at [41, 98] on span "Brand New" at bounding box center [100, 98] width 120 height 8
click at [38, 98] on input "Brand New" at bounding box center [35, 98] width 5 height 5
radio input "true"
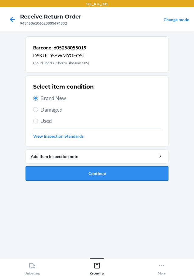
click at [109, 171] on button "Continue" at bounding box center [97, 173] width 143 height 15
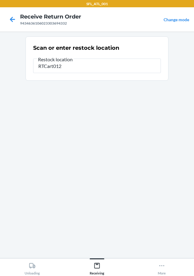
type input "RTCart012"
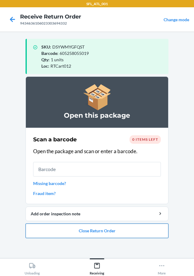
click at [150, 228] on button "Close Return Order" at bounding box center [97, 231] width 143 height 15
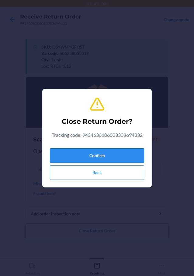
click at [112, 154] on button "Confirm" at bounding box center [97, 155] width 94 height 15
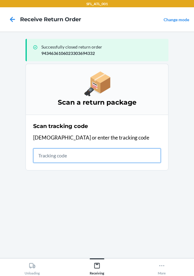
click at [101, 157] on input "text" at bounding box center [97, 155] width 128 height 15
type input "420302599434636"
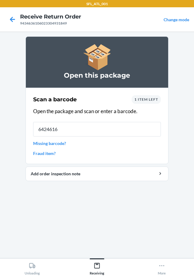
type input "64246166"
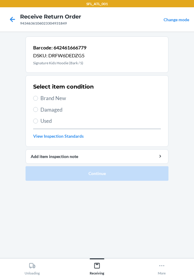
click at [42, 98] on span "Brand New" at bounding box center [100, 98] width 120 height 8
click at [38, 98] on input "Brand New" at bounding box center [35, 98] width 5 height 5
radio input "true"
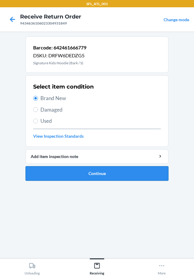
click at [104, 173] on button "Continue" at bounding box center [97, 173] width 143 height 15
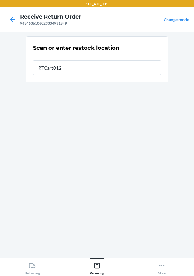
type input "RTCart012"
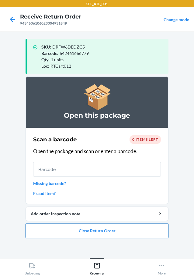
click at [110, 234] on button "Close Return Order" at bounding box center [97, 231] width 143 height 15
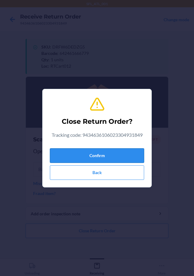
click at [118, 157] on button "Confirm" at bounding box center [97, 155] width 94 height 15
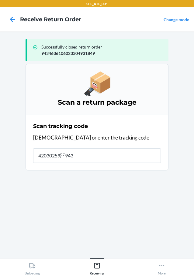
type input "420302599434"
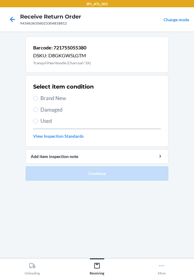
click at [40, 100] on label "Brand New" at bounding box center [97, 98] width 128 height 8
click at [38, 100] on input "Brand New" at bounding box center [35, 98] width 5 height 5
radio input "true"
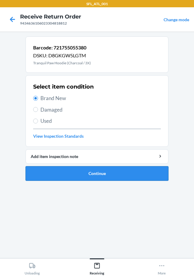
click at [102, 170] on button "Continue" at bounding box center [97, 173] width 143 height 15
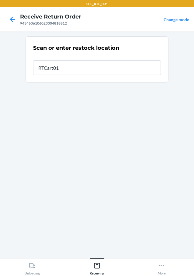
type input "RTCart012"
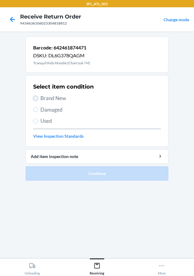
click at [34, 98] on input "Brand New" at bounding box center [35, 98] width 5 height 5
radio input "true"
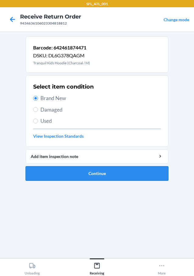
click at [149, 174] on button "Continue" at bounding box center [97, 173] width 143 height 15
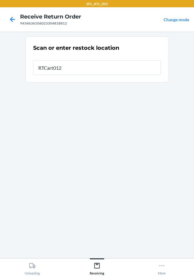
type input "RTCart012"
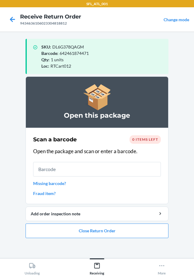
click at [191, 182] on main "SKU : DL6G378QAGM Barcode : 642461874471 Qty : 1 units Loc : RTCart012 Open thi…" at bounding box center [97, 145] width 194 height 227
drag, startPoint x: 162, startPoint y: 233, endPoint x: 160, endPoint y: 228, distance: 4.9
click at [162, 231] on button "Close Return Order" at bounding box center [97, 231] width 143 height 15
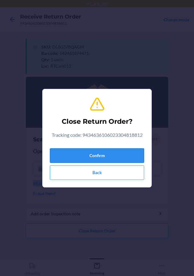
click at [136, 162] on button "Confirm" at bounding box center [97, 155] width 94 height 15
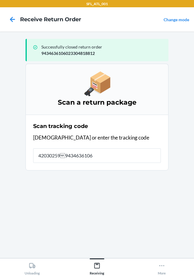
type input "4203025994346361060"
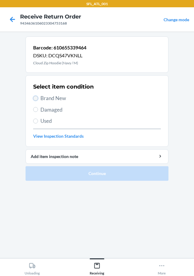
click at [37, 97] on input "Brand New" at bounding box center [35, 98] width 5 height 5
radio input "true"
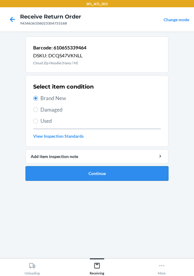
click at [118, 170] on button "Continue" at bounding box center [97, 173] width 143 height 15
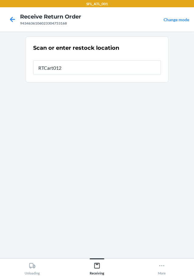
type input "RTCart012"
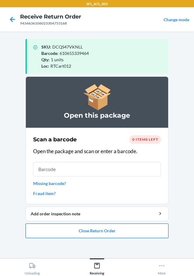
click at [129, 237] on button "Close Return Order" at bounding box center [97, 231] width 143 height 15
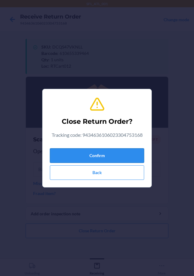
click at [128, 160] on button "Confirm" at bounding box center [97, 155] width 94 height 15
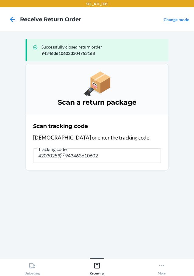
type input "420302599434636106023"
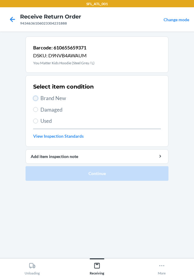
click at [35, 99] on input "Brand New" at bounding box center [35, 98] width 5 height 5
radio input "true"
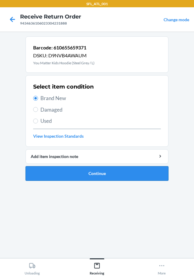
click at [127, 174] on button "Continue" at bounding box center [97, 173] width 143 height 15
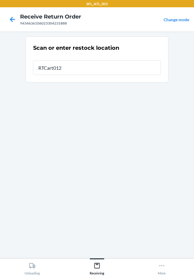
type input "RTCart012"
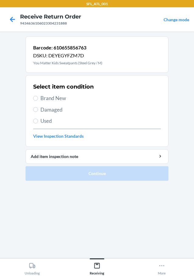
click at [41, 101] on span "Brand New" at bounding box center [100, 98] width 120 height 8
click at [38, 101] on input "Brand New" at bounding box center [35, 98] width 5 height 5
radio input "true"
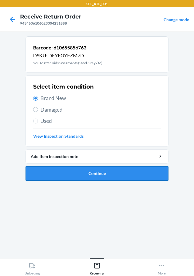
click at [100, 169] on button "Continue" at bounding box center [97, 173] width 143 height 15
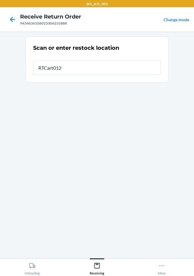
type input "RTCart012"
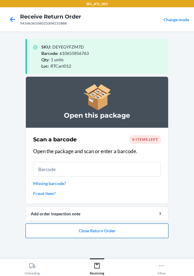
click at [116, 231] on button "Close Return Order" at bounding box center [97, 231] width 143 height 15
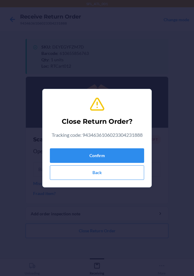
click at [122, 164] on div "Confirm Back" at bounding box center [97, 163] width 94 height 34
click at [120, 154] on button "Confirm" at bounding box center [97, 155] width 94 height 15
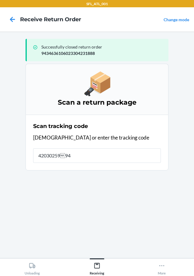
type input "42030259943"
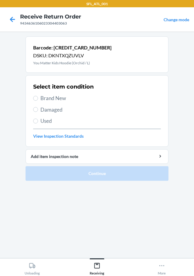
click at [46, 104] on div "Select item condition Brand New Damaged Used View Inspection Standards" at bounding box center [97, 111] width 128 height 60
click at [44, 103] on div "Select item condition Brand New Damaged Used View Inspection Standards" at bounding box center [97, 111] width 128 height 60
click at [36, 96] on label "Brand New" at bounding box center [97, 98] width 128 height 8
click at [36, 96] on input "Brand New" at bounding box center [35, 98] width 5 height 5
radio input "true"
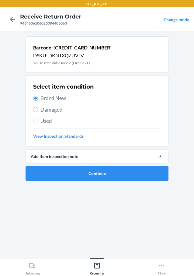
click at [146, 165] on li "Barcode: [CREDIT_CARD_NUMBER] DSKU: DKNTXQZUVLV You Matter Kids Hoodie (Orchid …" at bounding box center [97, 108] width 143 height 145
click at [147, 169] on button "Continue" at bounding box center [97, 173] width 143 height 15
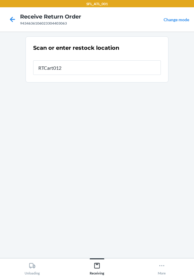
type input "RTCart012"
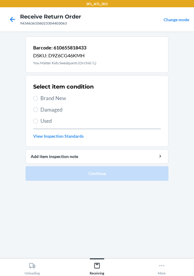
click at [43, 99] on span "Brand New" at bounding box center [100, 98] width 120 height 8
click at [38, 99] on input "Brand New" at bounding box center [35, 98] width 5 height 5
radio input "true"
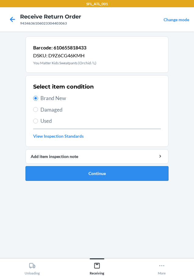
click at [124, 171] on button "Continue" at bounding box center [97, 173] width 143 height 15
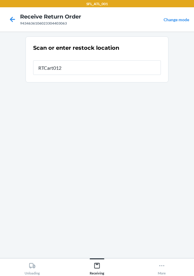
type input "RTCart012"
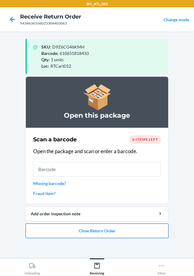
click at [120, 237] on button "Close Return Order" at bounding box center [97, 231] width 143 height 15
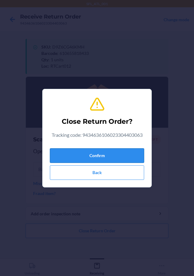
click at [122, 158] on button "Confirm" at bounding box center [97, 155] width 94 height 15
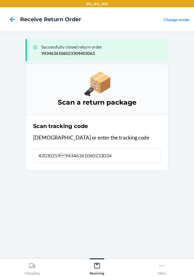
type input "42030259943463610602330348"
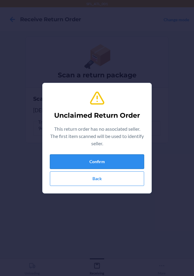
click at [126, 156] on button "Confirm" at bounding box center [97, 162] width 94 height 15
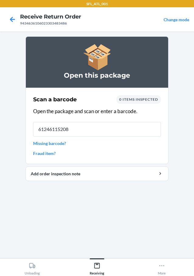
type input "612461152084"
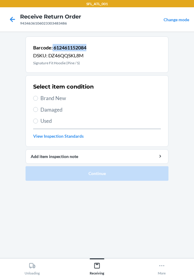
drag, startPoint x: 53, startPoint y: 45, endPoint x: 104, endPoint y: 50, distance: 51.6
click at [104, 50] on div "Barcode: 612461152084 DSKU: DZ46QQSKL8M Signature Fit Hoodie (Pine / S)" at bounding box center [97, 54] width 143 height 36
copy p "612461152084"
click at [38, 95] on label "Brand New" at bounding box center [97, 98] width 128 height 8
click at [38, 96] on input "Brand New" at bounding box center [35, 98] width 5 height 5
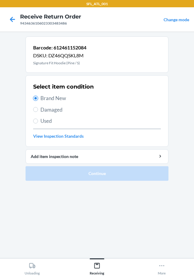
radio input "true"
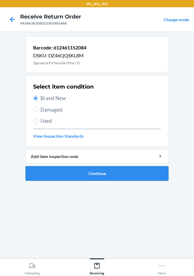
click at [113, 171] on button "Continue" at bounding box center [97, 173] width 143 height 15
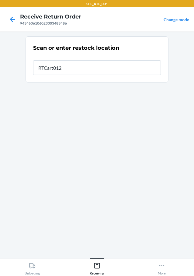
type input "RTCart012"
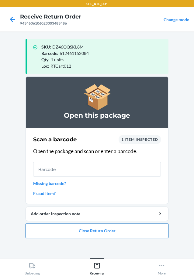
click at [118, 234] on button "Close Return Order" at bounding box center [97, 231] width 143 height 15
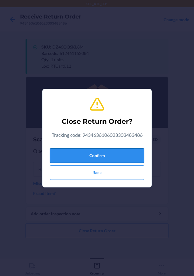
click at [114, 152] on button "Confirm" at bounding box center [97, 155] width 94 height 15
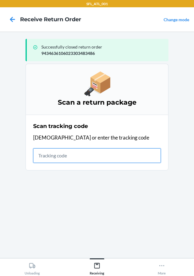
click at [77, 155] on input "text" at bounding box center [97, 155] width 128 height 15
type input "AC904466F17C42CFABAD4C"
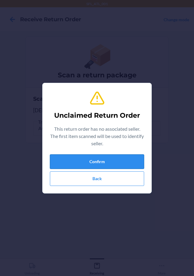
click at [76, 165] on button "Confirm" at bounding box center [97, 162] width 94 height 15
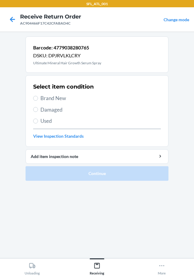
click at [40, 97] on span "Brand New" at bounding box center [100, 98] width 120 height 8
click at [38, 97] on input "Brand New" at bounding box center [35, 98] width 5 height 5
radio input "true"
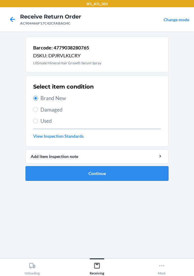
click at [121, 172] on button "Continue" at bounding box center [97, 173] width 143 height 15
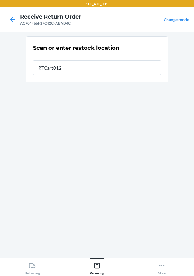
type input "RTCart012"
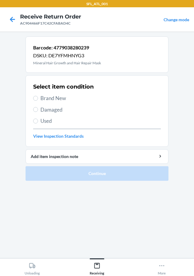
click at [22, 90] on main "Barcode: 4779038280239 DSKU: DE7YFMHNYG3 Mineral Hair Growth and Hair Repair Ma…" at bounding box center [97, 145] width 194 height 227
click at [40, 101] on span "Brand New" at bounding box center [100, 98] width 120 height 8
click at [38, 101] on input "Brand New" at bounding box center [35, 98] width 5 height 5
radio input "true"
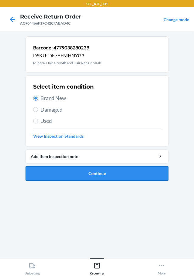
click at [119, 176] on button "Continue" at bounding box center [97, 173] width 143 height 15
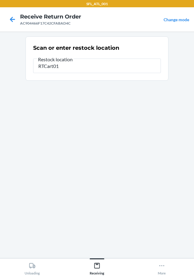
type input "RTCart012"
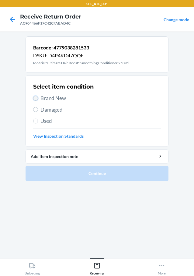
click at [34, 97] on input "Brand New" at bounding box center [35, 98] width 5 height 5
radio input "true"
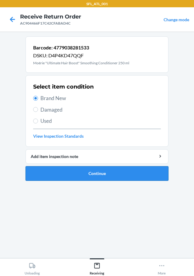
click at [156, 176] on button "Continue" at bounding box center [97, 173] width 143 height 15
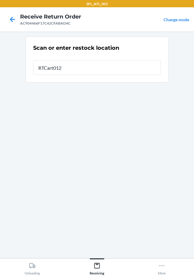
type input "RTCart012"
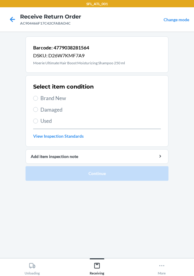
click at [39, 97] on label "Brand New" at bounding box center [97, 98] width 128 height 8
click at [38, 97] on input "Brand New" at bounding box center [35, 98] width 5 height 5
radio input "true"
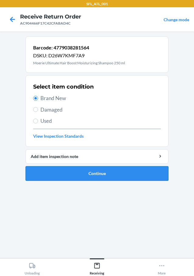
click at [159, 179] on button "Continue" at bounding box center [97, 173] width 143 height 15
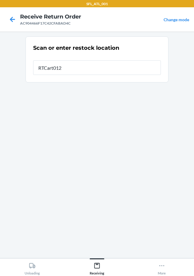
type input "RTCart012"
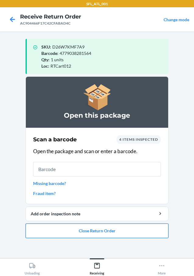
click at [89, 234] on button "Close Return Order" at bounding box center [97, 231] width 143 height 15
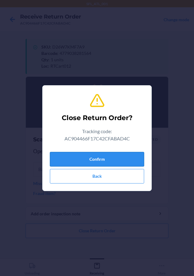
click at [99, 162] on button "Confirm" at bounding box center [97, 159] width 94 height 15
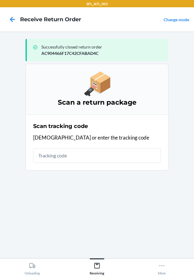
click at [83, 157] on input "text" at bounding box center [97, 155] width 128 height 15
type input "9261290316871747702572"
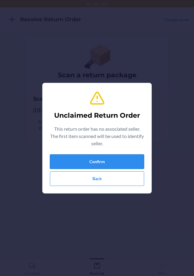
click at [117, 155] on button "Confirm" at bounding box center [97, 162] width 94 height 15
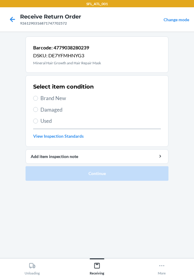
click at [36, 95] on label "Brand New" at bounding box center [97, 98] width 128 height 8
click at [36, 96] on input "Brand New" at bounding box center [35, 98] width 5 height 5
radio input "true"
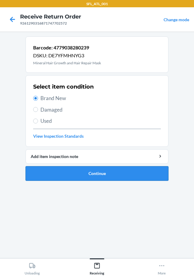
click at [114, 172] on button "Continue" at bounding box center [97, 173] width 143 height 15
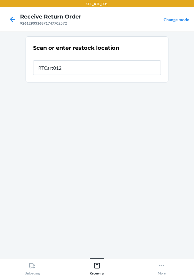
type input "RTCart012"
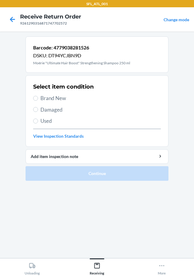
click at [29, 98] on section "Select item condition Brand New Damaged Used View Inspection Standards" at bounding box center [97, 111] width 143 height 72
click at [37, 97] on input "Brand New" at bounding box center [35, 98] width 5 height 5
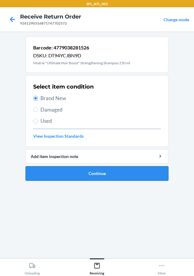
click at [118, 171] on button "Continue" at bounding box center [97, 173] width 143 height 15
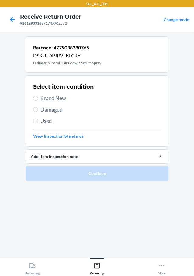
click at [39, 99] on label "Brand New" at bounding box center [97, 98] width 128 height 8
click at [38, 99] on input "Brand New" at bounding box center [35, 98] width 5 height 5
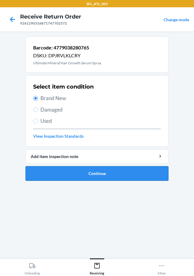
click at [161, 179] on button "Continue" at bounding box center [97, 173] width 143 height 15
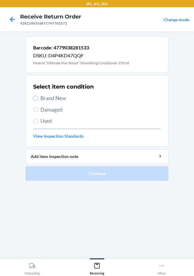
drag, startPoint x: 37, startPoint y: 98, endPoint x: 56, endPoint y: 105, distance: 20.3
click at [37, 98] on input "Brand New" at bounding box center [35, 98] width 5 height 5
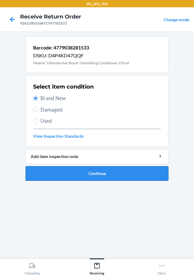
click at [140, 171] on button "Continue" at bounding box center [97, 173] width 143 height 15
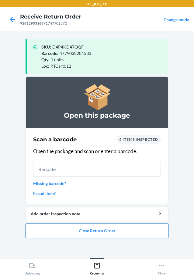
click at [143, 235] on button "Close Return Order" at bounding box center [97, 231] width 143 height 15
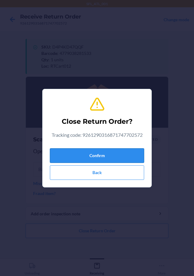
click at [125, 152] on button "Confirm" at bounding box center [97, 155] width 94 height 15
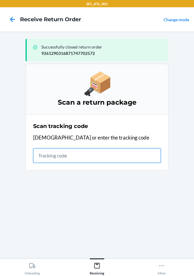
click at [58, 152] on input "text" at bounding box center [97, 155] width 128 height 15
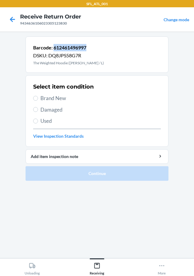
drag, startPoint x: 55, startPoint y: 48, endPoint x: 88, endPoint y: 48, distance: 33.4
click at [88, 48] on div "Barcode: 612461496997 DSKU: DQ8JPS58G7R The Weighted Hoodie ([PERSON_NAME] / L)" at bounding box center [97, 54] width 143 height 36
copy p "612461496997"
click at [40, 99] on label "Brand New" at bounding box center [97, 98] width 128 height 8
click at [38, 99] on input "Brand New" at bounding box center [35, 98] width 5 height 5
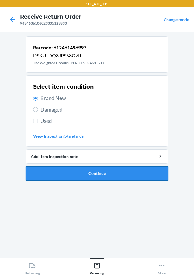
click at [120, 168] on button "Continue" at bounding box center [97, 173] width 143 height 15
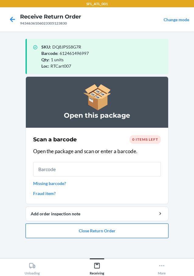
click at [131, 233] on button "Close Return Order" at bounding box center [97, 231] width 143 height 15
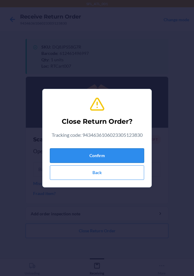
click at [129, 159] on button "Confirm" at bounding box center [97, 155] width 94 height 15
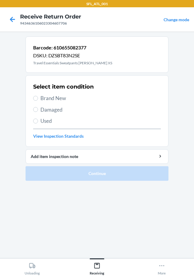
click at [32, 96] on section "Select item condition Brand New Damaged Used View Inspection Standards" at bounding box center [97, 111] width 143 height 72
click at [35, 97] on input "Brand New" at bounding box center [35, 98] width 5 height 5
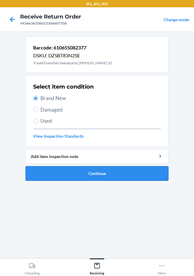
click at [96, 173] on button "Continue" at bounding box center [97, 173] width 143 height 15
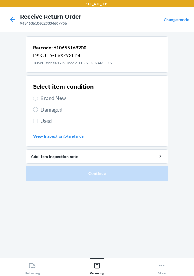
click at [39, 96] on label "Brand New" at bounding box center [97, 98] width 128 height 8
click at [38, 96] on input "Brand New" at bounding box center [35, 98] width 5 height 5
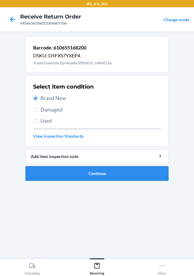
click at [104, 171] on button "Continue" at bounding box center [97, 173] width 143 height 15
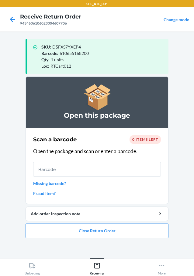
click at [110, 238] on ol "Open this package Scan a barcode 0 items left Open the package and scan or ente…" at bounding box center [97, 160] width 143 height 167
click at [111, 234] on button "Close Return Order" at bounding box center [97, 231] width 143 height 15
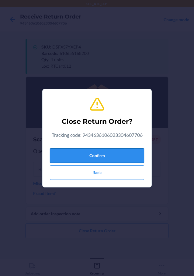
click at [111, 157] on button "Confirm" at bounding box center [97, 155] width 94 height 15
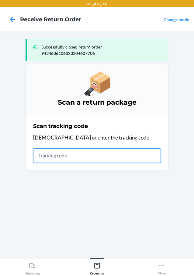
click at [61, 160] on input "text" at bounding box center [97, 155] width 128 height 15
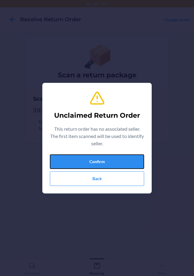
click at [61, 159] on button "Confirm" at bounding box center [97, 162] width 94 height 15
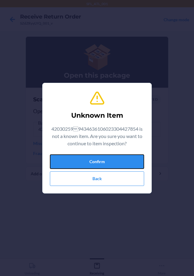
click at [60, 159] on button "Confirm" at bounding box center [97, 162] width 94 height 15
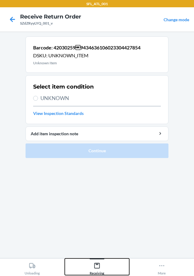
click at [102, 266] on div "Receiving" at bounding box center [97, 267] width 15 height 15
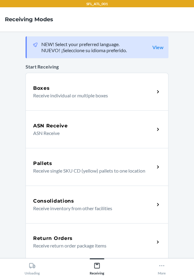
click at [108, 234] on div "Return Orders Receive return order package items" at bounding box center [97, 243] width 143 height 38
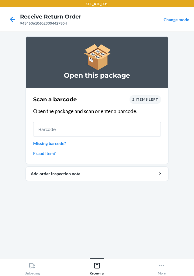
click at [155, 100] on span "2 items left" at bounding box center [145, 99] width 26 height 5
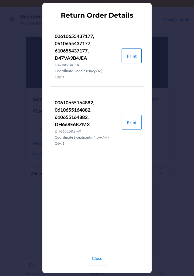
click at [135, 60] on button "Print" at bounding box center [131, 56] width 20 height 15
click at [130, 120] on button "Print" at bounding box center [131, 122] width 20 height 15
click at [101, 256] on button "Close" at bounding box center [97, 258] width 21 height 15
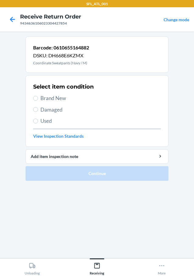
click at [39, 101] on label "Brand New" at bounding box center [97, 98] width 128 height 8
click at [38, 101] on input "Brand New" at bounding box center [35, 98] width 5 height 5
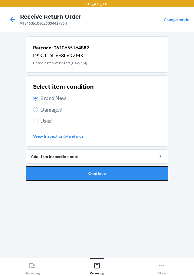
drag, startPoint x: 110, startPoint y: 175, endPoint x: 120, endPoint y: 140, distance: 36.2
click at [112, 170] on button "Continue" at bounding box center [97, 173] width 143 height 15
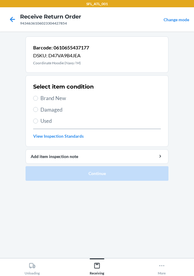
click at [39, 98] on label "Brand New" at bounding box center [97, 98] width 128 height 8
click at [38, 98] on input "Brand New" at bounding box center [35, 98] width 5 height 5
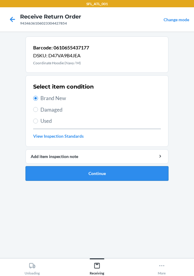
click at [110, 168] on button "Continue" at bounding box center [97, 173] width 143 height 15
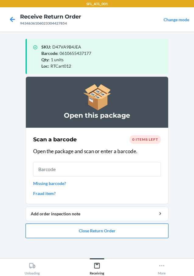
click at [98, 229] on button "Close Return Order" at bounding box center [97, 231] width 143 height 15
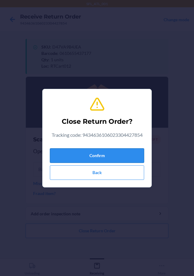
click at [112, 151] on button "Confirm" at bounding box center [97, 155] width 94 height 15
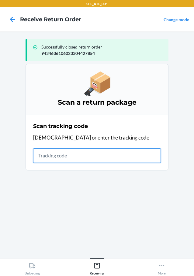
click at [78, 159] on input "text" at bounding box center [97, 155] width 128 height 15
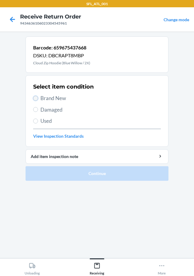
click at [35, 100] on input "Brand New" at bounding box center [35, 98] width 5 height 5
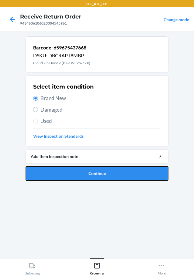
drag, startPoint x: 102, startPoint y: 174, endPoint x: 97, endPoint y: 165, distance: 10.4
click at [101, 174] on button "Continue" at bounding box center [97, 173] width 143 height 15
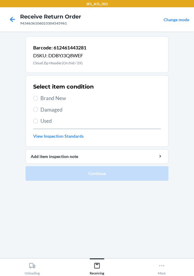
click at [35, 95] on label "Brand New" at bounding box center [97, 98] width 128 height 8
click at [35, 96] on input "Brand New" at bounding box center [35, 98] width 5 height 5
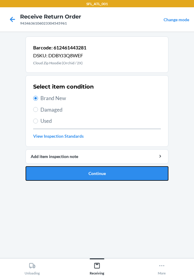
drag, startPoint x: 135, startPoint y: 178, endPoint x: 135, endPoint y: 173, distance: 5.2
click at [135, 177] on button "Continue" at bounding box center [97, 173] width 143 height 15
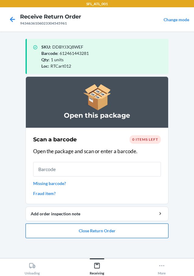
click at [103, 230] on button "Close Return Order" at bounding box center [97, 231] width 143 height 15
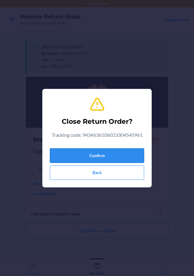
click at [101, 159] on button "Confirm" at bounding box center [97, 155] width 94 height 15
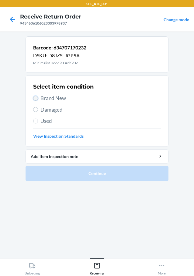
click at [34, 99] on input "Brand New" at bounding box center [35, 98] width 5 height 5
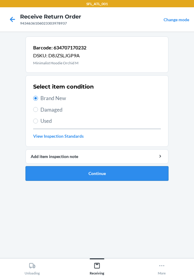
click at [97, 175] on button "Continue" at bounding box center [97, 173] width 143 height 15
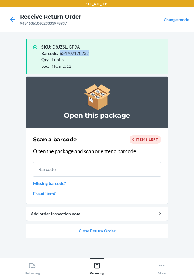
drag, startPoint x: 58, startPoint y: 53, endPoint x: 96, endPoint y: 55, distance: 38.0
click at [96, 55] on div "Barcode : 634707170232" at bounding box center [102, 53] width 122 height 6
copy span "634707170232"
click at [139, 230] on button "Close Return Order" at bounding box center [97, 231] width 143 height 15
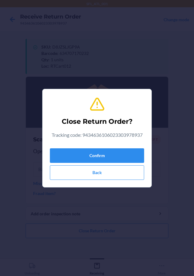
click at [133, 147] on div "Confirm Back" at bounding box center [97, 163] width 94 height 34
click at [133, 148] on button "Confirm" at bounding box center [97, 155] width 94 height 15
click at [131, 155] on button "Confirm" at bounding box center [97, 155] width 94 height 15
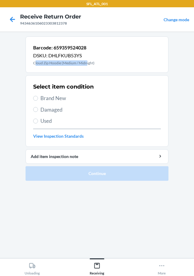
drag, startPoint x: 35, startPoint y: 64, endPoint x: 82, endPoint y: 64, distance: 47.4
click at [84, 64] on p "Cloud Zip Hoodie (Medium / Midnight)" at bounding box center [63, 62] width 61 height 5
click at [87, 70] on div "Barcode: 659359524028 DSKU: DHLFKUB53YS Cloud Zip Hoodie (Medium / Midnight)" at bounding box center [97, 54] width 143 height 36
drag, startPoint x: 31, startPoint y: 63, endPoint x: 101, endPoint y: 66, distance: 70.5
click at [99, 67] on div "Barcode: 659359524028 DSKU: DHLFKUB53YS Cloud Zip Hoodie (Medium / Midnight)" at bounding box center [97, 54] width 143 height 36
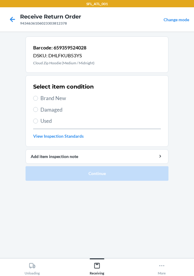
drag, startPoint x: 151, startPoint y: 94, endPoint x: 52, endPoint y: 34, distance: 115.3
click at [144, 93] on div "Select item condition Brand New Damaged Used View Inspection Standards" at bounding box center [97, 111] width 128 height 60
drag, startPoint x: 53, startPoint y: 47, endPoint x: 93, endPoint y: 46, distance: 39.5
click at [93, 46] on p "Barcode: 659359524028" at bounding box center [63, 47] width 61 height 7
copy p "659359524028"
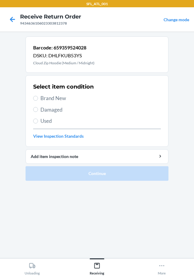
click at [36, 101] on label "Brand New" at bounding box center [97, 98] width 128 height 8
click at [36, 101] on input "Brand New" at bounding box center [35, 98] width 5 height 5
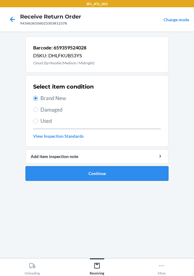
click at [111, 177] on button "Continue" at bounding box center [97, 173] width 143 height 15
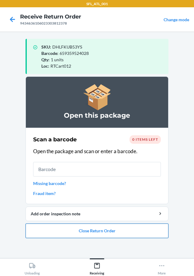
click at [117, 228] on button "Close Return Order" at bounding box center [97, 231] width 143 height 15
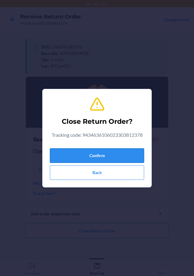
click at [113, 155] on button "Confirm" at bounding box center [97, 155] width 94 height 15
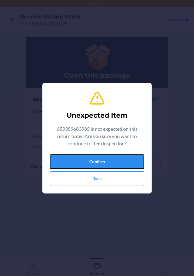
click at [113, 156] on button "Confirm" at bounding box center [97, 162] width 94 height 15
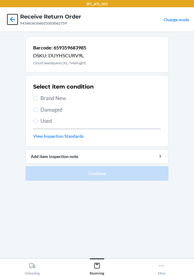
click at [15, 20] on icon at bounding box center [12, 19] width 10 height 10
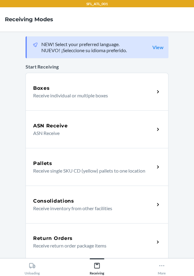
click at [80, 245] on p "Receive return order package items" at bounding box center [91, 245] width 116 height 7
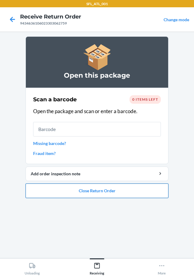
click at [128, 197] on button "Close Return Order" at bounding box center [97, 191] width 143 height 15
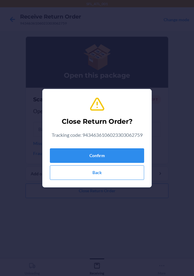
click at [135, 141] on div "Close Return Order? Tracking code: 9434636106023303062759 Confirm Back" at bounding box center [97, 138] width 94 height 88
click at [132, 149] on button "Confirm" at bounding box center [97, 155] width 94 height 15
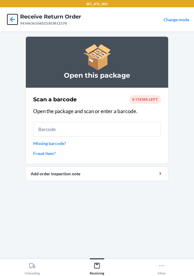
click at [13, 22] on icon at bounding box center [12, 19] width 10 height 10
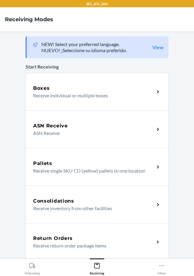
click at [113, 226] on div "Return Orders Receive return order package items" at bounding box center [97, 243] width 143 height 38
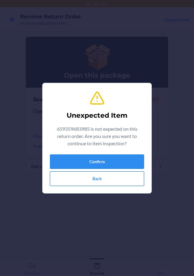
click at [97, 179] on button "Back" at bounding box center [97, 179] width 94 height 15
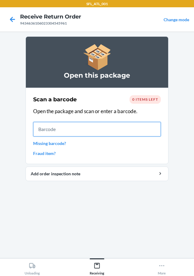
click at [65, 128] on input "text" at bounding box center [97, 129] width 128 height 15
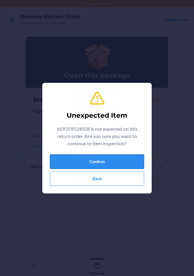
click at [109, 163] on button "Confirm" at bounding box center [97, 162] width 94 height 15
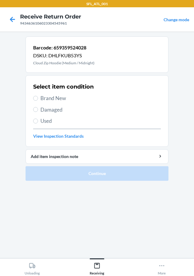
click at [41, 120] on span "Used" at bounding box center [100, 121] width 120 height 8
click at [38, 120] on input "Used" at bounding box center [35, 121] width 5 height 5
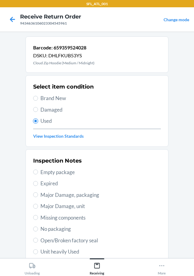
scroll to position [90, 0]
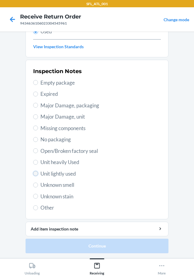
click at [33, 174] on input "Unit lightly used" at bounding box center [35, 173] width 5 height 5
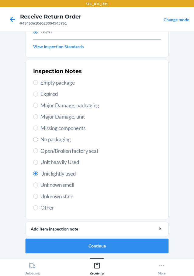
click at [90, 244] on button "Continue" at bounding box center [97, 246] width 143 height 15
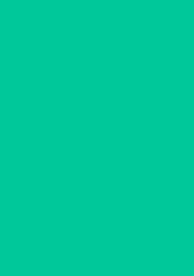
scroll to position [0, 0]
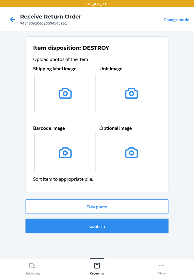
click at [106, 227] on button "Confirm" at bounding box center [97, 226] width 143 height 15
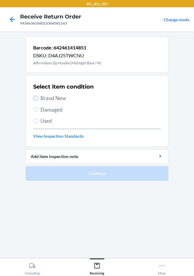
click at [37, 100] on input "Brand New" at bounding box center [35, 98] width 5 height 5
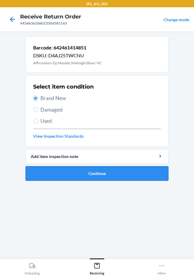
click at [115, 176] on button "Continue" at bounding box center [97, 173] width 143 height 15
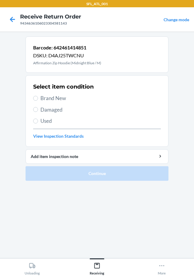
drag, startPoint x: 35, startPoint y: 101, endPoint x: 129, endPoint y: 170, distance: 116.4
click at [35, 102] on label "Brand New" at bounding box center [97, 98] width 128 height 8
click at [35, 101] on input "Brand New" at bounding box center [35, 98] width 5 height 5
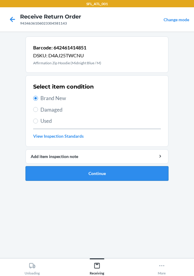
click at [131, 174] on button "Continue" at bounding box center [97, 173] width 143 height 15
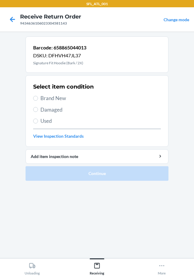
click at [38, 98] on label "Brand New" at bounding box center [97, 98] width 128 height 8
click at [38, 98] on input "Brand New" at bounding box center [35, 98] width 5 height 5
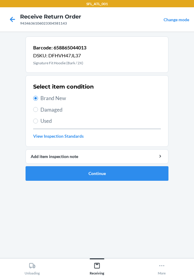
click at [162, 186] on section "Barcode: 658865044013 DSKU: DFHVH47JL37 Signature Fit Hoodie (Bark / 2X) Select…" at bounding box center [97, 144] width 143 height 217
click at [162, 175] on button "Continue" at bounding box center [97, 173] width 143 height 15
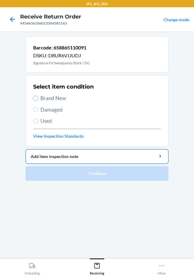
drag, startPoint x: 34, startPoint y: 99, endPoint x: 125, endPoint y: 151, distance: 105.2
click at [35, 98] on input "Brand New" at bounding box center [35, 98] width 5 height 5
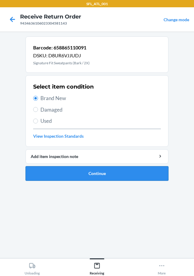
click at [130, 176] on button "Continue" at bounding box center [97, 173] width 143 height 15
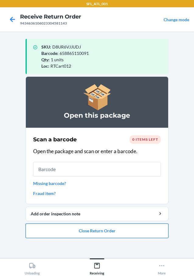
click at [80, 232] on button "Close Return Order" at bounding box center [97, 231] width 143 height 15
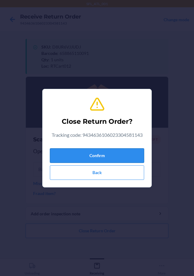
click at [133, 160] on button "Confirm" at bounding box center [97, 155] width 94 height 15
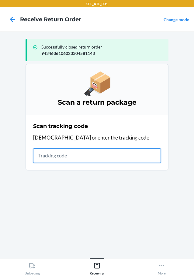
click at [41, 157] on input "text" at bounding box center [97, 155] width 128 height 15
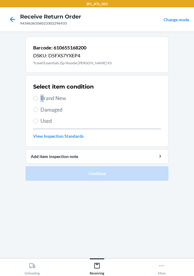
click at [42, 99] on span "Brand New" at bounding box center [100, 98] width 120 height 8
click at [36, 101] on label "Brand New" at bounding box center [97, 98] width 128 height 8
click at [36, 101] on input "Brand New" at bounding box center [35, 98] width 5 height 5
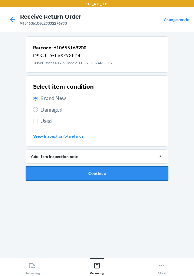
click at [100, 176] on button "Continue" at bounding box center [97, 173] width 143 height 15
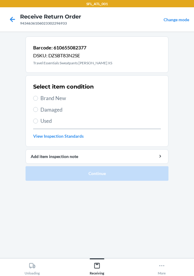
click at [33, 100] on section "Select item condition Brand New Damaged Used View Inspection Standards" at bounding box center [97, 111] width 143 height 72
click at [35, 101] on input "Brand New" at bounding box center [35, 98] width 5 height 5
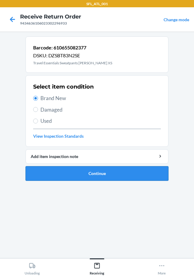
click at [123, 169] on button "Continue" at bounding box center [97, 173] width 143 height 15
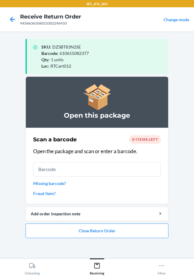
click at [115, 223] on li "Open this package Scan a barcode 0 items left Open the package and scan or ente…" at bounding box center [97, 158] width 143 height 162
click at [113, 230] on button "Close Return Order" at bounding box center [97, 231] width 143 height 15
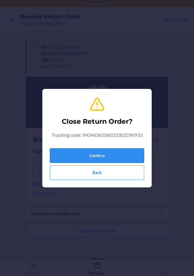
click at [114, 153] on button "Confirm" at bounding box center [97, 155] width 94 height 15
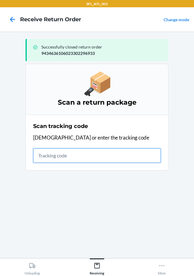
click at [44, 150] on input "text" at bounding box center [97, 155] width 128 height 15
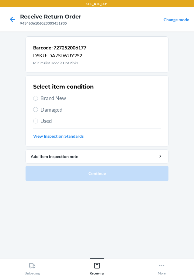
click at [38, 99] on label "Brand New" at bounding box center [97, 98] width 128 height 8
click at [38, 99] on input "Brand New" at bounding box center [35, 98] width 5 height 5
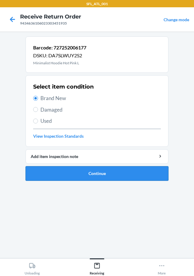
click at [157, 174] on button "Continue" at bounding box center [97, 173] width 143 height 15
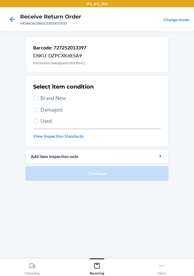
click at [37, 103] on div "Select item condition Brand New Damaged Used View Inspection Standards" at bounding box center [97, 111] width 128 height 60
click at [33, 97] on section "Select item condition Brand New Damaged Used View Inspection Standards" at bounding box center [97, 111] width 143 height 72
click at [39, 100] on label "Brand New" at bounding box center [97, 98] width 128 height 8
click at [38, 100] on input "Brand New" at bounding box center [35, 98] width 5 height 5
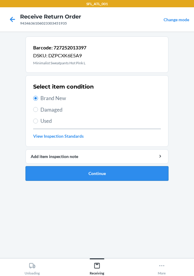
click at [101, 176] on button "Continue" at bounding box center [97, 173] width 143 height 15
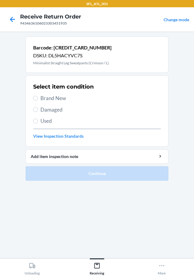
click at [42, 99] on span "Brand New" at bounding box center [100, 98] width 120 height 8
click at [38, 99] on input "Brand New" at bounding box center [35, 98] width 5 height 5
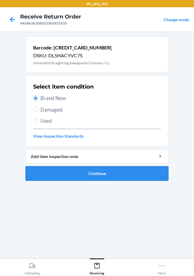
click at [103, 172] on button "Continue" at bounding box center [97, 173] width 143 height 15
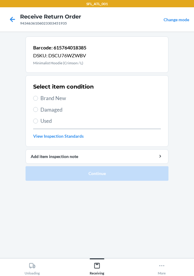
click at [39, 98] on label "Brand New" at bounding box center [97, 98] width 128 height 8
click at [38, 98] on input "Brand New" at bounding box center [35, 98] width 5 height 5
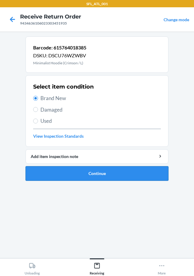
click at [110, 174] on button "Continue" at bounding box center [97, 173] width 143 height 15
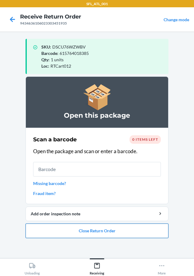
click at [115, 235] on button "Close Return Order" at bounding box center [97, 231] width 143 height 15
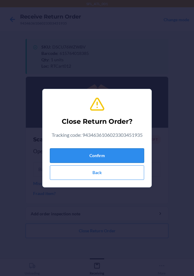
click at [117, 152] on button "Confirm" at bounding box center [97, 155] width 94 height 15
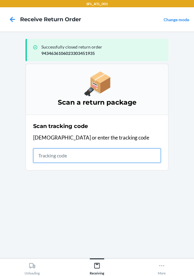
click at [105, 157] on input "text" at bounding box center [97, 155] width 128 height 15
click at [101, 159] on input "text" at bounding box center [97, 155] width 128 height 15
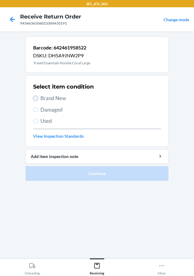
click at [35, 98] on input "Brand New" at bounding box center [35, 98] width 5 height 5
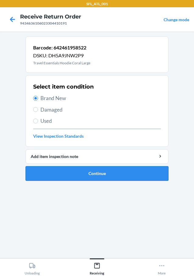
click at [137, 179] on button "Continue" at bounding box center [97, 173] width 143 height 15
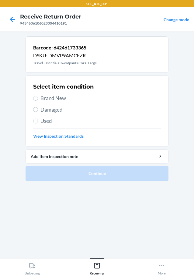
click at [33, 94] on section "Select item condition Brand New Damaged Used View Inspection Standards" at bounding box center [97, 111] width 143 height 72
click at [34, 98] on input "Brand New" at bounding box center [35, 98] width 5 height 5
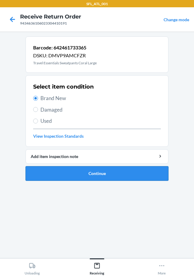
click at [135, 171] on button "Continue" at bounding box center [97, 173] width 143 height 15
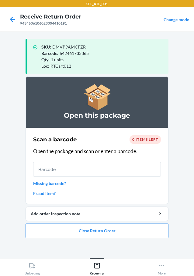
drag, startPoint x: 135, startPoint y: 239, endPoint x: 135, endPoint y: 186, distance: 52.8
click at [135, 238] on ol "Open this package Scan a barcode 0 items left Open the package and scan or ente…" at bounding box center [97, 160] width 143 height 167
click at [125, 229] on button "Close Return Order" at bounding box center [97, 231] width 143 height 15
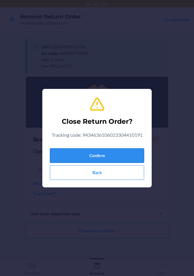
click at [135, 158] on button "Confirm" at bounding box center [97, 155] width 94 height 15
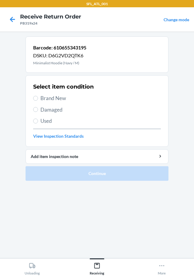
click at [43, 99] on span "Brand New" at bounding box center [100, 98] width 120 height 8
click at [38, 99] on input "Brand New" at bounding box center [35, 98] width 5 height 5
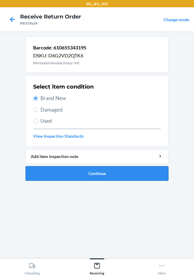
click at [127, 173] on button "Continue" at bounding box center [97, 173] width 143 height 15
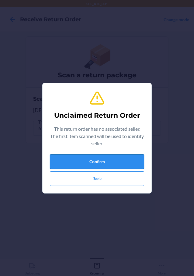
click at [123, 167] on button "Confirm" at bounding box center [97, 162] width 94 height 15
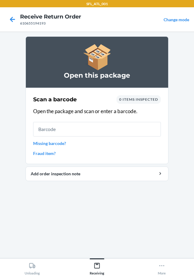
click at [56, 133] on input "text" at bounding box center [97, 129] width 128 height 15
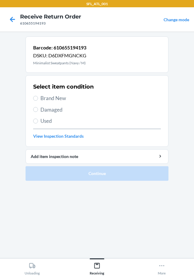
click at [38, 92] on div "Select item condition Brand New Damaged Used View Inspection Standards" at bounding box center [97, 111] width 128 height 60
click at [35, 101] on label "Brand New" at bounding box center [97, 98] width 128 height 8
click at [35, 101] on input "Brand New" at bounding box center [35, 98] width 5 height 5
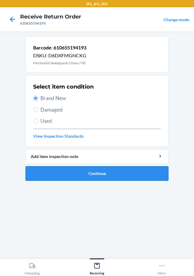
click at [89, 176] on button "Continue" at bounding box center [97, 173] width 143 height 15
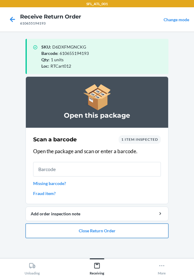
click at [93, 229] on button "Close Return Order" at bounding box center [97, 231] width 143 height 15
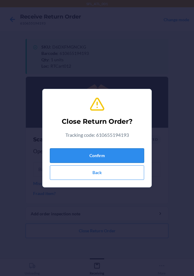
click at [114, 155] on button "Confirm" at bounding box center [97, 155] width 94 height 15
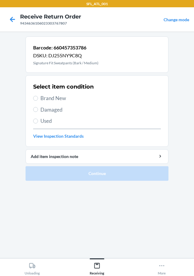
click at [37, 101] on label "Brand New" at bounding box center [97, 98] width 128 height 8
click at [37, 101] on input "Brand New" at bounding box center [35, 98] width 5 height 5
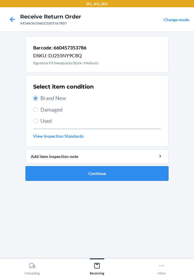
click at [113, 173] on button "Continue" at bounding box center [97, 173] width 143 height 15
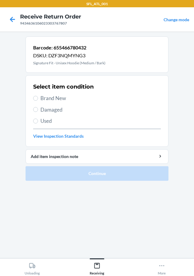
click at [35, 95] on label "Brand New" at bounding box center [97, 98] width 128 height 8
click at [35, 96] on input "Brand New" at bounding box center [35, 98] width 5 height 5
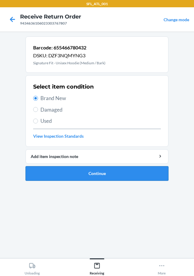
click at [123, 179] on button "Continue" at bounding box center [97, 173] width 143 height 15
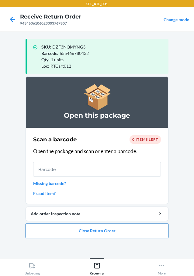
click at [95, 229] on button "Close Return Order" at bounding box center [97, 231] width 143 height 15
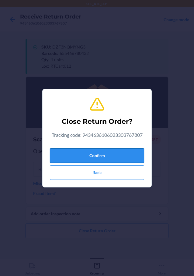
click at [102, 152] on button "Confirm" at bounding box center [97, 155] width 94 height 15
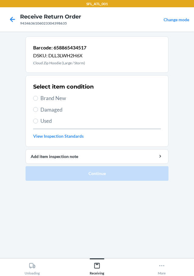
click at [37, 96] on label "Brand New" at bounding box center [97, 98] width 128 height 8
click at [37, 96] on input "Brand New" at bounding box center [35, 98] width 5 height 5
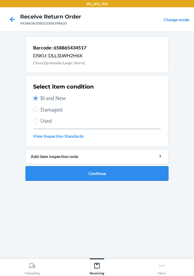
click at [98, 175] on button "Continue" at bounding box center [97, 173] width 143 height 15
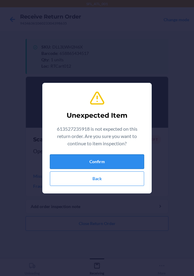
click at [114, 159] on button "Confirm" at bounding box center [97, 162] width 94 height 15
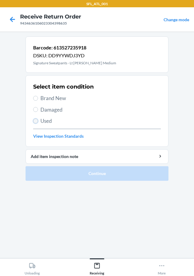
drag, startPoint x: 37, startPoint y: 120, endPoint x: 82, endPoint y: 147, distance: 51.9
click at [39, 121] on label "Used" at bounding box center [97, 121] width 128 height 8
click at [38, 121] on input "Used" at bounding box center [35, 121] width 5 height 5
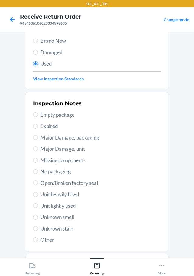
scroll to position [90, 0]
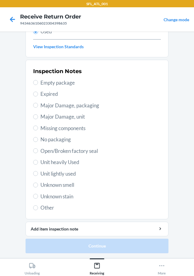
click at [40, 175] on span "Unit lightly used" at bounding box center [100, 174] width 120 height 8
click at [38, 175] on input "Unit lightly used" at bounding box center [35, 173] width 5 height 5
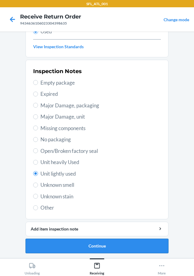
click at [107, 247] on button "Continue" at bounding box center [97, 246] width 143 height 15
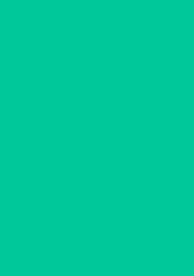
scroll to position [0, 0]
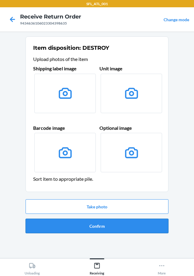
click at [119, 228] on button "Confirm" at bounding box center [97, 226] width 143 height 15
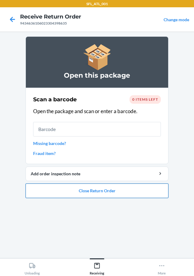
click at [135, 196] on button "Close Return Order" at bounding box center [97, 191] width 143 height 15
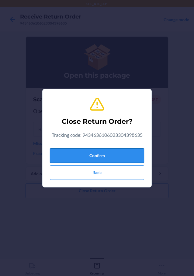
click at [132, 152] on button "Confirm" at bounding box center [97, 155] width 94 height 15
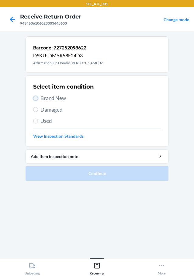
click at [36, 96] on input "Brand New" at bounding box center [35, 98] width 5 height 5
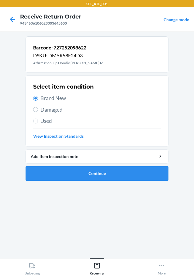
click at [125, 183] on ol "Barcode: 727252098622 DSKU: DMYR58E24D3 Affirmation Zip Hoodie [PERSON_NAME] M …" at bounding box center [97, 110] width 143 height 149
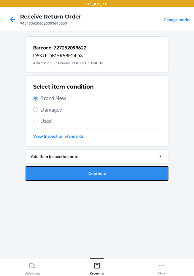
click at [119, 172] on button "Continue" at bounding box center [97, 173] width 143 height 15
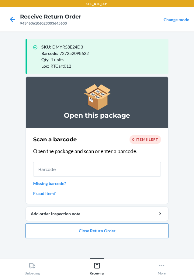
click at [136, 234] on button "Close Return Order" at bounding box center [97, 231] width 143 height 15
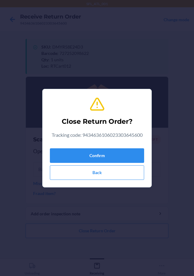
click at [128, 164] on div "Confirm Back" at bounding box center [97, 163] width 94 height 34
click at [129, 157] on button "Confirm" at bounding box center [97, 155] width 94 height 15
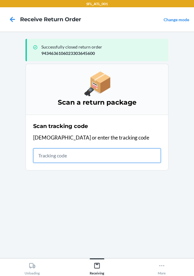
click at [42, 156] on input "text" at bounding box center [97, 155] width 128 height 15
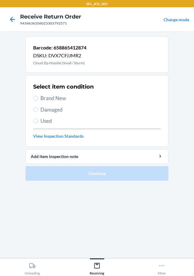
click at [39, 102] on label "Brand New" at bounding box center [97, 98] width 128 height 8
click at [38, 101] on input "Brand New" at bounding box center [35, 98] width 5 height 5
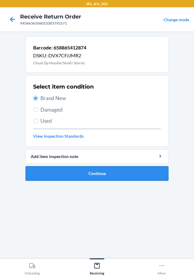
click at [114, 178] on button "Continue" at bounding box center [97, 173] width 143 height 15
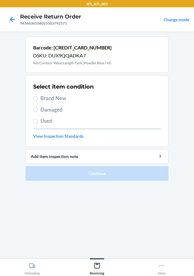
click at [38, 99] on label "Brand New" at bounding box center [97, 98] width 128 height 8
click at [38, 99] on input "Brand New" at bounding box center [35, 98] width 5 height 5
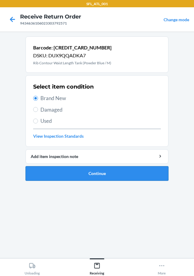
click at [132, 179] on button "Continue" at bounding box center [97, 173] width 143 height 15
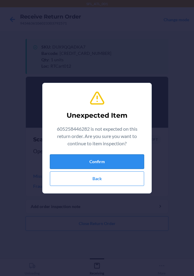
click at [118, 162] on button "Confirm" at bounding box center [97, 162] width 94 height 15
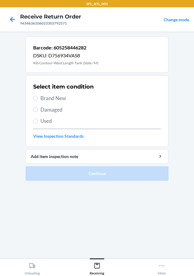
click at [39, 98] on label "Brand New" at bounding box center [97, 98] width 128 height 8
click at [38, 98] on input "Brand New" at bounding box center [35, 98] width 5 height 5
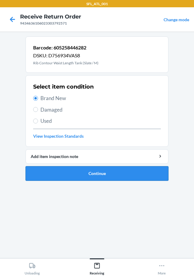
click at [118, 171] on button "Continue" at bounding box center [97, 173] width 143 height 15
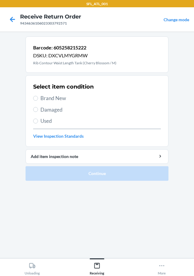
click at [40, 98] on label "Brand New" at bounding box center [97, 98] width 128 height 8
click at [38, 98] on input "Brand New" at bounding box center [35, 98] width 5 height 5
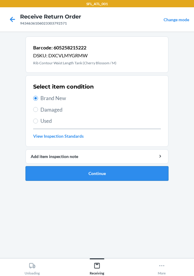
click at [110, 171] on button "Continue" at bounding box center [97, 173] width 143 height 15
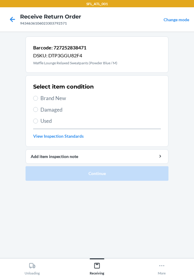
click at [40, 99] on label "Brand New" at bounding box center [97, 98] width 128 height 8
click at [38, 99] on input "Brand New" at bounding box center [35, 98] width 5 height 5
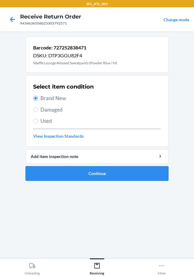
click at [128, 173] on button "Continue" at bounding box center [97, 173] width 143 height 15
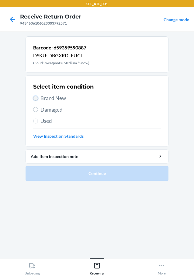
click at [37, 100] on input "Brand New" at bounding box center [35, 98] width 5 height 5
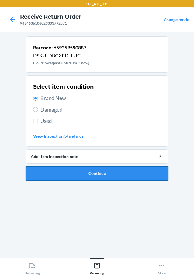
click at [106, 169] on button "Continue" at bounding box center [97, 173] width 143 height 15
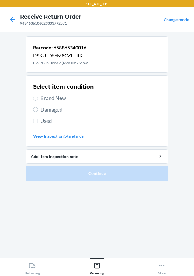
click at [41, 97] on span "Brand New" at bounding box center [100, 98] width 120 height 8
click at [38, 97] on input "Brand New" at bounding box center [35, 98] width 5 height 5
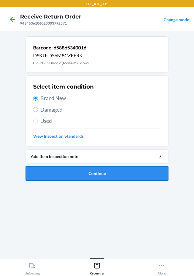
click at [144, 173] on button "Continue" at bounding box center [97, 173] width 143 height 15
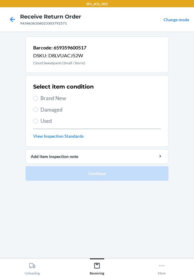
click at [36, 94] on div "Select item condition Brand New Damaged Used View Inspection Standards" at bounding box center [97, 111] width 128 height 60
click at [35, 97] on input "Brand New" at bounding box center [35, 98] width 5 height 5
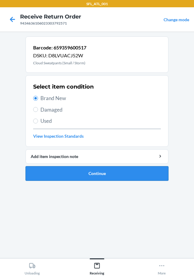
click at [109, 173] on button "Continue" at bounding box center [97, 173] width 143 height 15
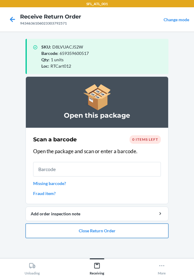
click at [101, 230] on button "Close Return Order" at bounding box center [97, 231] width 143 height 15
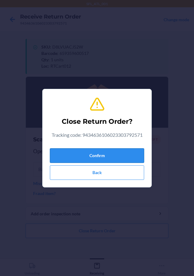
click at [120, 155] on button "Confirm" at bounding box center [97, 155] width 94 height 15
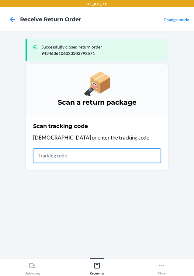
click at [66, 158] on input "text" at bounding box center [97, 155] width 128 height 15
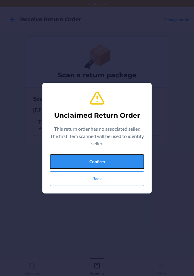
click at [66, 158] on button "Confirm" at bounding box center [97, 162] width 94 height 15
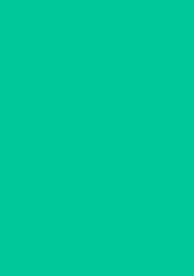
click at [66, 158] on div "Scan a barcode 0 items inspected Open the package and scan or enter a barcode. …" at bounding box center [97, 126] width 128 height 65
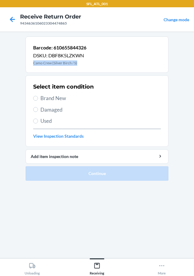
drag, startPoint x: 32, startPoint y: 63, endPoint x: 86, endPoint y: 69, distance: 54.4
click at [86, 69] on div "Barcode: 610655844326 DSKU: DBF8K5LZKWN Camo Crew (Silver Birch / S)" at bounding box center [97, 54] width 143 height 36
click at [38, 98] on label "Brand New" at bounding box center [97, 98] width 128 height 8
click at [38, 98] on input "Brand New" at bounding box center [35, 98] width 5 height 5
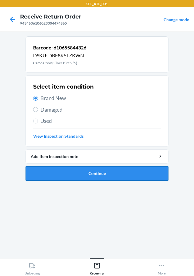
click at [95, 179] on button "Continue" at bounding box center [97, 173] width 143 height 15
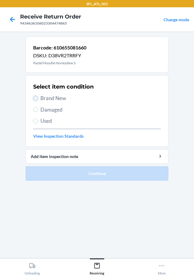
click at [34, 97] on input "Brand New" at bounding box center [35, 98] width 5 height 5
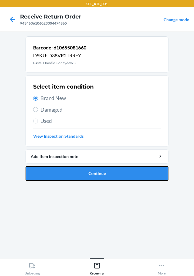
click at [113, 175] on button "Continue" at bounding box center [97, 173] width 143 height 15
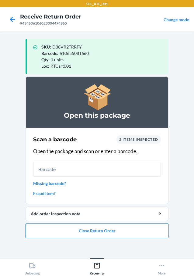
click at [143, 230] on button "Close Return Order" at bounding box center [97, 231] width 143 height 15
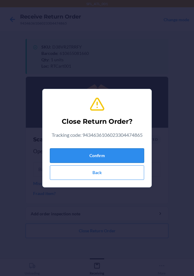
click at [127, 154] on button "Confirm" at bounding box center [97, 155] width 94 height 15
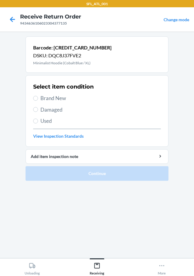
click at [38, 104] on div "Select item condition Brand New Damaged Used View Inspection Standards" at bounding box center [97, 111] width 128 height 60
click at [36, 97] on input "Brand New" at bounding box center [35, 98] width 5 height 5
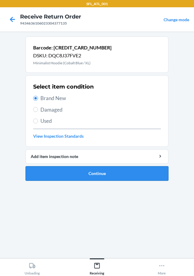
click at [95, 173] on button "Continue" at bounding box center [97, 173] width 143 height 15
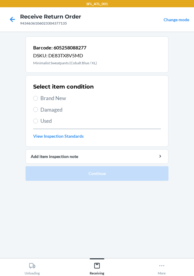
drag, startPoint x: 30, startPoint y: 101, endPoint x: 36, endPoint y: 97, distance: 6.7
click at [31, 101] on section "Select item condition Brand New Damaged Used View Inspection Standards" at bounding box center [97, 111] width 143 height 72
click at [36, 97] on input "Brand New" at bounding box center [35, 98] width 5 height 5
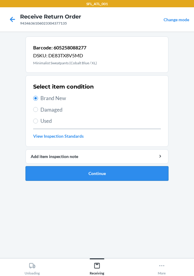
click at [106, 175] on button "Continue" at bounding box center [97, 173] width 143 height 15
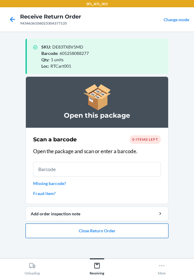
click at [126, 229] on button "Close Return Order" at bounding box center [97, 231] width 143 height 15
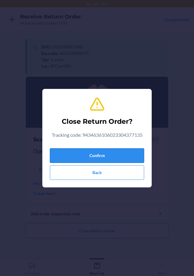
click at [115, 150] on button "Confirm" at bounding box center [97, 155] width 94 height 15
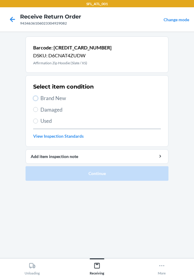
drag, startPoint x: 35, startPoint y: 97, endPoint x: 38, endPoint y: 100, distance: 4.7
click at [38, 100] on label "Brand New" at bounding box center [97, 98] width 128 height 8
click at [38, 100] on input "Brand New" at bounding box center [35, 98] width 5 height 5
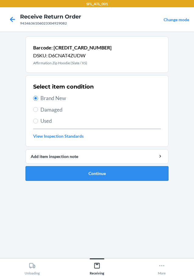
click at [123, 174] on button "Continue" at bounding box center [97, 173] width 143 height 15
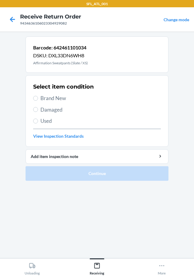
click at [35, 102] on div "Select item condition Brand New Damaged Used View Inspection Standards" at bounding box center [97, 111] width 128 height 60
click at [34, 99] on input "Brand New" at bounding box center [35, 98] width 5 height 5
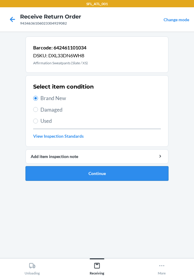
click at [127, 172] on button "Continue" at bounding box center [97, 173] width 143 height 15
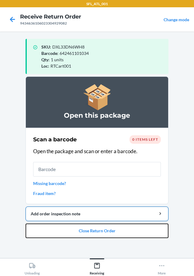
drag, startPoint x: 129, startPoint y: 229, endPoint x: 131, endPoint y: 220, distance: 9.2
click at [129, 226] on button "Close Return Order" at bounding box center [97, 231] width 143 height 15
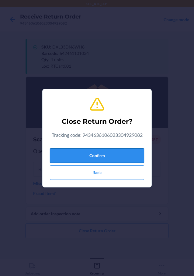
click at [136, 159] on button "Confirm" at bounding box center [97, 155] width 94 height 15
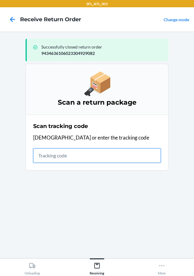
click at [65, 163] on input "text" at bounding box center [97, 155] width 128 height 15
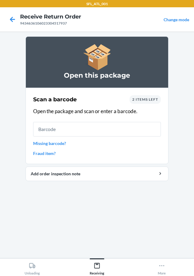
click at [140, 105] on div "Scan a barcode 2 items left Open the package and scan or enter a barcode. Missi…" at bounding box center [97, 126] width 128 height 65
click at [143, 98] on span "2 items left" at bounding box center [145, 99] width 26 height 5
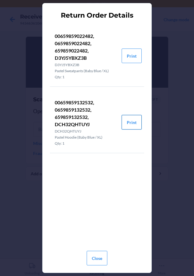
click at [139, 120] on button "Print" at bounding box center [131, 122] width 20 height 15
click at [126, 49] on button "Print" at bounding box center [131, 56] width 20 height 15
click at [102, 257] on button "Close" at bounding box center [97, 258] width 21 height 15
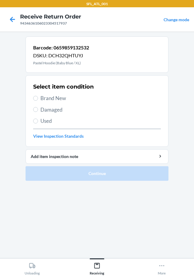
click at [40, 121] on span "Used" at bounding box center [100, 121] width 120 height 8
click at [38, 121] on input "Used" at bounding box center [35, 121] width 5 height 5
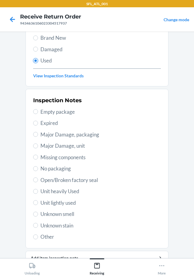
scroll to position [90, 0]
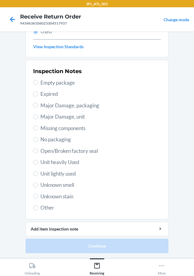
click at [37, 158] on div "Inspection Notes Empty package Expired Major Damage, packaging Major Damage, un…" at bounding box center [97, 140] width 128 height 148
click at [37, 159] on label "Unit heavily Used" at bounding box center [97, 163] width 128 height 8
click at [37, 160] on input "Unit heavily Used" at bounding box center [35, 162] width 5 height 5
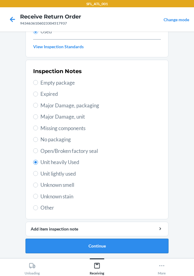
drag, startPoint x: 103, startPoint y: 248, endPoint x: 107, endPoint y: 243, distance: 6.0
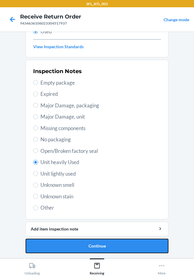
click at [104, 248] on button "Continue" at bounding box center [97, 246] width 143 height 15
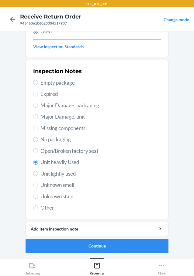
scroll to position [0, 0]
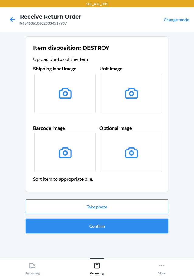
click at [114, 231] on button "Confirm" at bounding box center [97, 226] width 143 height 15
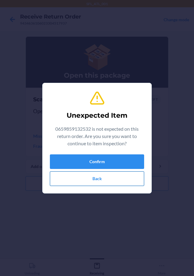
click at [116, 180] on button "Back" at bounding box center [97, 179] width 94 height 15
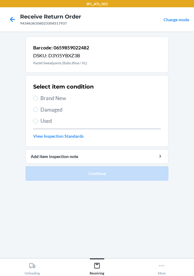
click at [33, 101] on label "Brand New" at bounding box center [97, 98] width 128 height 8
click at [33, 101] on input "Brand New" at bounding box center [35, 98] width 5 height 5
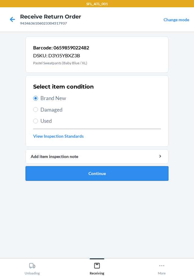
click at [80, 173] on button "Continue" at bounding box center [97, 173] width 143 height 15
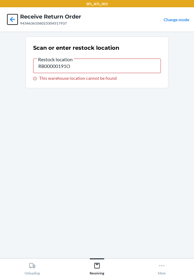
click at [10, 23] on icon at bounding box center [12, 19] width 10 height 10
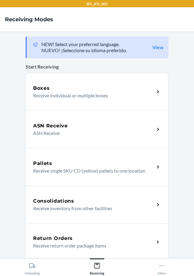
click link "Return Orders Receive return order package items" at bounding box center [97, 243] width 143 height 38
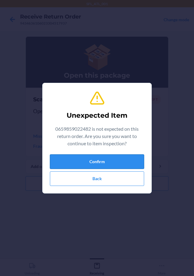
click at [116, 164] on button "Confirm" at bounding box center [97, 162] width 94 height 15
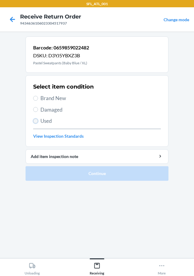
click at [35, 120] on input "Used" at bounding box center [35, 121] width 5 height 5
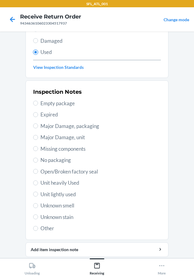
scroll to position [90, 0]
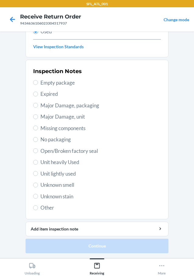
click at [38, 164] on label "Unit heavily Used" at bounding box center [97, 163] width 128 height 8
click at [38, 164] on input "Unit heavily Used" at bounding box center [35, 162] width 5 height 5
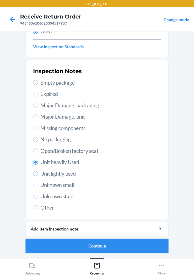
click at [107, 245] on button "Continue" at bounding box center [97, 246] width 143 height 15
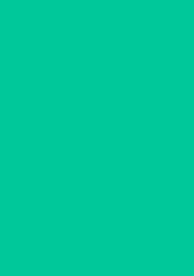
scroll to position [0, 0]
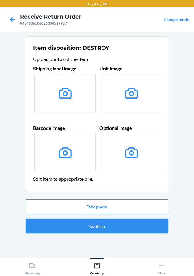
click at [103, 224] on button "Confirm" at bounding box center [97, 226] width 143 height 15
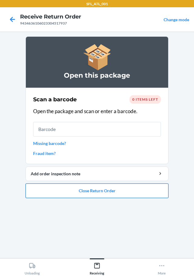
click at [123, 189] on button "Close Return Order" at bounding box center [97, 191] width 143 height 15
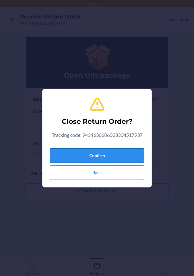
click at [118, 161] on button "Confirm" at bounding box center [97, 155] width 94 height 15
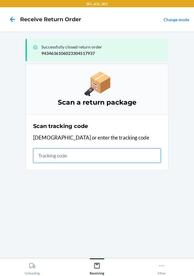
click at [43, 161] on input "text" at bounding box center [97, 155] width 128 height 15
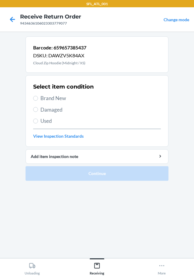
click at [38, 100] on label "Brand New" at bounding box center [97, 98] width 128 height 8
click at [38, 100] on input "Brand New" at bounding box center [35, 98] width 5 height 5
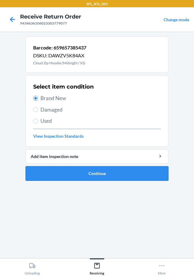
click at [112, 173] on button "Continue" at bounding box center [97, 173] width 143 height 15
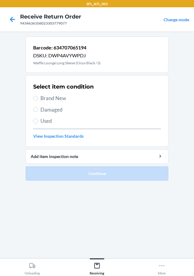
click at [37, 93] on div "Select item condition Brand New Damaged Used View Inspection Standards" at bounding box center [97, 111] width 128 height 60
click at [35, 99] on input "Brand New" at bounding box center [35, 98] width 5 height 5
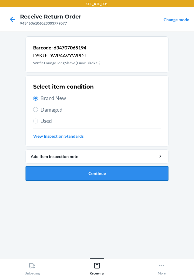
click at [116, 172] on button "Continue" at bounding box center [97, 173] width 143 height 15
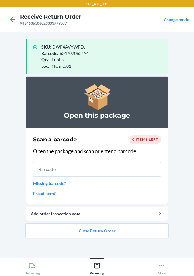
click at [134, 231] on button "Close Return Order" at bounding box center [97, 231] width 143 height 15
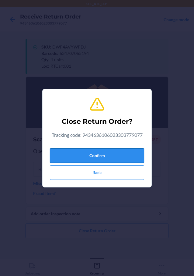
click at [124, 155] on button "Confirm" at bounding box center [97, 155] width 94 height 15
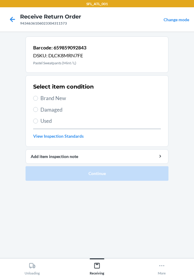
click at [40, 98] on label "Brand New" at bounding box center [97, 98] width 128 height 8
click at [38, 98] on input "Brand New" at bounding box center [35, 98] width 5 height 5
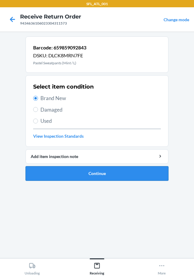
click at [87, 171] on button "Continue" at bounding box center [97, 173] width 143 height 15
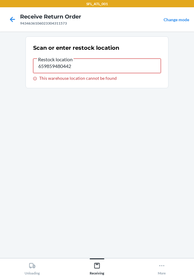
click at [90, 71] on input "659859480442" at bounding box center [97, 66] width 128 height 15
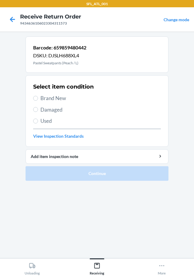
click at [40, 97] on label "Brand New" at bounding box center [97, 98] width 128 height 8
click at [38, 97] on input "Brand New" at bounding box center [35, 98] width 5 height 5
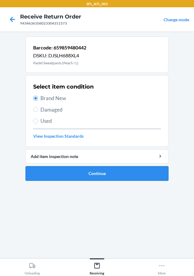
drag, startPoint x: 154, startPoint y: 176, endPoint x: 153, endPoint y: 168, distance: 8.5
click at [153, 169] on button "Continue" at bounding box center [97, 173] width 143 height 15
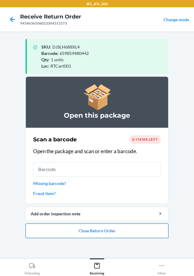
click at [114, 234] on button "Close Return Order" at bounding box center [97, 231] width 143 height 15
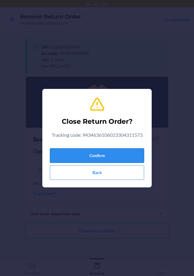
click at [116, 155] on button "Confirm" at bounding box center [97, 155] width 94 height 15
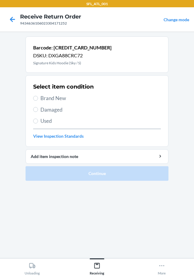
click at [40, 101] on label "Brand New" at bounding box center [97, 98] width 128 height 8
click at [38, 101] on input "Brand New" at bounding box center [35, 98] width 5 height 5
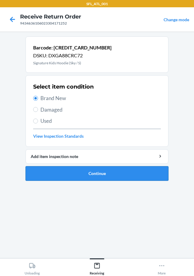
click at [92, 173] on button "Continue" at bounding box center [97, 173] width 143 height 15
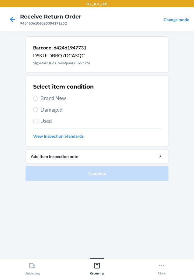
drag, startPoint x: 38, startPoint y: 98, endPoint x: 55, endPoint y: 115, distance: 24.5
click at [38, 98] on label "Brand New" at bounding box center [97, 98] width 128 height 8
click at [38, 98] on input "Brand New" at bounding box center [35, 98] width 5 height 5
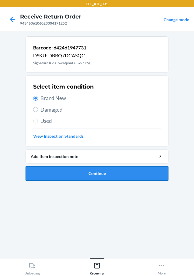
click at [87, 172] on button "Continue" at bounding box center [97, 173] width 143 height 15
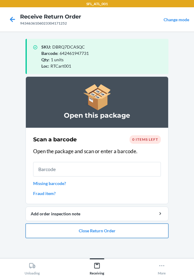
click at [119, 230] on button "Close Return Order" at bounding box center [97, 231] width 143 height 15
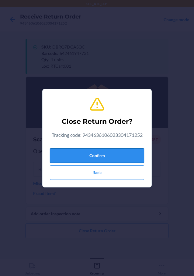
click at [100, 156] on button "Confirm" at bounding box center [97, 155] width 94 height 15
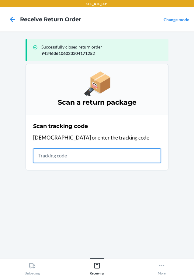
click at [75, 155] on input "text" at bounding box center [97, 155] width 128 height 15
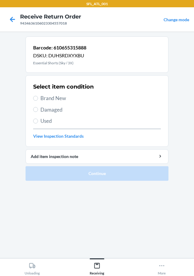
click at [38, 100] on label "Brand New" at bounding box center [97, 98] width 128 height 8
click at [38, 100] on input "Brand New" at bounding box center [35, 98] width 5 height 5
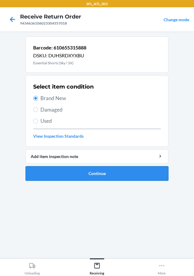
click at [119, 173] on button "Continue" at bounding box center [97, 173] width 143 height 15
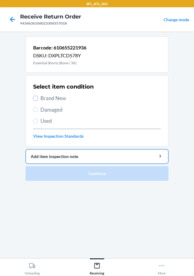
drag, startPoint x: 36, startPoint y: 97, endPoint x: 155, endPoint y: 162, distance: 135.2
click at [39, 99] on label "Brand New" at bounding box center [97, 98] width 128 height 8
click at [38, 99] on input "Brand New" at bounding box center [35, 98] width 5 height 5
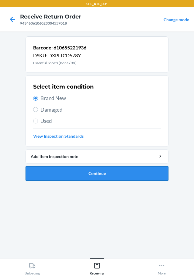
click at [154, 173] on button "Continue" at bounding box center [97, 173] width 143 height 15
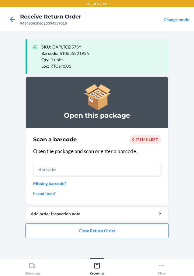
click at [102, 234] on button "Close Return Order" at bounding box center [97, 231] width 143 height 15
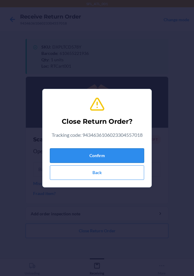
click at [105, 158] on button "Confirm" at bounding box center [97, 155] width 94 height 15
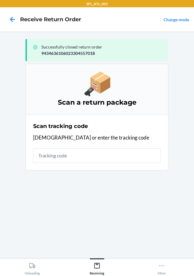
click at [116, 180] on section "Scan a return package Scan tracking code Scan or enter the tracking code" at bounding box center [97, 159] width 143 height 190
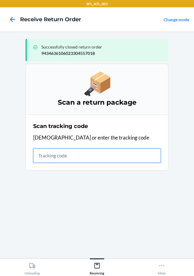
click at [100, 153] on input "text" at bounding box center [97, 155] width 128 height 15
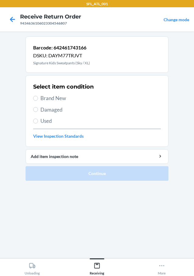
click at [39, 93] on div "Select item condition Brand New Damaged Used View Inspection Standards" at bounding box center [97, 111] width 128 height 60
click at [32, 96] on section "Select item condition Brand New Damaged Used View Inspection Standards" at bounding box center [97, 111] width 143 height 72
drag, startPoint x: 35, startPoint y: 100, endPoint x: 73, endPoint y: 131, distance: 48.6
click at [35, 100] on input "Brand New" at bounding box center [35, 98] width 5 height 5
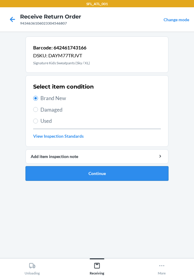
click at [111, 177] on button "Continue" at bounding box center [97, 173] width 143 height 15
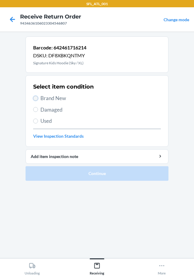
click at [36, 97] on input "Brand New" at bounding box center [35, 98] width 5 height 5
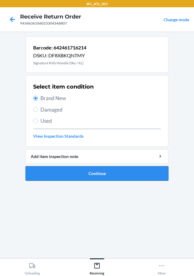
click at [97, 169] on button "Continue" at bounding box center [97, 173] width 143 height 15
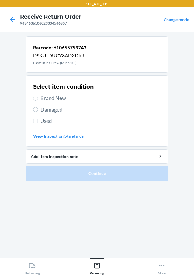
click at [30, 97] on section "Select item condition Brand New Damaged Used View Inspection Standards" at bounding box center [97, 111] width 143 height 72
click at [37, 98] on input "Brand New" at bounding box center [35, 98] width 5 height 5
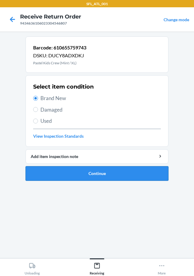
click at [146, 172] on button "Continue" at bounding box center [97, 173] width 143 height 15
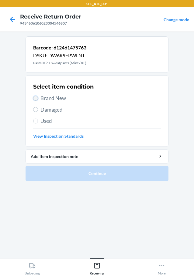
click at [36, 98] on input "Brand New" at bounding box center [35, 98] width 5 height 5
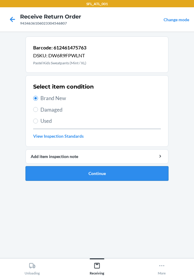
click at [107, 170] on button "Continue" at bounding box center [97, 173] width 143 height 15
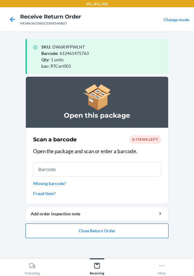
click at [104, 231] on button "Close Return Order" at bounding box center [97, 231] width 143 height 15
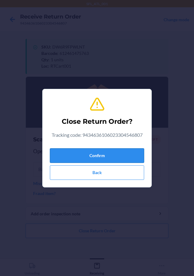
click at [105, 159] on button "Confirm" at bounding box center [97, 155] width 94 height 15
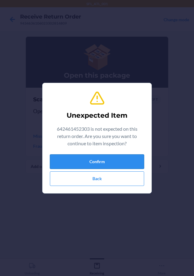
click at [135, 164] on button "Confirm" at bounding box center [97, 162] width 94 height 15
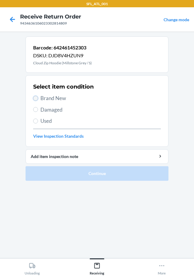
click at [36, 97] on input "Brand New" at bounding box center [35, 98] width 5 height 5
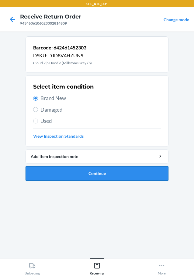
click at [143, 178] on button "Continue" at bounding box center [97, 173] width 143 height 15
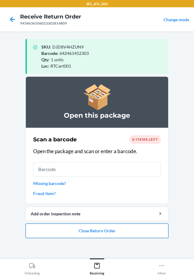
click at [103, 230] on button "Close Return Order" at bounding box center [97, 231] width 143 height 15
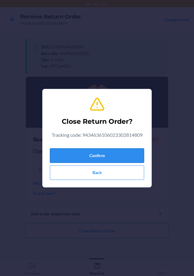
click at [122, 156] on button "Confirm" at bounding box center [97, 155] width 94 height 15
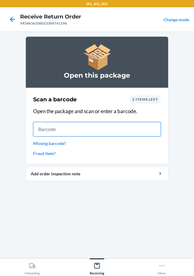
click at [80, 134] on input "text" at bounding box center [97, 129] width 128 height 15
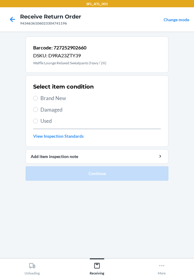
click at [33, 96] on section "Select item condition Brand New Damaged Used View Inspection Standards" at bounding box center [97, 111] width 143 height 72
click at [38, 102] on div "Select item condition Brand New Damaged Used View Inspection Standards" at bounding box center [97, 111] width 128 height 60
click at [38, 100] on label "Brand New" at bounding box center [97, 98] width 128 height 8
click at [38, 100] on input "Brand New" at bounding box center [35, 98] width 5 height 5
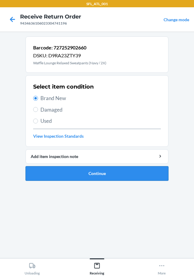
click at [125, 173] on button "Continue" at bounding box center [97, 173] width 143 height 15
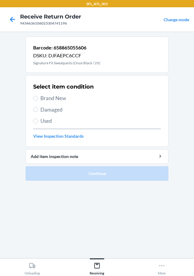
click at [36, 95] on label "Brand New" at bounding box center [97, 98] width 128 height 8
click at [36, 96] on input "Brand New" at bounding box center [35, 98] width 5 height 5
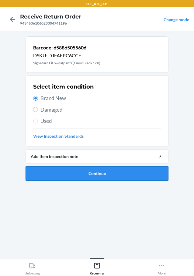
click at [125, 176] on button "Continue" at bounding box center [97, 173] width 143 height 15
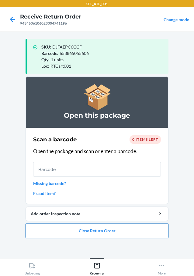
drag, startPoint x: 115, startPoint y: 237, endPoint x: 116, endPoint y: 234, distance: 3.8
click at [116, 234] on button "Close Return Order" at bounding box center [97, 231] width 143 height 15
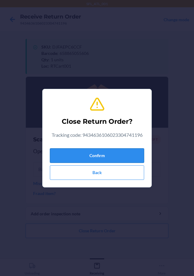
click at [127, 152] on button "Confirm" at bounding box center [97, 155] width 94 height 15
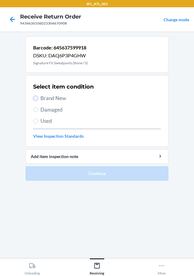
click at [34, 97] on input "Brand New" at bounding box center [35, 98] width 5 height 5
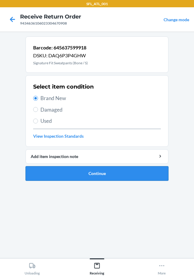
click at [108, 170] on button "Continue" at bounding box center [97, 173] width 143 height 15
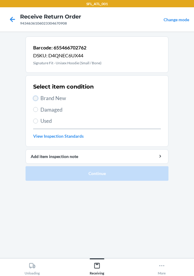
click at [36, 99] on input "Brand New" at bounding box center [35, 98] width 5 height 5
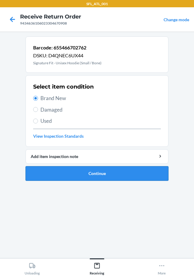
click at [101, 171] on button "Continue" at bounding box center [97, 173] width 143 height 15
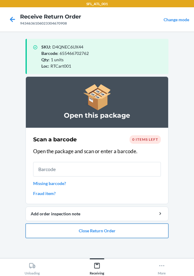
click at [105, 229] on button "Close Return Order" at bounding box center [97, 231] width 143 height 15
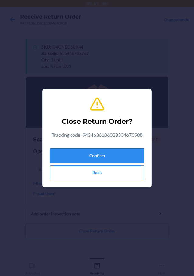
click at [120, 156] on button "Confirm" at bounding box center [97, 155] width 94 height 15
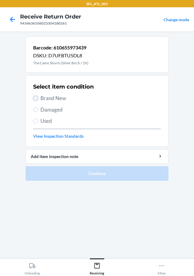
click at [35, 98] on input "Brand New" at bounding box center [35, 98] width 5 height 5
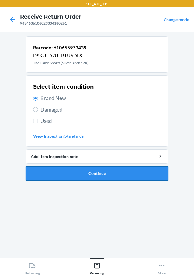
click at [129, 178] on button "Continue" at bounding box center [97, 173] width 143 height 15
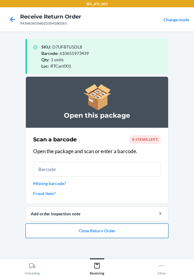
click at [125, 230] on button "Close Return Order" at bounding box center [97, 231] width 143 height 15
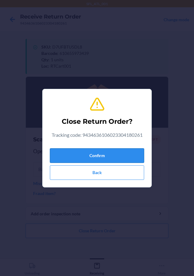
click at [117, 161] on button "Confirm" at bounding box center [97, 155] width 94 height 15
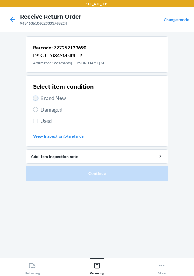
click at [37, 97] on input "Brand New" at bounding box center [35, 98] width 5 height 5
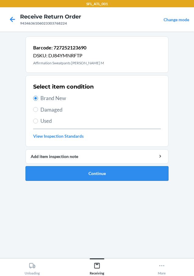
click at [138, 177] on button "Continue" at bounding box center [97, 173] width 143 height 15
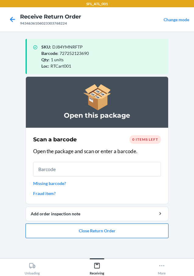
click at [96, 230] on button "Close Return Order" at bounding box center [97, 231] width 143 height 15
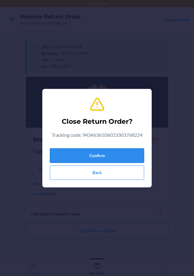
click at [120, 155] on button "Confirm" at bounding box center [97, 155] width 94 height 15
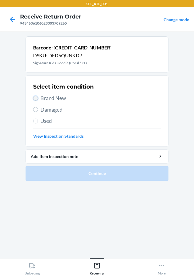
click at [35, 97] on input "Brand New" at bounding box center [35, 98] width 5 height 5
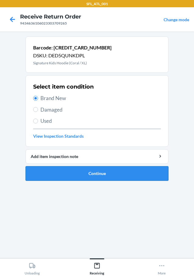
click at [152, 172] on button "Continue" at bounding box center [97, 173] width 143 height 15
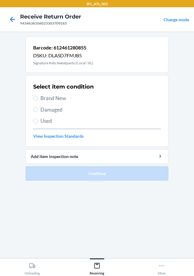
click at [36, 102] on label "Brand New" at bounding box center [97, 98] width 128 height 8
click at [36, 101] on input "Brand New" at bounding box center [35, 98] width 5 height 5
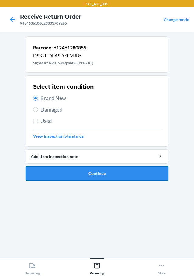
click at [121, 172] on button "Continue" at bounding box center [97, 173] width 143 height 15
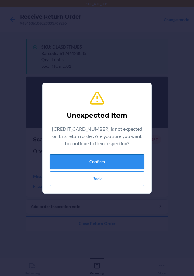
click at [111, 160] on button "Confirm" at bounding box center [97, 162] width 94 height 15
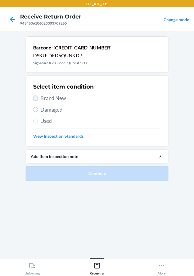
click at [33, 98] on input "Brand New" at bounding box center [35, 98] width 5 height 5
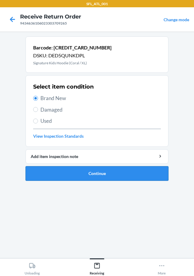
click at [122, 172] on button "Continue" at bounding box center [97, 173] width 143 height 15
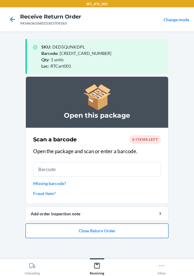
click at [118, 232] on button "Close Return Order" at bounding box center [97, 231] width 143 height 15
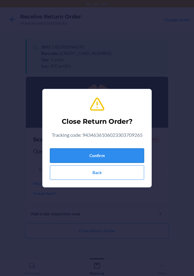
click at [141, 155] on button "Confirm" at bounding box center [97, 155] width 94 height 15
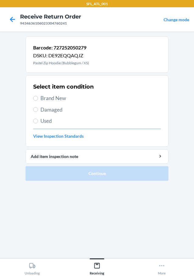
click at [41, 100] on span "Brand New" at bounding box center [100, 98] width 120 height 8
click at [38, 100] on input "Brand New" at bounding box center [35, 98] width 5 height 5
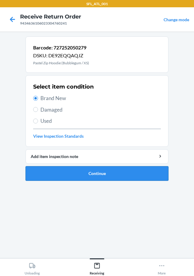
click at [123, 174] on button "Continue" at bounding box center [97, 173] width 143 height 15
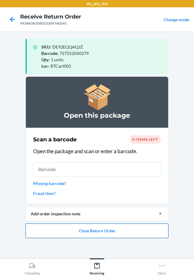
click at [133, 230] on button "Close Return Order" at bounding box center [97, 231] width 143 height 15
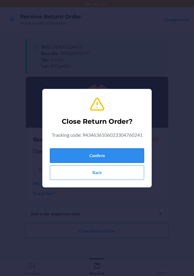
click at [118, 157] on button "Confirm" at bounding box center [97, 155] width 94 height 15
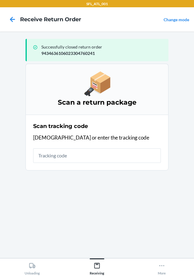
click at [100, 158] on input "text" at bounding box center [97, 155] width 128 height 15
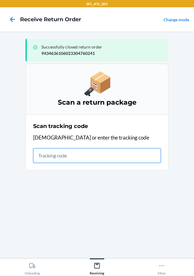
click at [65, 161] on input "text" at bounding box center [97, 155] width 128 height 15
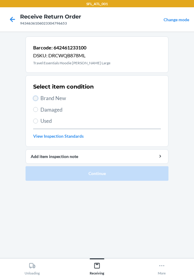
click at [36, 98] on input "Brand New" at bounding box center [35, 98] width 5 height 5
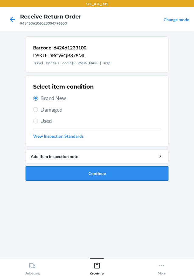
click at [105, 176] on button "Continue" at bounding box center [97, 173] width 143 height 15
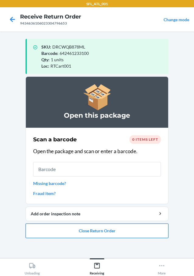
click at [148, 230] on button "Close Return Order" at bounding box center [97, 231] width 143 height 15
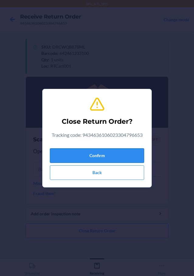
click at [125, 153] on button "Confirm" at bounding box center [97, 155] width 94 height 15
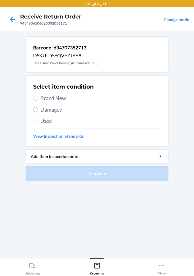
click at [38, 101] on label "Brand New" at bounding box center [97, 98] width 128 height 8
click at [38, 101] on input "Brand New" at bounding box center [35, 98] width 5 height 5
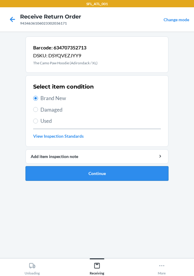
click at [98, 174] on button "Continue" at bounding box center [97, 173] width 143 height 15
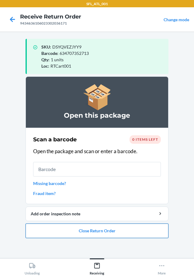
click at [140, 231] on button "Close Return Order" at bounding box center [97, 231] width 143 height 15
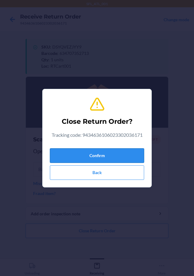
click at [115, 156] on button "Confirm" at bounding box center [97, 155] width 94 height 15
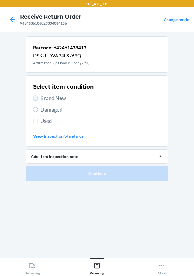
click at [37, 97] on input "Brand New" at bounding box center [35, 98] width 5 height 5
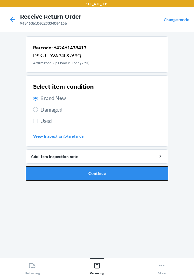
click at [79, 176] on button "Continue" at bounding box center [97, 173] width 143 height 15
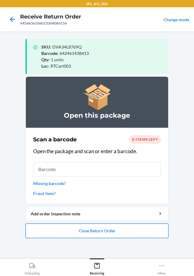
click at [96, 228] on button "Close Return Order" at bounding box center [97, 231] width 143 height 15
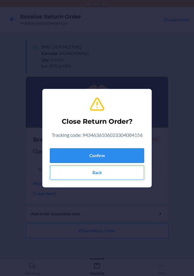
click at [97, 156] on button "Confirm" at bounding box center [97, 155] width 94 height 15
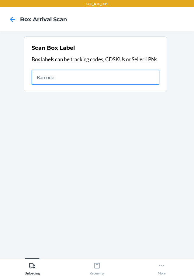
click at [135, 76] on input "text" at bounding box center [96, 77] width 128 height 15
type input "420302599434636106023304733788"
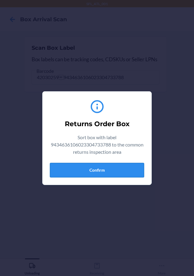
click at [140, 168] on button "Confirm" at bounding box center [97, 170] width 94 height 15
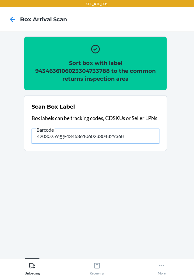
type input "420302599434636106023304829368"
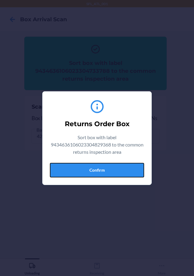
click at [140, 168] on button "Confirm" at bounding box center [97, 170] width 94 height 15
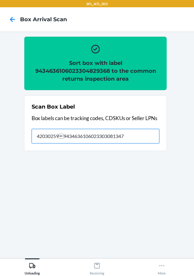
type input "420302599434636106023303081347"
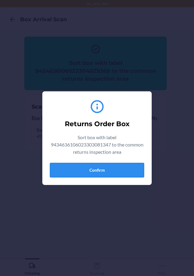
click at [109, 166] on button "Confirm" at bounding box center [97, 170] width 94 height 15
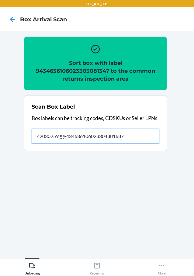
type input "420302599434636106023304881687"
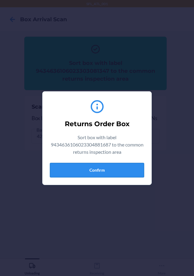
click at [116, 169] on button "Confirm" at bounding box center [97, 170] width 94 height 15
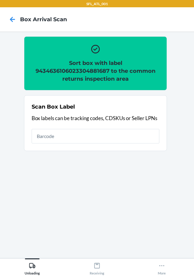
click at [95, 144] on div "Scan Box Label Box labels can be tracking codes, CDSKUs or Seller LPNs" at bounding box center [96, 123] width 128 height 44
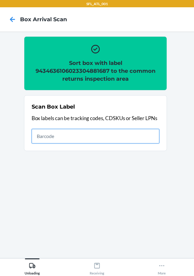
click at [95, 142] on input "text" at bounding box center [96, 136] width 128 height 15
type input "420302599434636106023303631108"
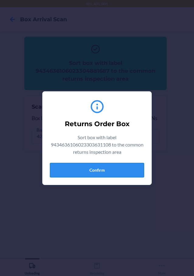
click at [109, 169] on button "Confirm" at bounding box center [97, 170] width 94 height 15
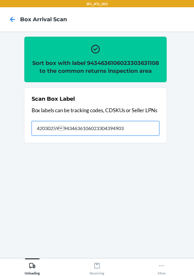
type input "420302599434636106023304394903"
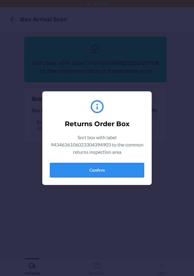
click at [129, 166] on button "Confirm" at bounding box center [97, 170] width 94 height 15
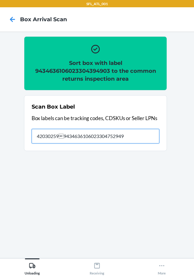
type input "420302599434636106023304752949"
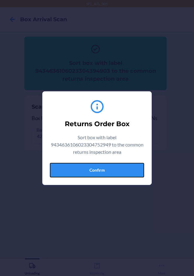
click at [129, 166] on button "Confirm" at bounding box center [97, 170] width 94 height 15
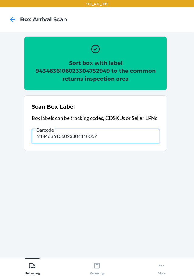
type input "9434636106023304418067"
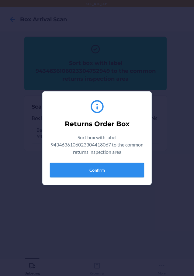
click at [132, 168] on button "Confirm" at bounding box center [97, 170] width 94 height 15
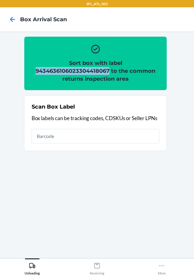
drag, startPoint x: 36, startPoint y: 71, endPoint x: 110, endPoint y: 70, distance: 74.4
click at [110, 70] on h2 "Sort box with label 9434636106023304418067 to the common returns inspection area" at bounding box center [96, 71] width 128 height 24
copy h2 "9434636106023304418067"
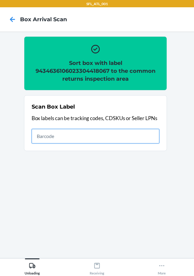
click at [136, 136] on input "text" at bounding box center [96, 136] width 128 height 15
type input "420302599434636106023304838001"
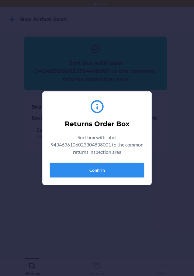
click at [133, 169] on button "Confirm" at bounding box center [97, 170] width 94 height 15
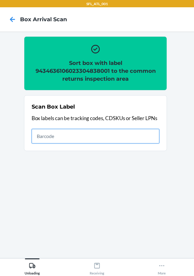
click at [111, 138] on input "text" at bounding box center [96, 136] width 128 height 15
type input "420302599434636106023304697264"
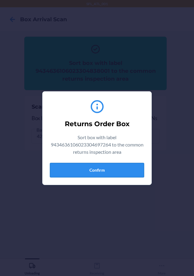
click at [117, 166] on button "Confirm" at bounding box center [97, 170] width 94 height 15
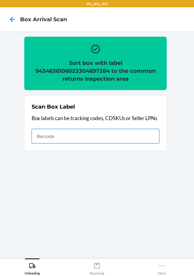
click at [62, 140] on input "text" at bounding box center [96, 136] width 128 height 15
type input "420302599434636106023304555748"
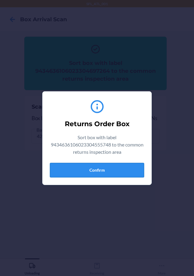
click at [87, 166] on button "Confirm" at bounding box center [97, 170] width 94 height 15
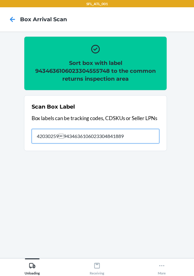
type input "420302599434636106023304841889"
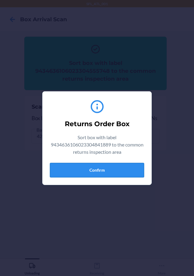
click at [90, 167] on button "Confirm" at bounding box center [97, 170] width 94 height 15
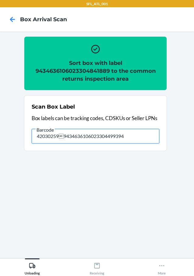
type input "420302599434636106023304499394"
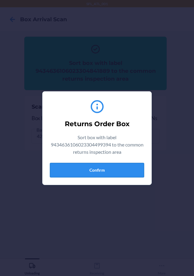
click at [112, 170] on button "Confirm" at bounding box center [97, 170] width 94 height 15
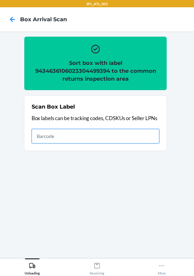
click at [120, 137] on input "text" at bounding box center [96, 136] width 128 height 15
type input "420302599434636106023303621208"
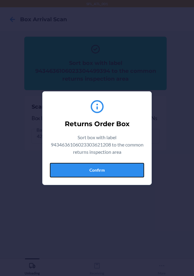
drag, startPoint x: 124, startPoint y: 172, endPoint x: 124, endPoint y: 145, distance: 27.3
click at [124, 171] on button "Confirm" at bounding box center [97, 170] width 94 height 15
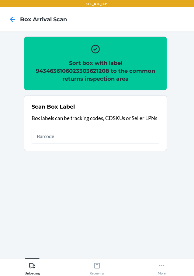
click at [125, 123] on div "Scan Box Label Box labels can be tracking codes, CDSKUs or Seller LPNs" at bounding box center [96, 123] width 128 height 44
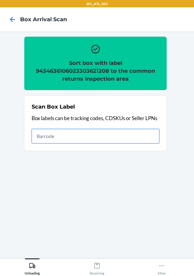
click at [149, 134] on input "text" at bounding box center [96, 136] width 128 height 15
type input "420302599434636106023304669056"
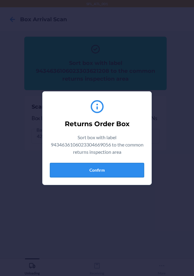
click at [136, 167] on button "Confirm" at bounding box center [97, 170] width 94 height 15
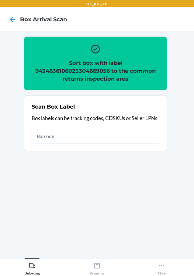
click at [112, 128] on div "Scan Box Label Box labels can be tracking codes, CDSKUs or Seller LPNs" at bounding box center [96, 123] width 128 height 44
type input "4203025900299434636106023304667519"
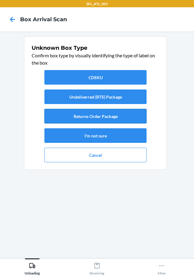
click at [111, 121] on button "Returns Order Package" at bounding box center [95, 116] width 102 height 15
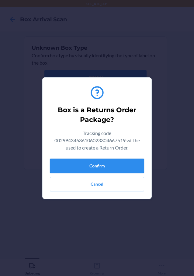
click at [126, 167] on button "Confirm" at bounding box center [97, 166] width 94 height 15
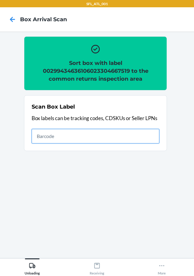
click at [93, 138] on input "text" at bounding box center [96, 136] width 128 height 15
type input "420302599434636106023304793966"
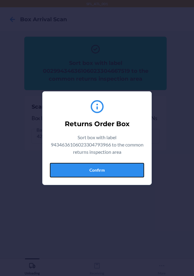
click at [109, 172] on button "Confirm" at bounding box center [97, 170] width 94 height 15
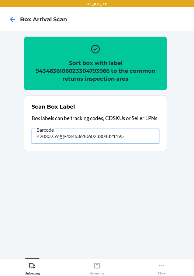
type input "420302599434636106023304821195"
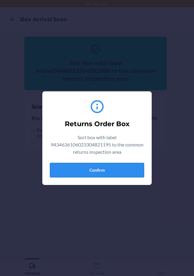
click at [126, 176] on button "Confirm" at bounding box center [97, 170] width 94 height 15
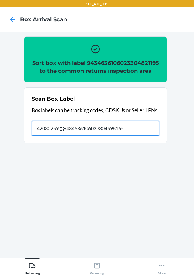
type input "420302599434636106023304598165"
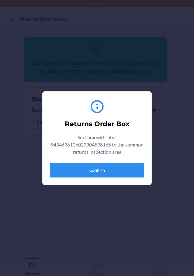
click at [113, 169] on button "Confirm" at bounding box center [97, 170] width 94 height 15
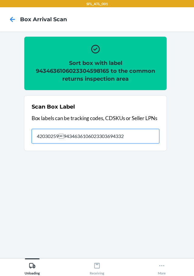
type input "420302599434636106023303694332"
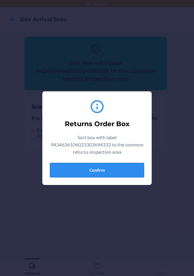
click at [111, 171] on button "Confirm" at bounding box center [97, 170] width 94 height 15
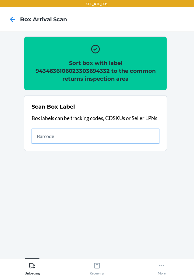
click at [102, 141] on input "text" at bounding box center [96, 136] width 128 height 15
type input "420302599434636106023304821195"
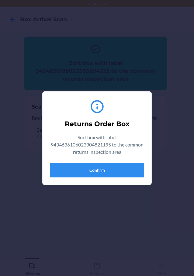
click at [125, 159] on div "Returns Order Box Sort box with label 9434636106023304821195 to the common retu…" at bounding box center [97, 139] width 94 height 84
click at [123, 167] on button "Confirm" at bounding box center [97, 170] width 94 height 15
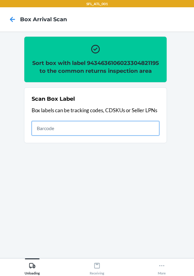
click at [55, 136] on input "text" at bounding box center [96, 128] width 128 height 15
type input "420302599434636106023304931849"
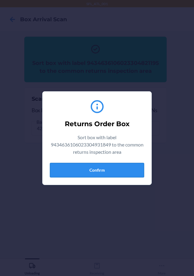
click at [94, 171] on button "Confirm" at bounding box center [97, 170] width 94 height 15
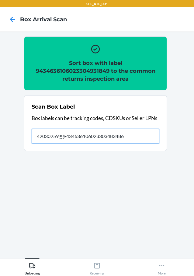
type input "420302599434636106023303483486"
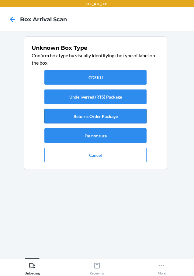
click at [107, 117] on button "Returns Order Package" at bounding box center [95, 116] width 102 height 15
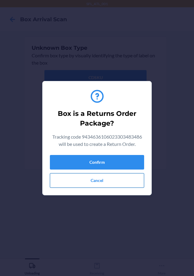
click at [115, 176] on button "Cancel" at bounding box center [97, 180] width 94 height 15
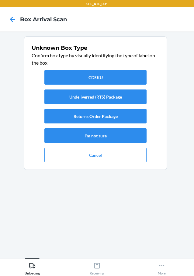
click at [116, 124] on div "CDSKU Undeliverred (RTS) Package Returns Order Package I'm not sure Cancel" at bounding box center [96, 116] width 128 height 97
click at [117, 114] on button "Returns Order Package" at bounding box center [95, 116] width 102 height 15
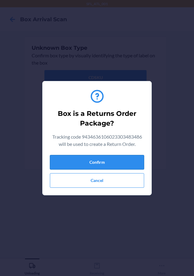
click at [134, 165] on button "Confirm" at bounding box center [97, 162] width 94 height 15
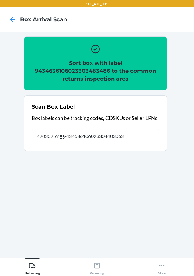
type input "420302599434636106023304403063"
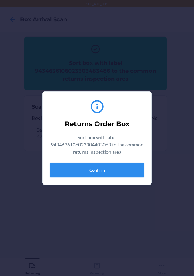
click at [107, 173] on button "Confirm" at bounding box center [97, 170] width 94 height 15
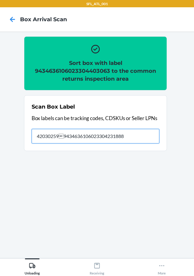
type input "420302599434636106023304231888"
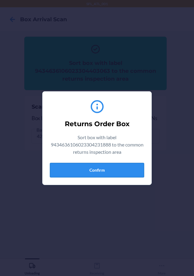
click at [110, 167] on button "Confirm" at bounding box center [97, 170] width 94 height 15
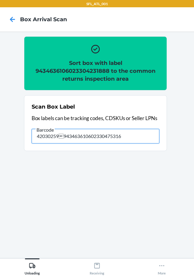
type input "420302599434636106023304753168"
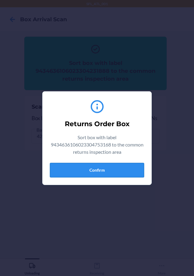
click at [117, 166] on button "Confirm" at bounding box center [97, 170] width 94 height 15
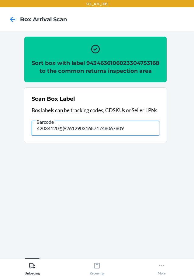
type input "420341209261290316871748067809"
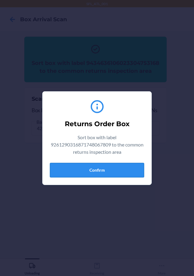
click at [120, 170] on button "Confirm" at bounding box center [97, 170] width 94 height 15
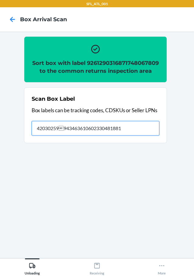
type input "420302599434636106023304818812"
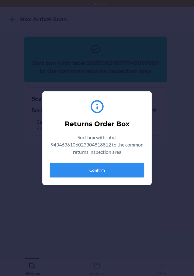
click at [97, 169] on button "Confirm" at bounding box center [97, 170] width 94 height 15
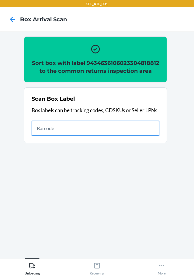
click at [83, 136] on input "text" at bounding box center [96, 128] width 128 height 15
type input "420302599434636106023305123830"
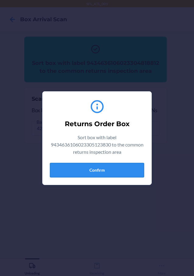
click at [98, 166] on button "Confirm" at bounding box center [97, 170] width 94 height 15
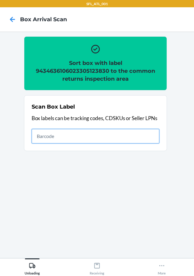
click at [81, 140] on input "text" at bounding box center [96, 136] width 128 height 15
type input "SZdZRyyLYQ_001_v"
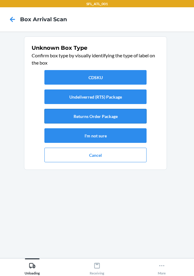
click at [117, 113] on button "Returns Order Package" at bounding box center [95, 116] width 102 height 15
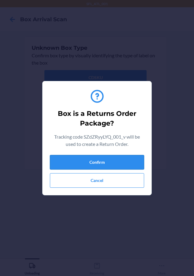
click at [130, 162] on button "Confirm" at bounding box center [97, 162] width 94 height 15
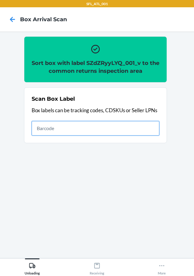
click at [78, 134] on input "text" at bounding box center [96, 128] width 128 height 15
type input "420302599434636106023304427854"
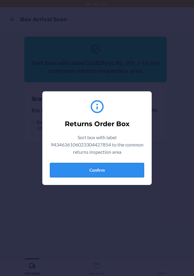
click at [117, 166] on button "Confirm" at bounding box center [97, 170] width 94 height 15
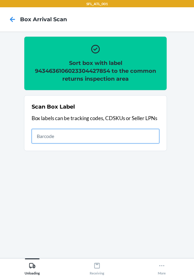
click at [142, 132] on input "text" at bounding box center [96, 136] width 128 height 15
type input "420302599434636106023304545961"
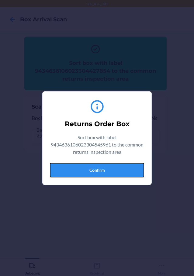
drag, startPoint x: 106, startPoint y: 174, endPoint x: 110, endPoint y: 165, distance: 10.3
click at [110, 168] on button "Confirm" at bounding box center [97, 170] width 94 height 15
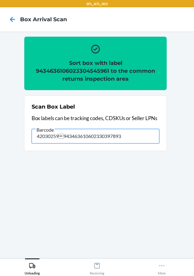
type input "420302599434636106023303978937"
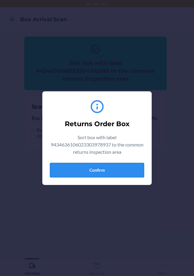
click at [109, 172] on button "Confirm" at bounding box center [97, 170] width 94 height 15
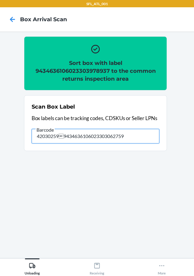
type input "420302599434636106023303062759"
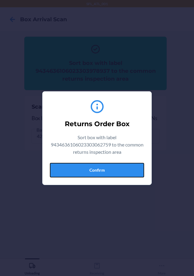
click at [102, 173] on button "Confirm" at bounding box center [97, 170] width 94 height 15
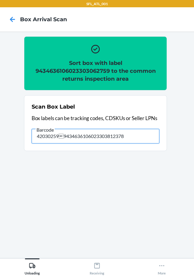
type input "420302599434636106023303812378"
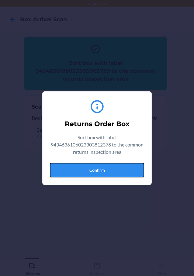
click at [102, 173] on button "Confirm" at bounding box center [97, 170] width 94 height 15
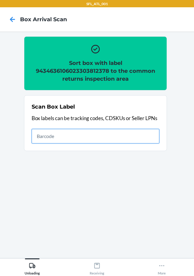
click at [144, 137] on input "text" at bounding box center [96, 136] width 128 height 15
type input "420302599434636106023302296933"
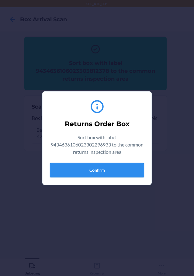
click at [115, 165] on button "Confirm" at bounding box center [97, 170] width 94 height 15
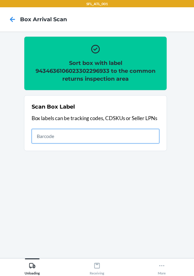
click at [76, 136] on input "text" at bounding box center [96, 136] width 128 height 15
type input "420302599434636106023303451935"
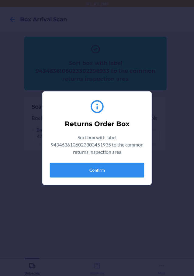
click at [115, 168] on button "Confirm" at bounding box center [97, 170] width 94 height 15
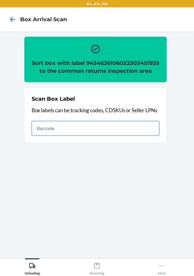
click at [60, 134] on input "text" at bounding box center [96, 128] width 128 height 15
type input "420302599434636106023302383138"
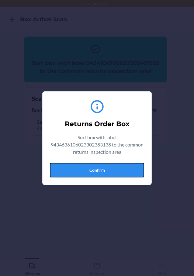
click at [112, 170] on button "Confirm" at bounding box center [97, 170] width 94 height 15
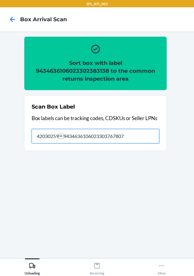
type input "420302599434636106023303767807"
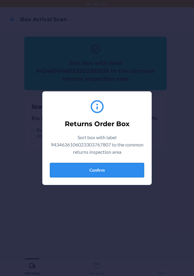
click at [121, 166] on button "Confirm" at bounding box center [97, 170] width 94 height 15
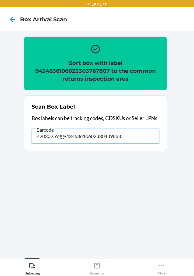
type input "420302599434636106023304398635"
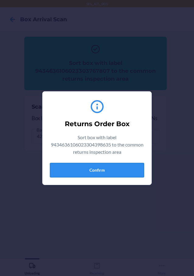
click at [117, 163] on button "Confirm" at bounding box center [97, 170] width 94 height 15
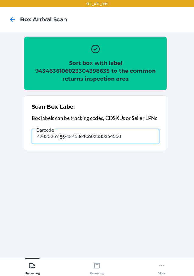
type input "420302599434636106023303645600"
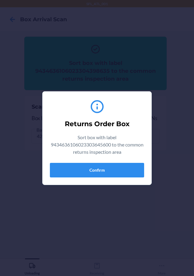
type input "420302599434636106023303645600420302599434636106023304410191"
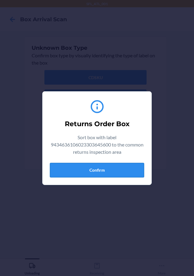
click at [110, 165] on button "Confirm" at bounding box center [97, 170] width 94 height 15
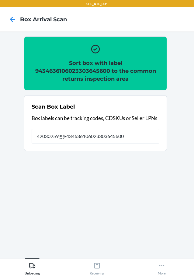
type input "420302599434636106023303645600"
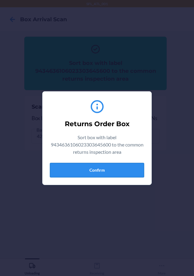
click at [135, 174] on button "Confirm" at bounding box center [97, 170] width 94 height 15
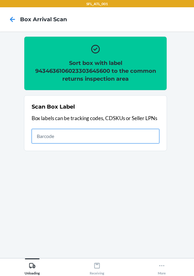
click at [131, 137] on input "text" at bounding box center [96, 136] width 128 height 15
type input "420302599434636106023303792571"
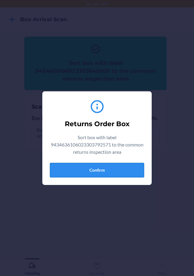
click at [121, 169] on button "Confirm" at bounding box center [97, 170] width 94 height 15
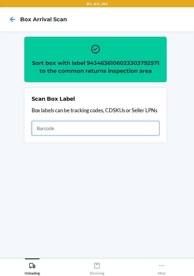
drag, startPoint x: 122, startPoint y: 131, endPoint x: 105, endPoint y: 142, distance: 20.1
click at [122, 131] on input "text" at bounding box center [96, 128] width 128 height 15
type input "420302599434636106023304377135"
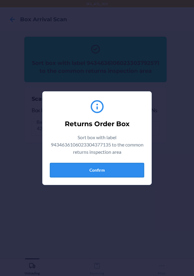
click at [100, 169] on button "Confirm" at bounding box center [97, 170] width 94 height 15
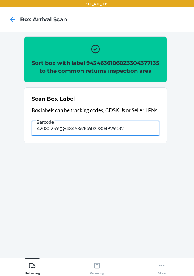
type input "420302599434636106023304929082"
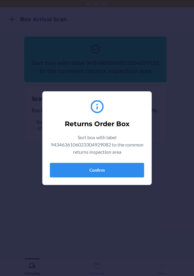
click at [164, 159] on div "Returns Order Box Sort box with label 9434636106023304929082 to the common retu…" at bounding box center [97, 138] width 194 height 276
click at [131, 158] on div "Returns Order Box Sort box with label 9434636106023304929082 to the common retu…" at bounding box center [97, 139] width 94 height 84
click at [127, 161] on div "Returns Order Box Sort box with label 9434636106023304929082 to the common retu…" at bounding box center [97, 139] width 94 height 84
click at [122, 167] on button "Confirm" at bounding box center [97, 170] width 94 height 15
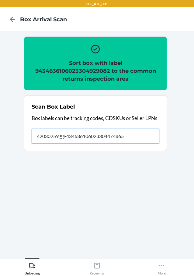
type input "420302599434636106023304474865"
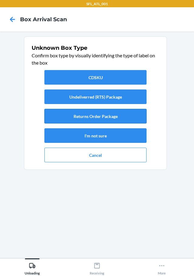
click at [124, 120] on button "Returns Order Package" at bounding box center [95, 116] width 102 height 15
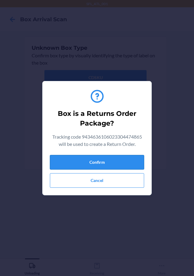
click at [124, 160] on button "Confirm" at bounding box center [97, 162] width 94 height 15
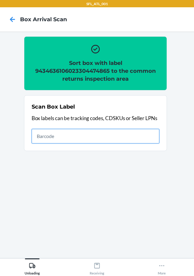
drag, startPoint x: 129, startPoint y: 132, endPoint x: 126, endPoint y: 131, distance: 3.3
click at [129, 133] on input "text" at bounding box center [96, 136] width 128 height 15
type input "420302599434636106023304517937"
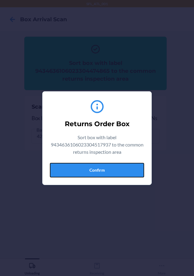
drag, startPoint x: 132, startPoint y: 174, endPoint x: 140, endPoint y: 172, distance: 8.0
click at [132, 173] on button "Confirm" at bounding box center [97, 170] width 94 height 15
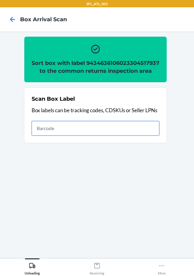
click at [155, 136] on input "text" at bounding box center [96, 128] width 128 height 15
type input "420302599434636106023303779077"
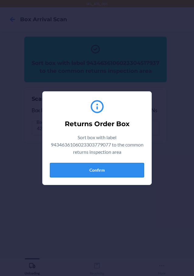
click at [121, 173] on button "Confirm" at bounding box center [97, 170] width 94 height 15
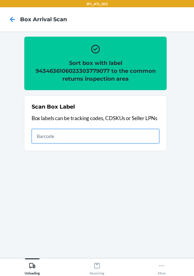
click at [122, 136] on input "text" at bounding box center [96, 136] width 128 height 15
type input "420302599434636106023304557018"
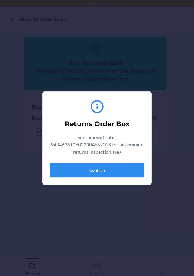
drag, startPoint x: 118, startPoint y: 170, endPoint x: 122, endPoint y: 167, distance: 4.6
click at [120, 169] on button "Confirm" at bounding box center [97, 170] width 94 height 15
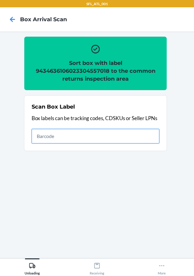
drag, startPoint x: 123, startPoint y: 137, endPoint x: 117, endPoint y: 137, distance: 6.1
click at [123, 137] on input "text" at bounding box center [96, 136] width 128 height 15
type input "420302599434636106023304546807"
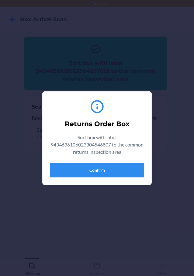
click at [119, 179] on div "Returns Order Box Sort box with label 9434636106023304546807 to the common retu…" at bounding box center [97, 139] width 94 height 84
click at [121, 165] on button "Confirm" at bounding box center [97, 170] width 94 height 15
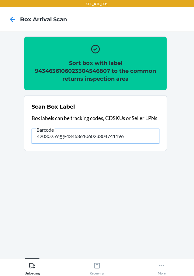
type input "420302599434636106023304741196"
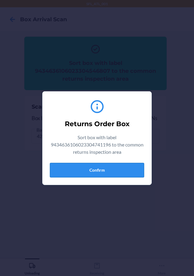
click at [101, 172] on button "Confirm" at bounding box center [97, 170] width 94 height 15
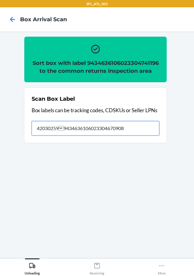
type input "420302599434636106023304670908"
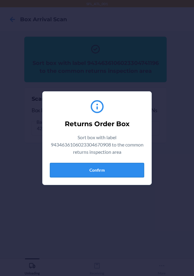
click at [119, 172] on button "Confirm" at bounding box center [97, 170] width 94 height 15
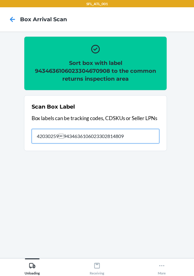
type input "420302599434636106023302814809"
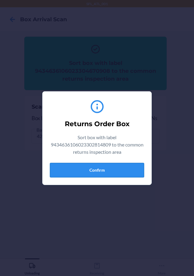
click at [105, 169] on button "Confirm" at bounding box center [97, 170] width 94 height 15
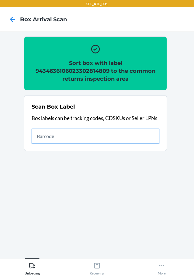
click at [82, 137] on input "text" at bounding box center [96, 136] width 128 height 15
type input "420302599434636106023304741196"
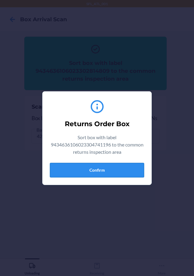
click at [129, 168] on button "Confirm" at bounding box center [97, 170] width 94 height 15
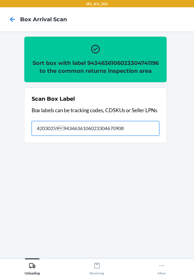
type input "420302599434636106023304670908"
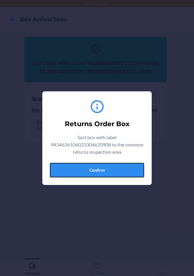
click at [129, 168] on button "Confirm" at bounding box center [97, 170] width 94 height 15
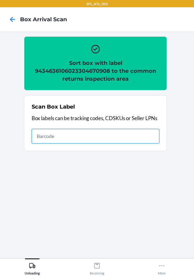
click at [76, 140] on input "text" at bounding box center [96, 136] width 128 height 15
type input "420302599434636106023304796653"
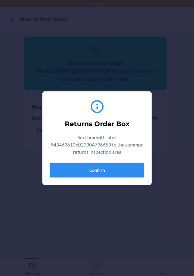
click at [113, 168] on button "Confirm" at bounding box center [97, 170] width 94 height 15
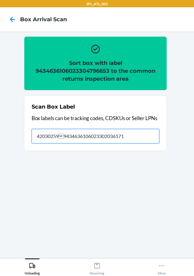
type input "420302599434636106023302036171"
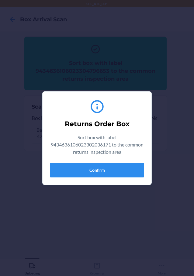
click at [106, 162] on div "Returns Order Box Sort box with label 9434636106023302036171 to the common retu…" at bounding box center [97, 139] width 94 height 84
click at [106, 163] on button "Confirm" at bounding box center [97, 170] width 94 height 15
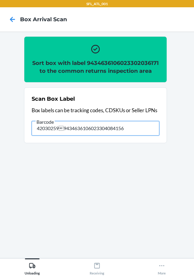
type input "420302599434636106023304084156"
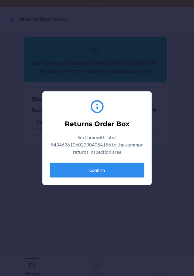
click at [106, 164] on button "Confirm" at bounding box center [97, 170] width 94 height 15
